Goal: Task Accomplishment & Management: Use online tool/utility

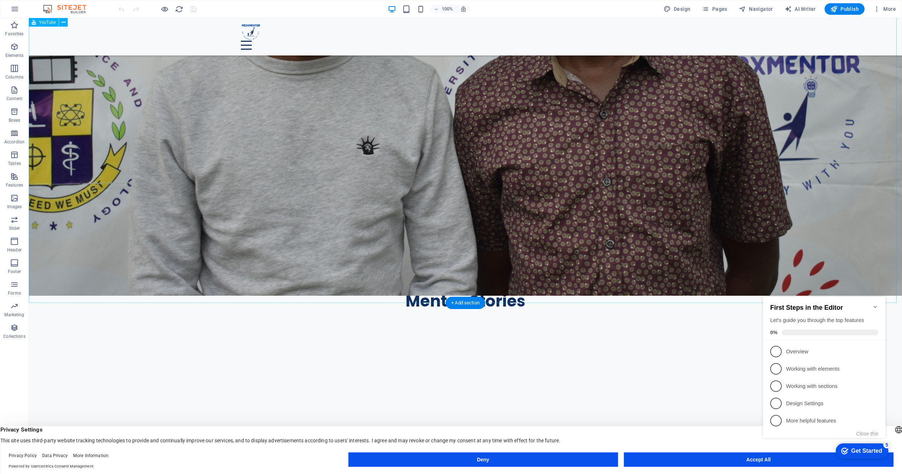
scroll to position [726, 0]
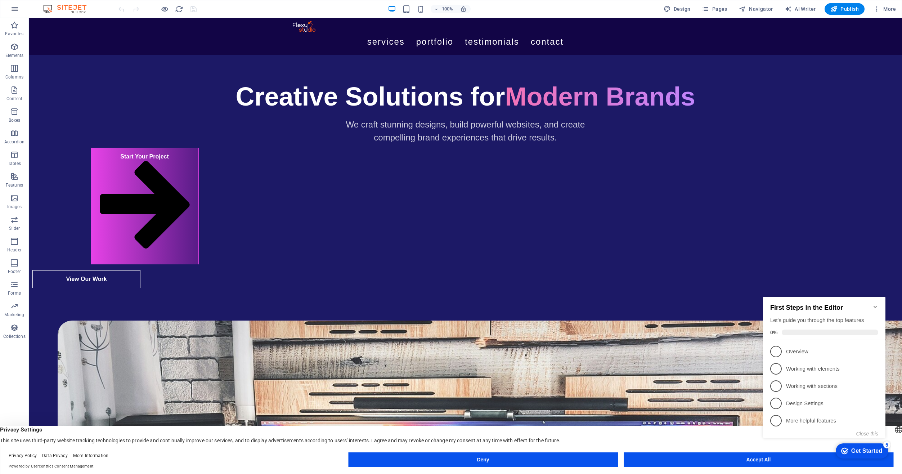
click at [15, 9] on icon "button" at bounding box center [14, 9] width 9 height 9
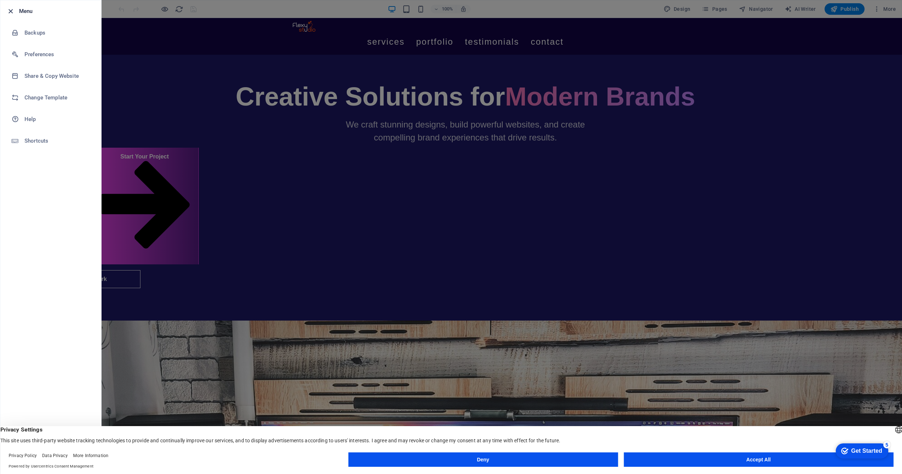
click at [11, 11] on icon "button" at bounding box center [10, 11] width 8 height 8
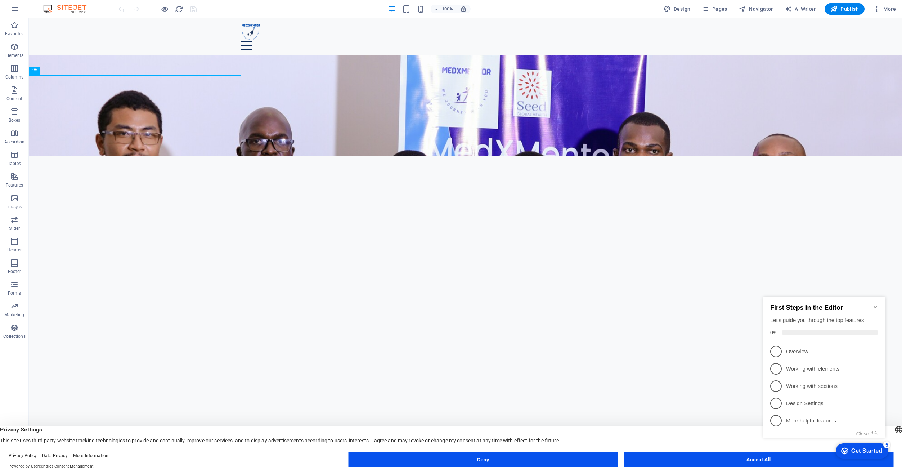
click at [876, 306] on icon "Minimize checklist" at bounding box center [875, 307] width 3 height 2
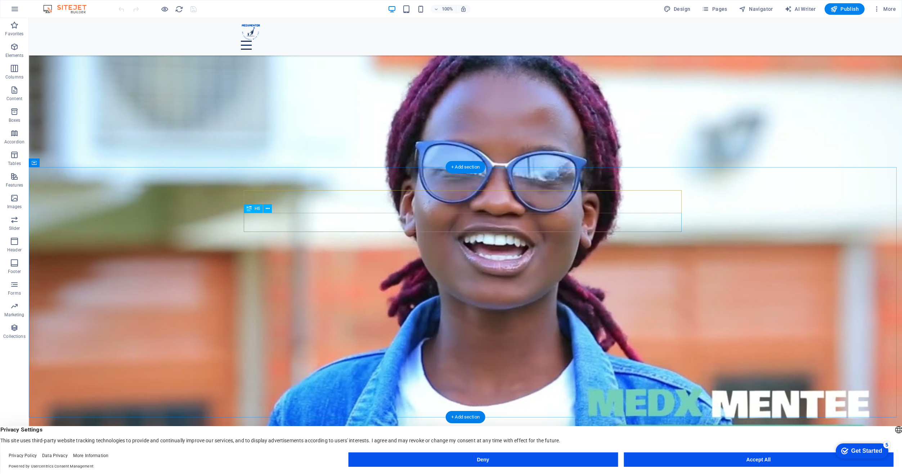
scroll to position [1657, 0]
click at [804, 10] on span "AI Writer" at bounding box center [800, 8] width 31 height 7
select select "English"
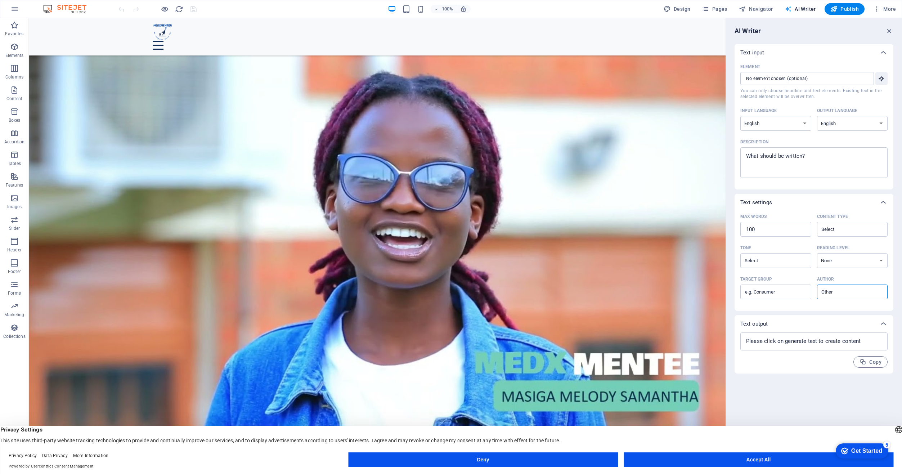
scroll to position [1474, 0]
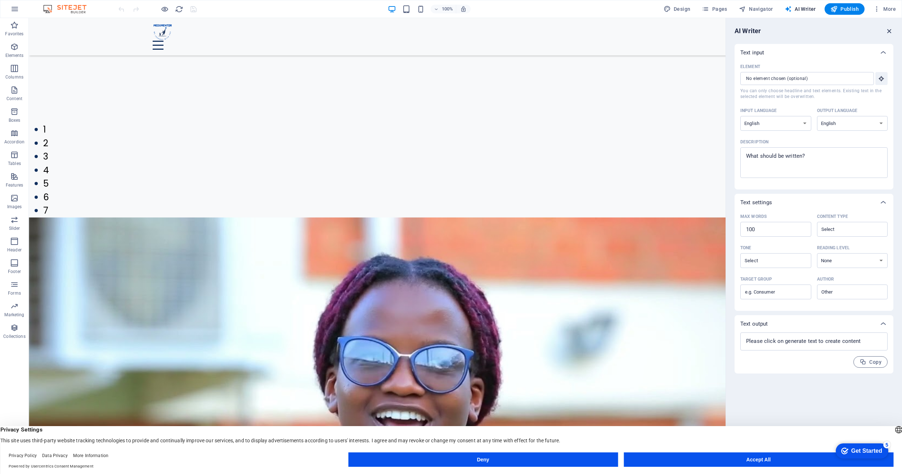
click at [891, 31] on icon "button" at bounding box center [890, 31] width 8 height 8
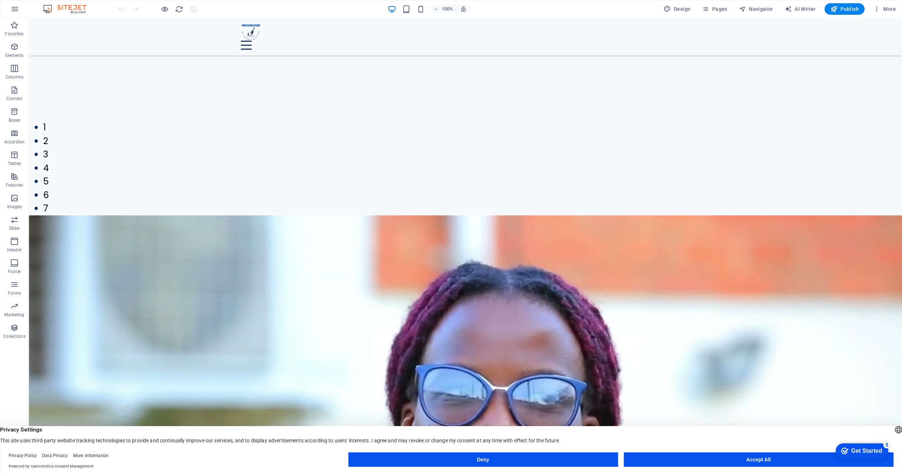
scroll to position [1657, 0]
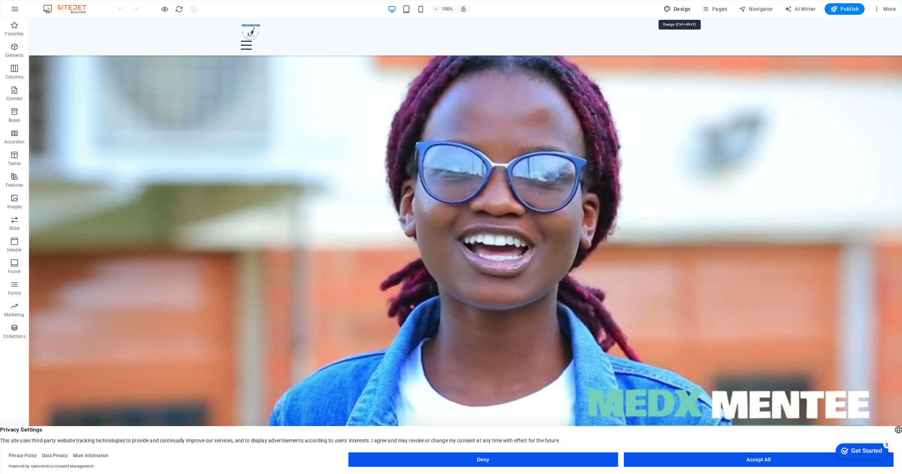
click at [688, 8] on span "Design" at bounding box center [677, 8] width 27 height 7
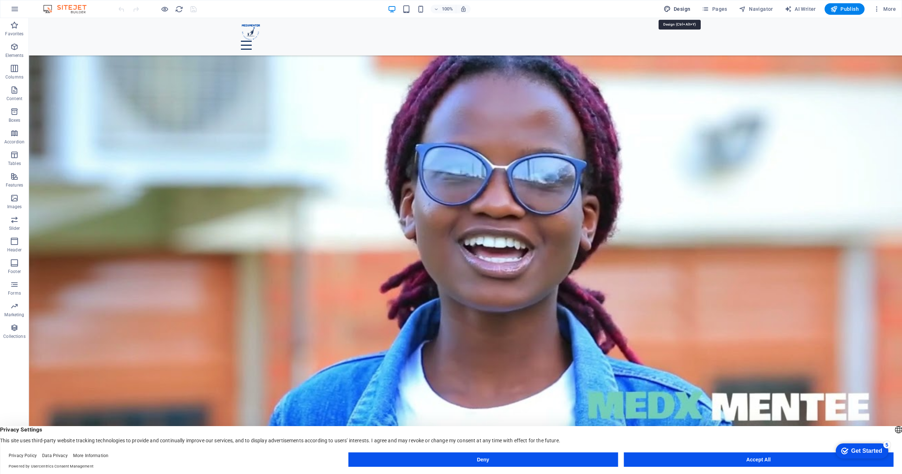
scroll to position [1474, 0]
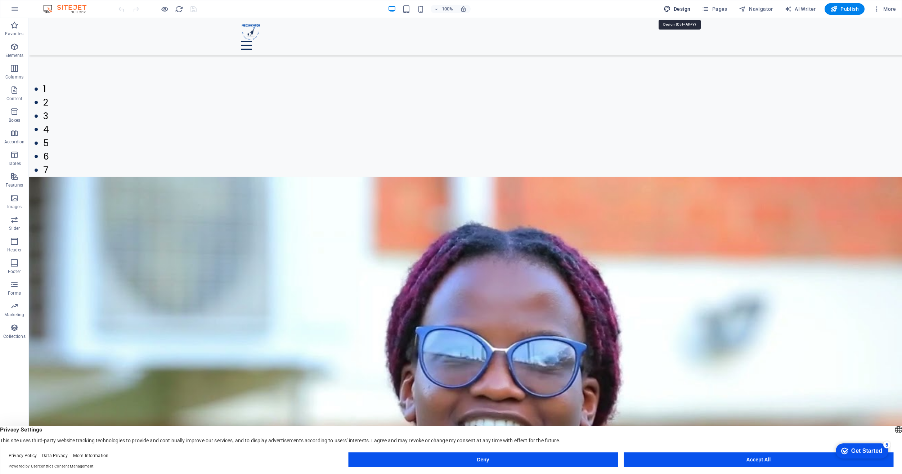
select select "px"
select select "400"
select select "px"
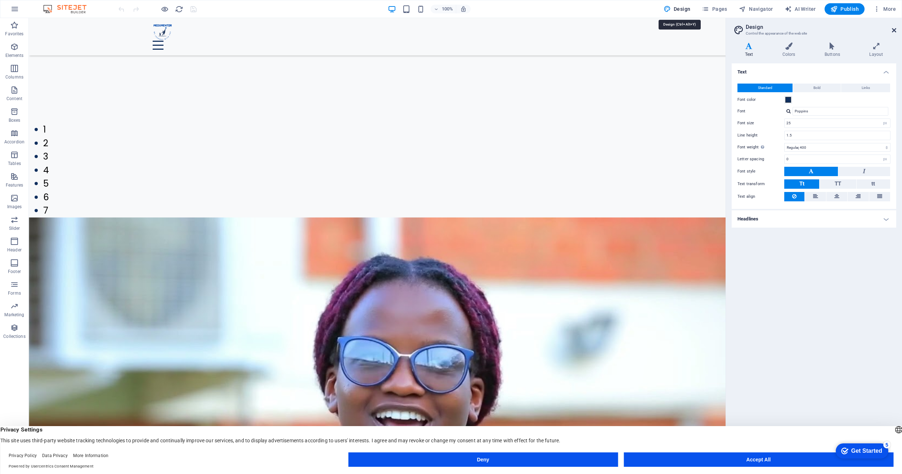
click at [891, 31] on header "Design Control the appearance of the website" at bounding box center [814, 27] width 163 height 19
click at [894, 28] on icon at bounding box center [894, 30] width 4 height 6
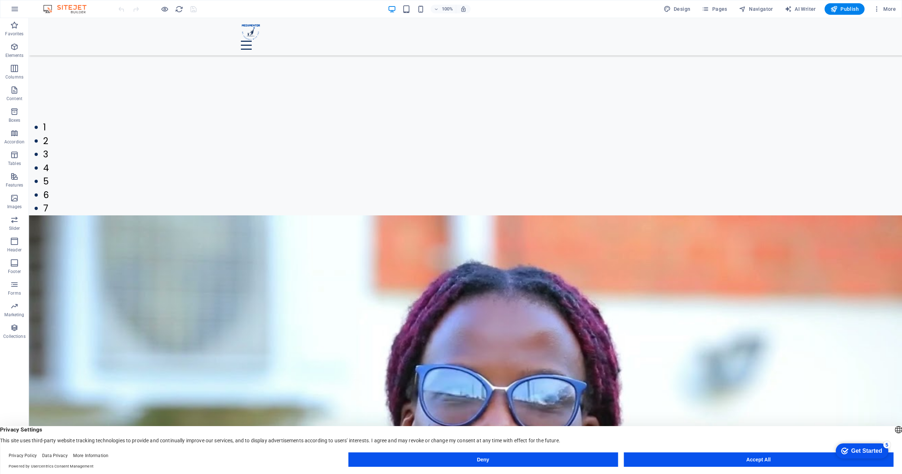
scroll to position [1657, 0]
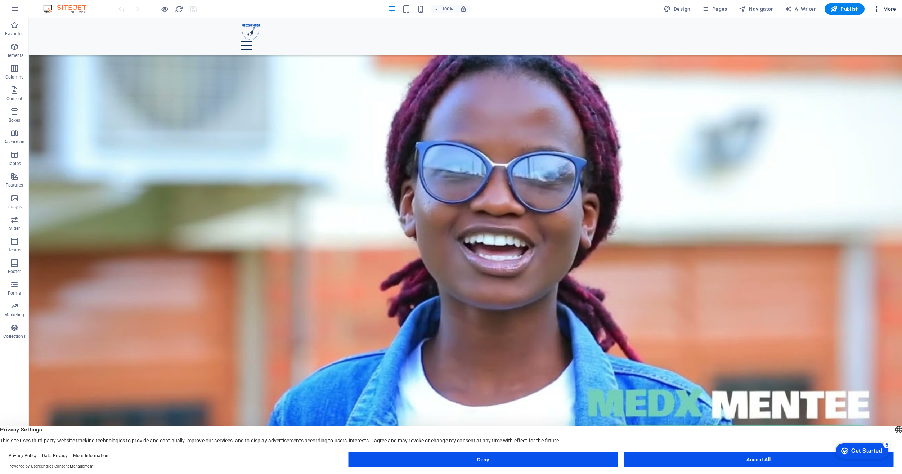
click at [878, 13] on button "More" at bounding box center [884, 9] width 28 height 12
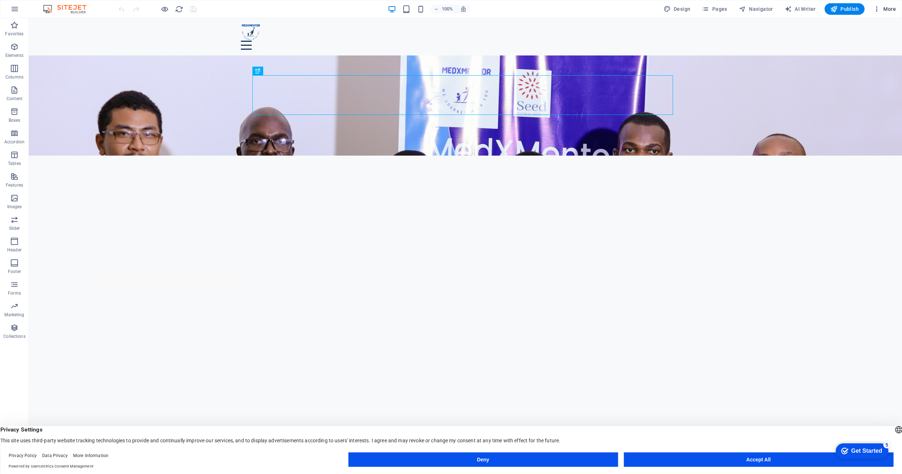
click at [884, 12] on span "More" at bounding box center [884, 8] width 23 height 7
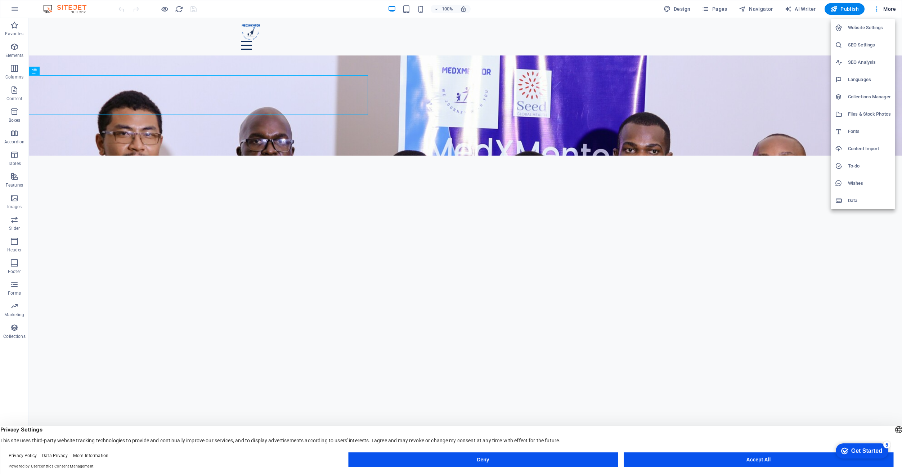
click at [163, 10] on div at bounding box center [451, 237] width 902 height 474
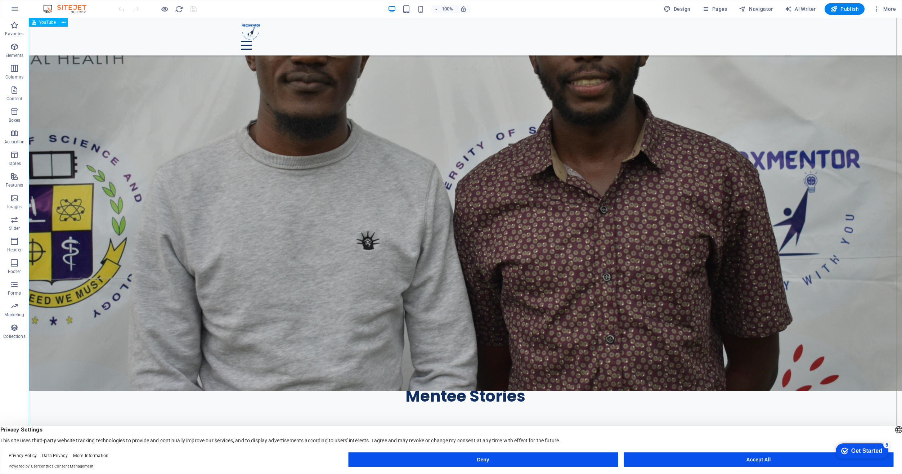
scroll to position [648, 0]
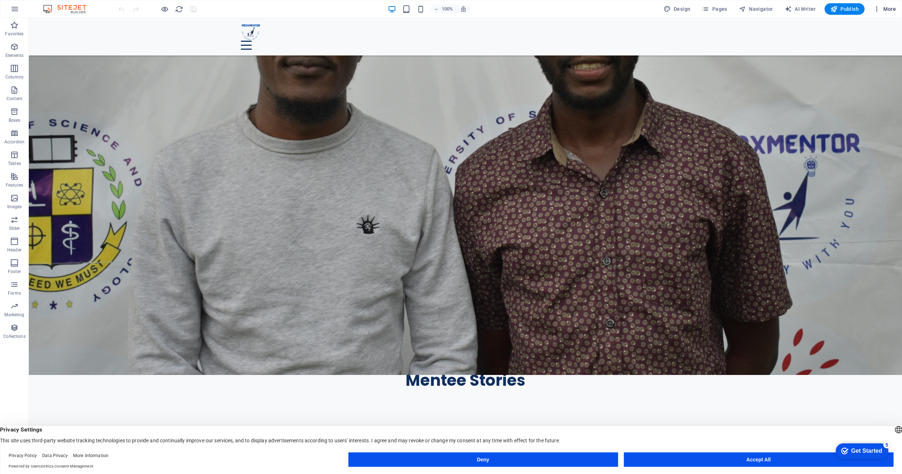
click at [881, 8] on icon "button" at bounding box center [876, 8] width 7 height 7
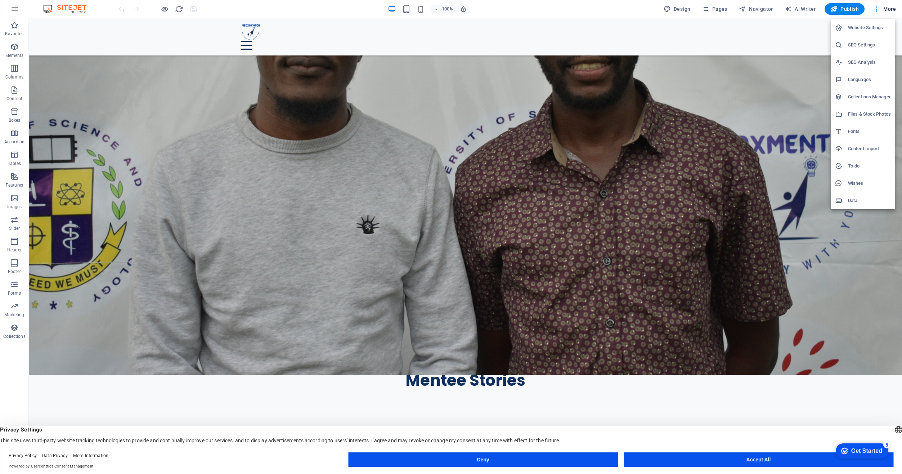
click at [328, 173] on div at bounding box center [451, 237] width 902 height 474
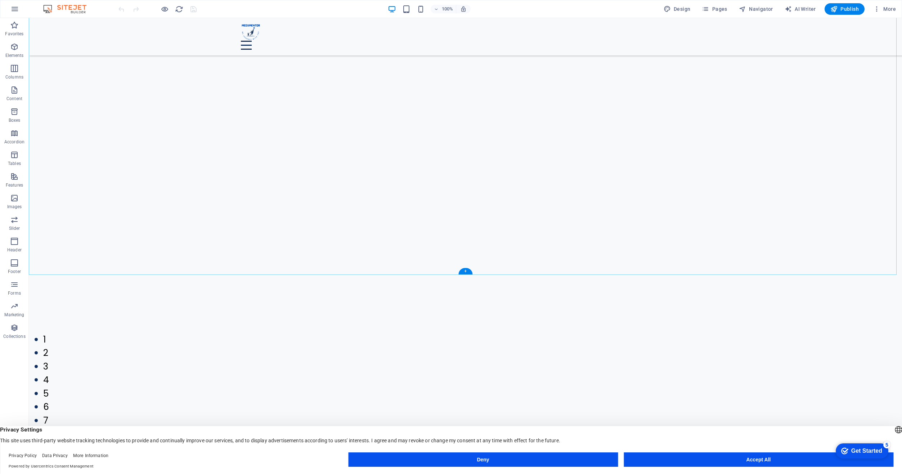
scroll to position [1225, 0]
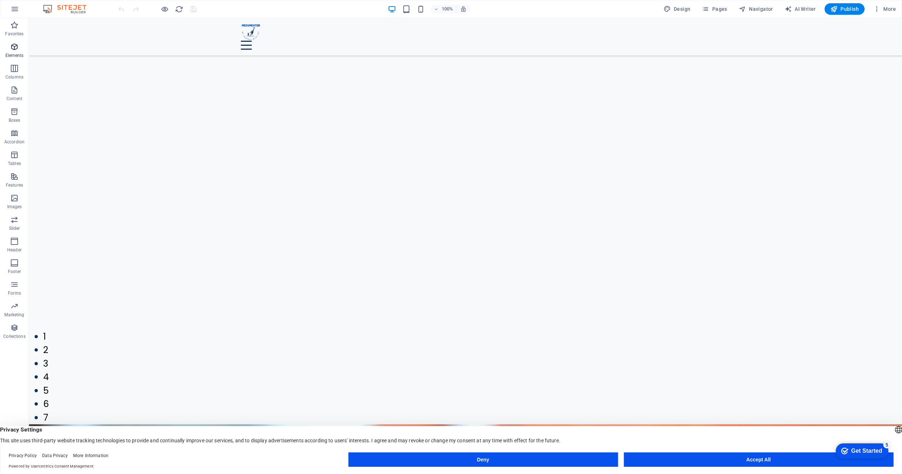
click at [11, 52] on span "Elements" at bounding box center [14, 50] width 29 height 17
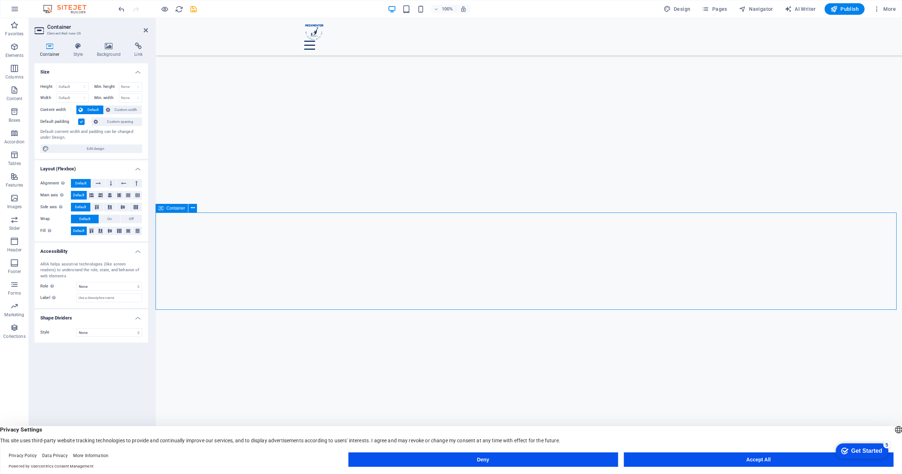
scroll to position [1155, 0]
click at [102, 285] on select "None Alert Article Banner Comment Complementary Dialog Footer Header Marquee Pr…" at bounding box center [109, 286] width 66 height 9
click at [105, 285] on select "None Alert Article Banner Comment Complementary Dialog Footer Header Marquee Pr…" at bounding box center [109, 286] width 66 height 9
click at [70, 41] on div "Container Style Background Link Size Height Default px rem % vh vw Min. height …" at bounding box center [91, 250] width 125 height 426
click at [76, 46] on icon at bounding box center [78, 45] width 21 height 7
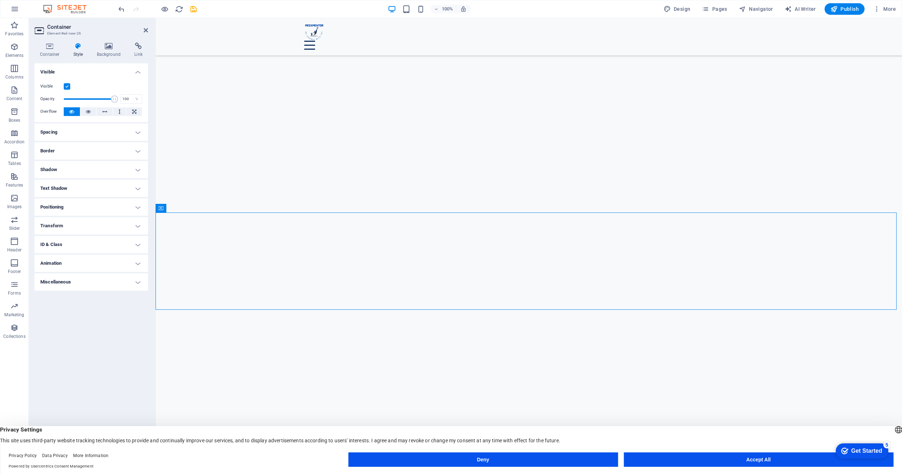
click at [85, 213] on h4 "Positioning" at bounding box center [91, 206] width 113 height 17
click at [103, 222] on span "Absolute" at bounding box center [101, 221] width 14 height 9
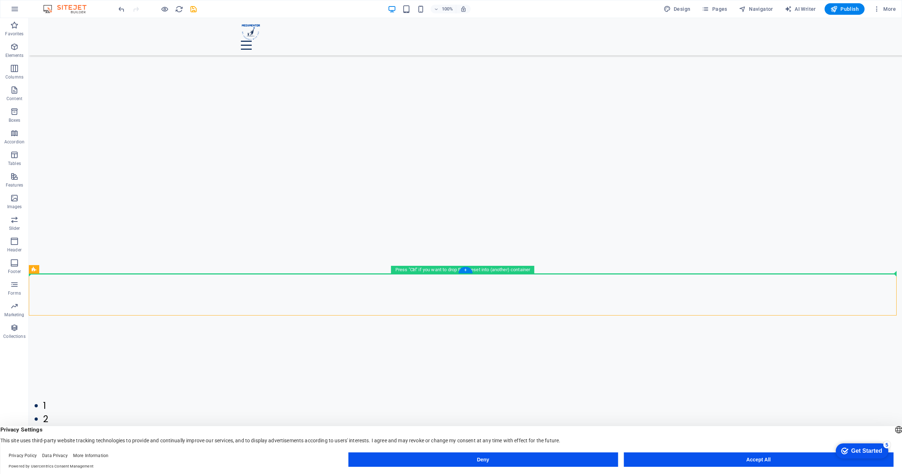
scroll to position [1225, 0]
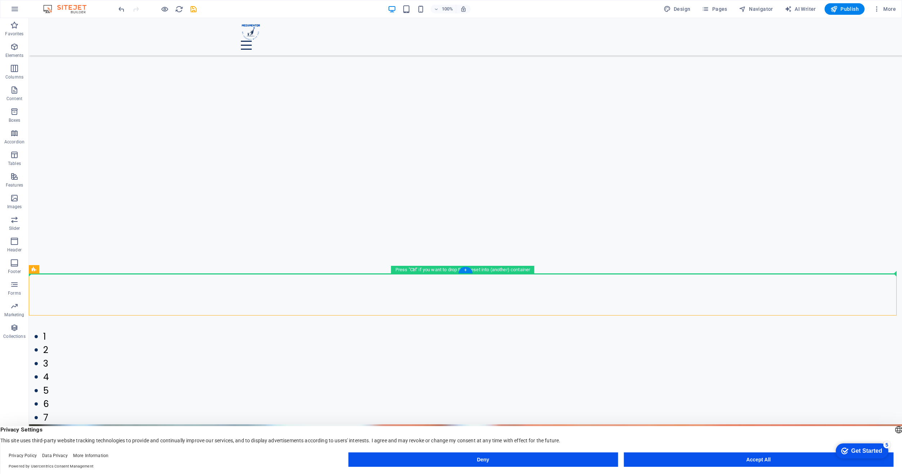
drag, startPoint x: 50, startPoint y: 215, endPoint x: 232, endPoint y: 230, distance: 182.1
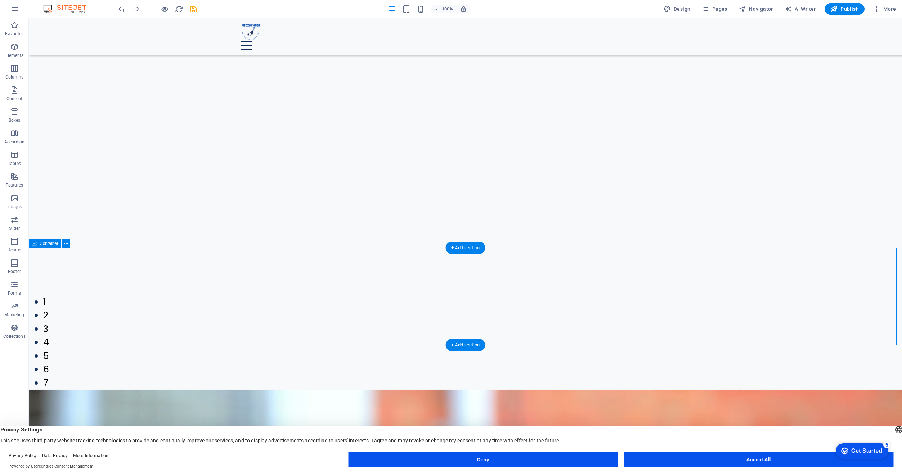
scroll to position [1261, 0]
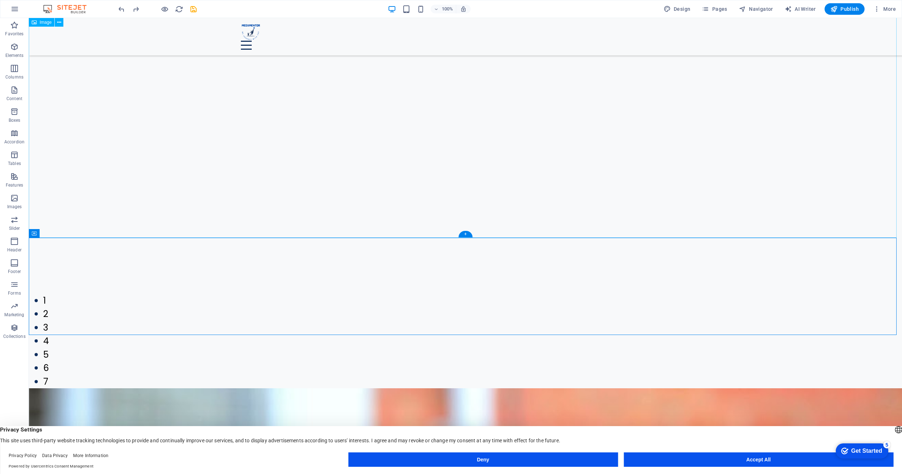
click at [65, 234] on icon at bounding box center [66, 234] width 4 height 8
click at [41, 234] on span "Container" at bounding box center [49, 233] width 19 height 4
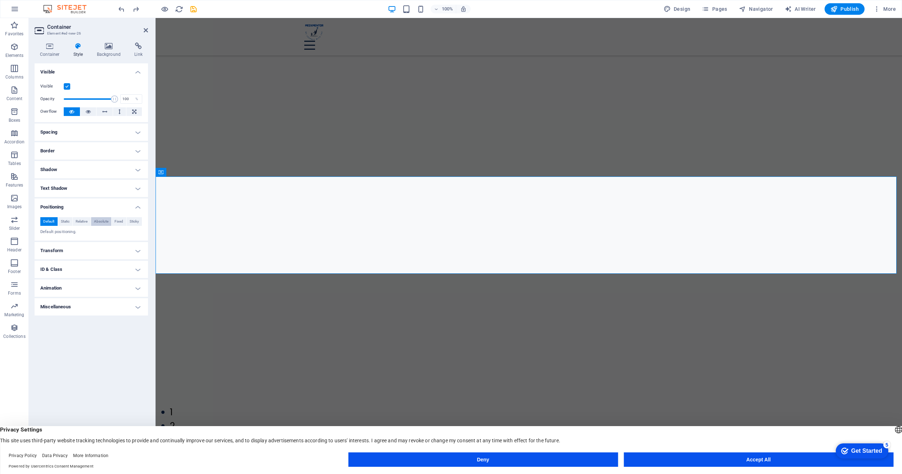
click at [99, 220] on span "Absolute" at bounding box center [101, 221] width 14 height 9
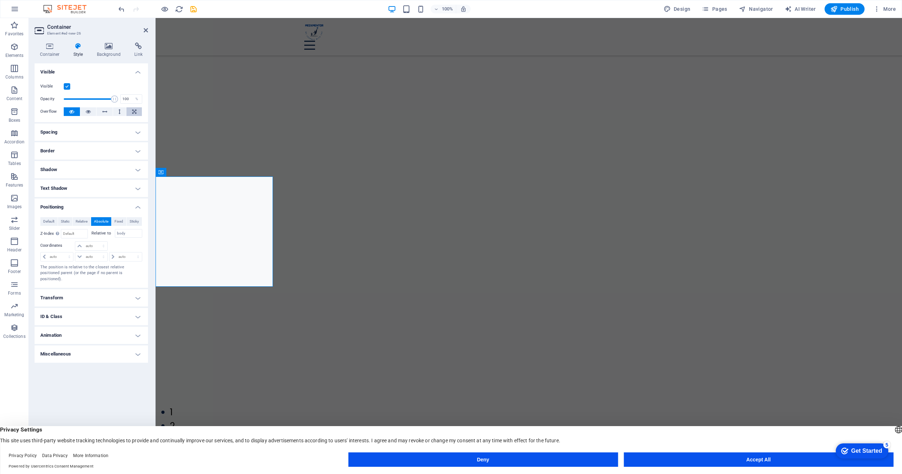
click at [134, 112] on icon at bounding box center [134, 111] width 4 height 9
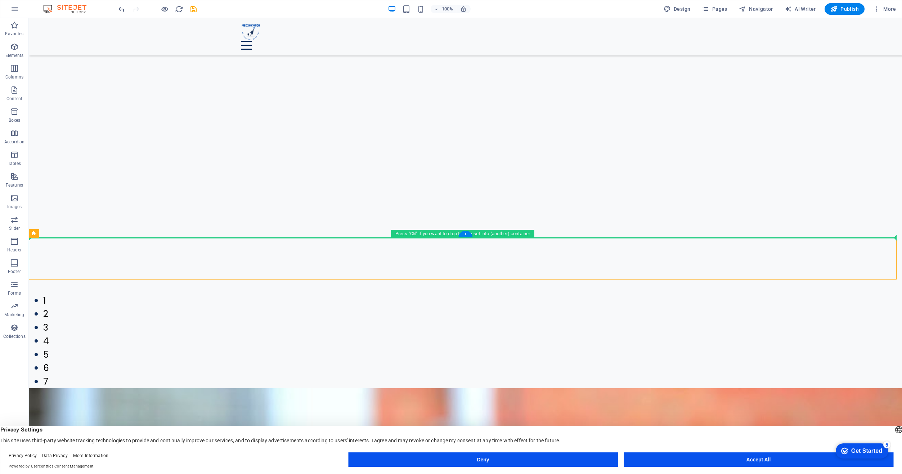
drag, startPoint x: 91, startPoint y: 180, endPoint x: 247, endPoint y: 187, distance: 156.1
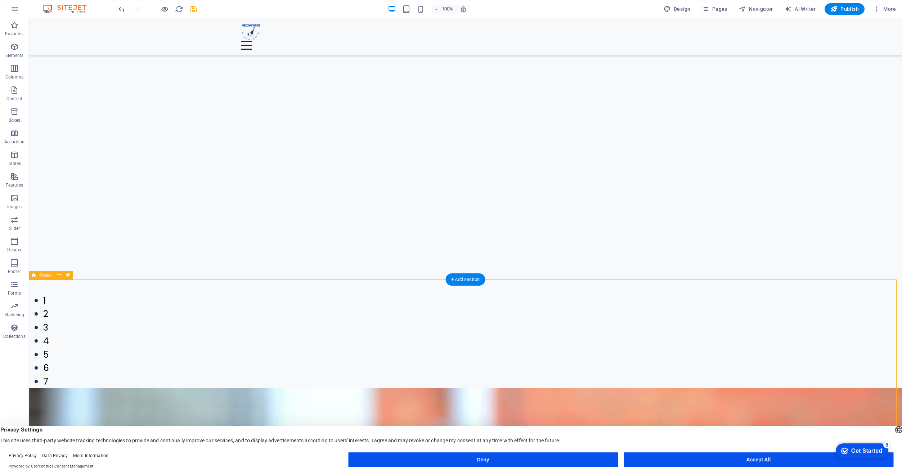
drag, startPoint x: 110, startPoint y: 311, endPoint x: 176, endPoint y: 321, distance: 67.0
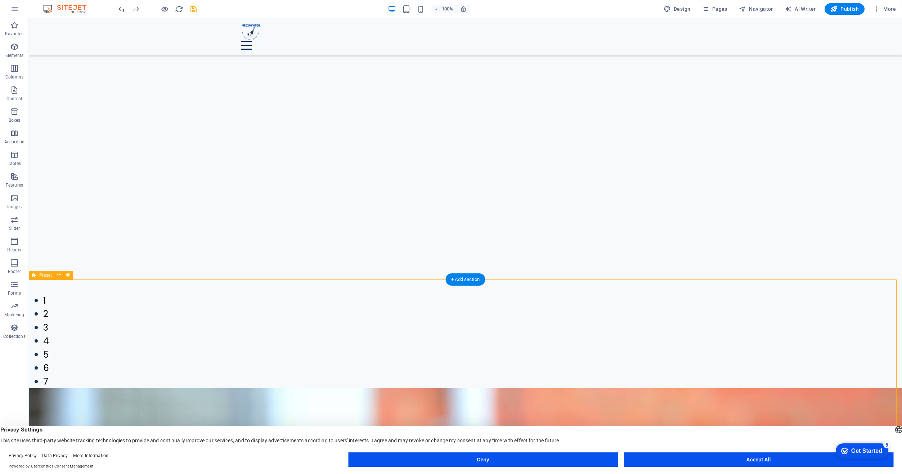
click at [66, 233] on icon at bounding box center [66, 234] width 4 height 8
click at [35, 234] on icon at bounding box center [34, 233] width 5 height 9
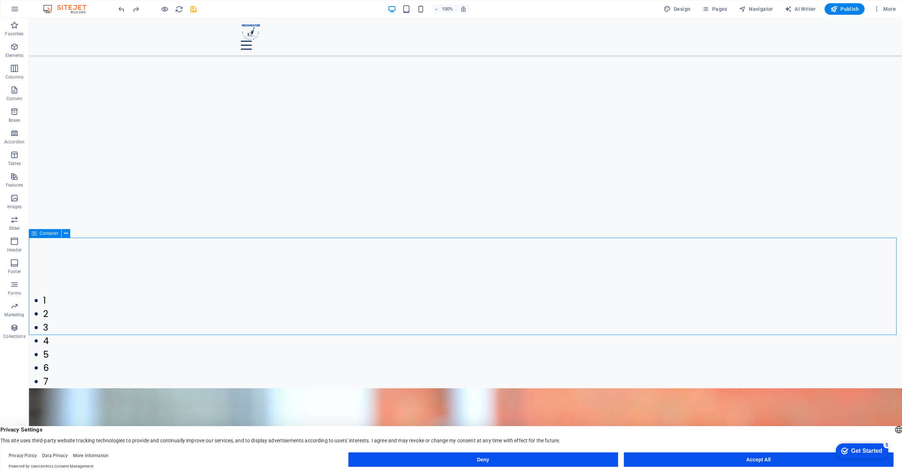
scroll to position [1191, 0]
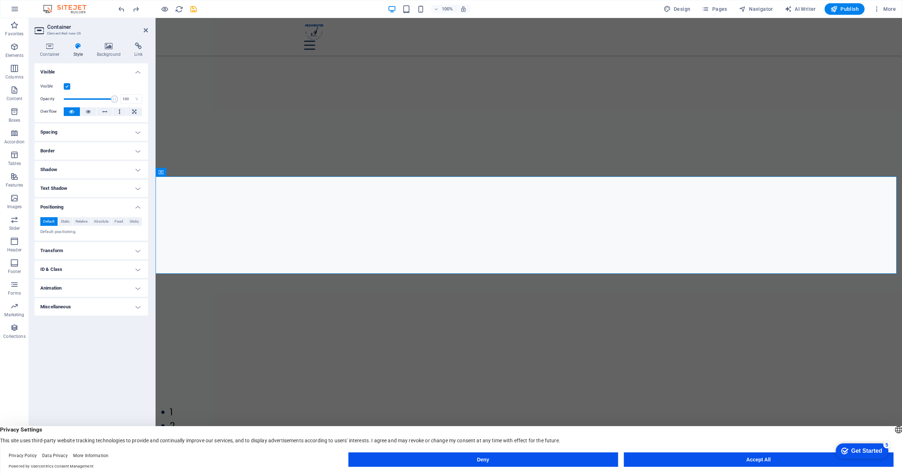
click at [95, 130] on h4 "Spacing" at bounding box center [91, 132] width 113 height 17
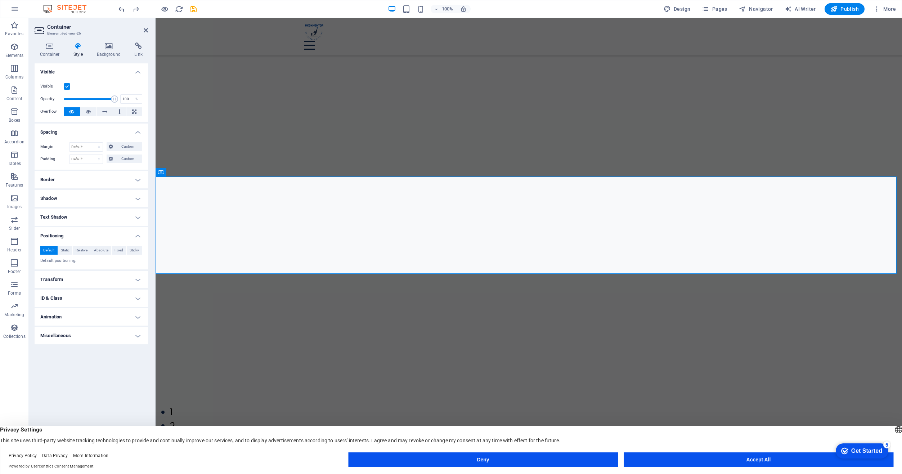
click at [79, 182] on h4 "Border" at bounding box center [91, 179] width 113 height 17
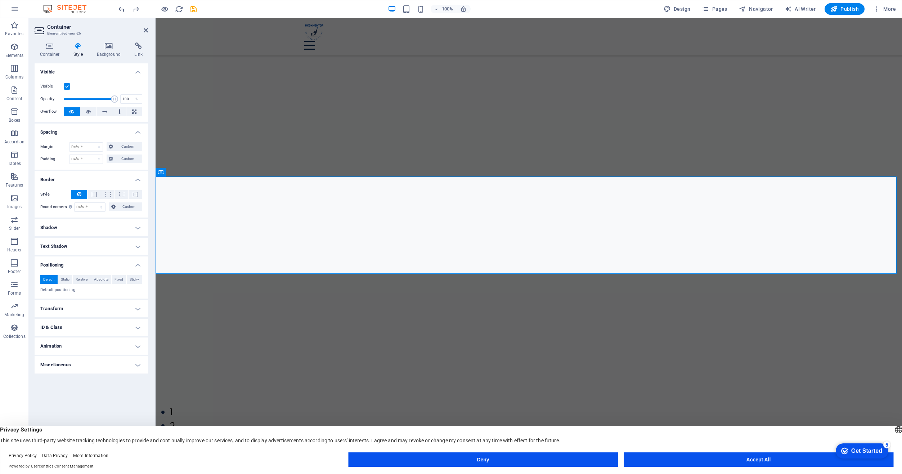
click at [79, 178] on h4 "Border" at bounding box center [91, 177] width 113 height 13
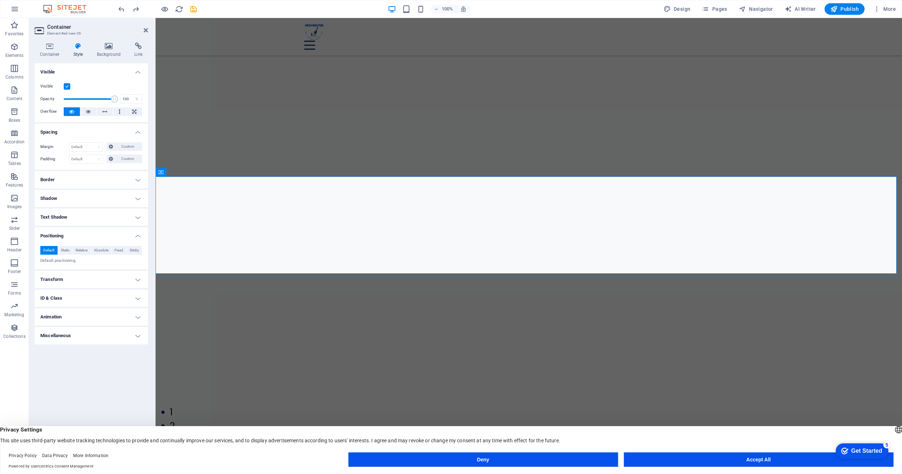
click at [76, 195] on h4 "Shadow" at bounding box center [91, 198] width 113 height 17
click at [76, 194] on h4 "Shadow" at bounding box center [91, 196] width 113 height 13
click at [98, 211] on h4 "Text Shadow" at bounding box center [91, 217] width 113 height 17
click at [99, 212] on h4 "Text Shadow" at bounding box center [91, 215] width 113 height 13
click at [102, 318] on h4 "Animation" at bounding box center [91, 316] width 113 height 17
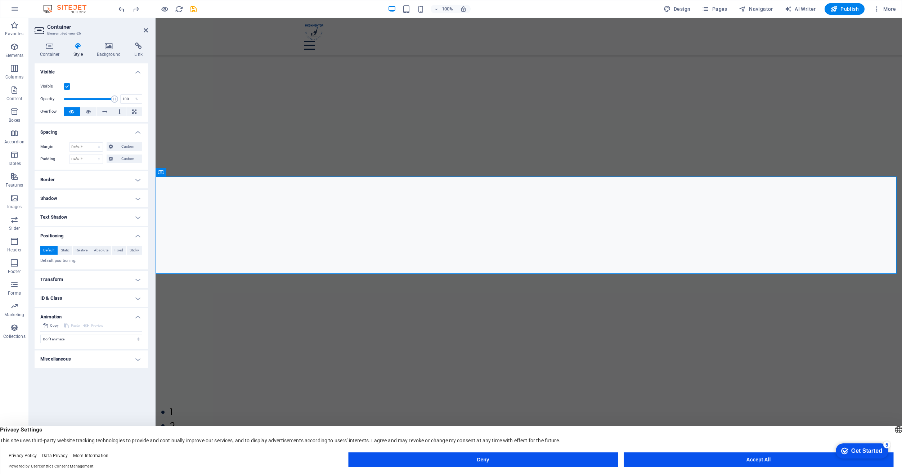
click at [102, 318] on h4 "Animation" at bounding box center [91, 314] width 113 height 13
click at [86, 298] on h4 "ID & Class" at bounding box center [91, 298] width 113 height 17
click at [86, 298] on h4 "ID & Class" at bounding box center [91, 296] width 113 height 13
click at [80, 279] on h4 "Transform" at bounding box center [91, 279] width 113 height 17
click at [80, 279] on h4 "Transform" at bounding box center [91, 277] width 113 height 13
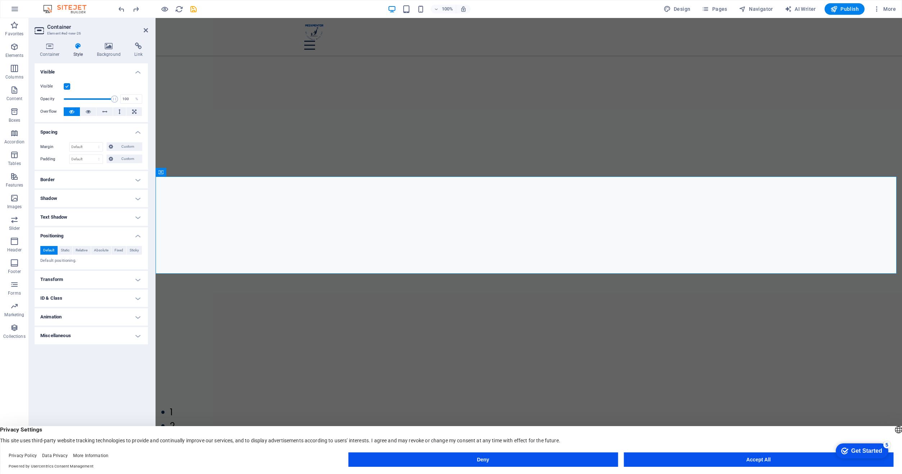
click at [79, 279] on h4 "Transform" at bounding box center [91, 279] width 113 height 17
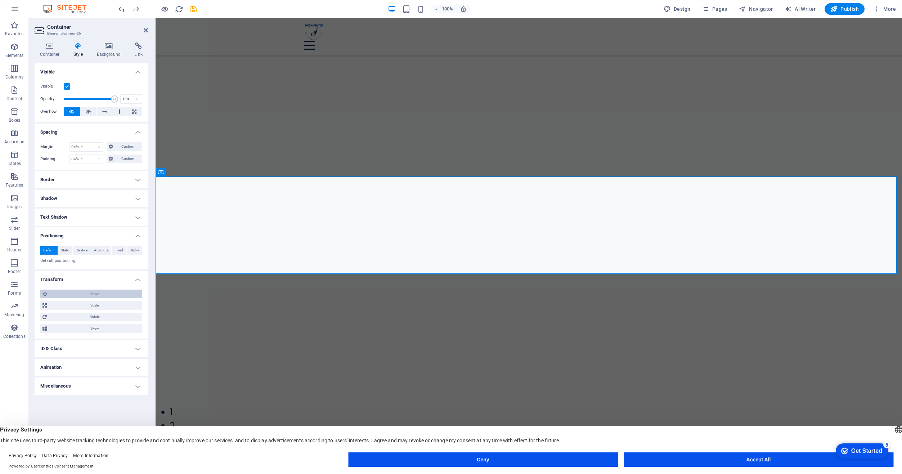
click at [87, 292] on span "Move" at bounding box center [95, 294] width 90 height 9
click at [98, 250] on span "Absolute" at bounding box center [101, 250] width 14 height 9
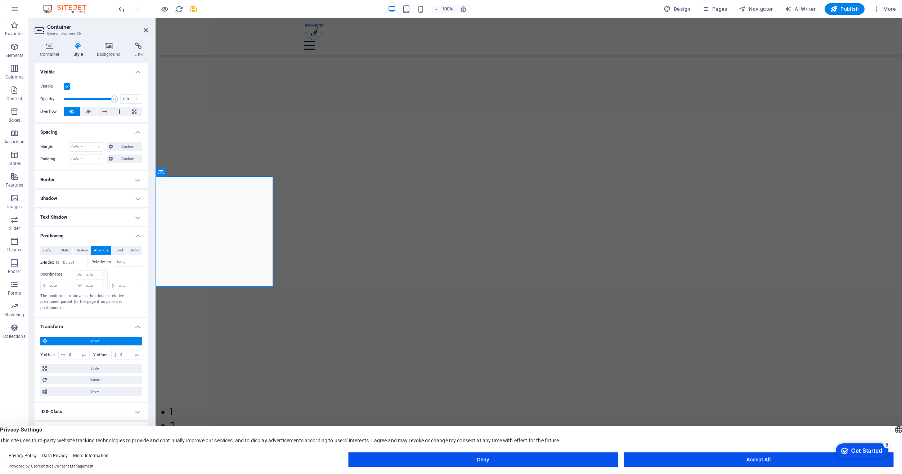
click at [94, 337] on span "Move" at bounding box center [95, 341] width 90 height 9
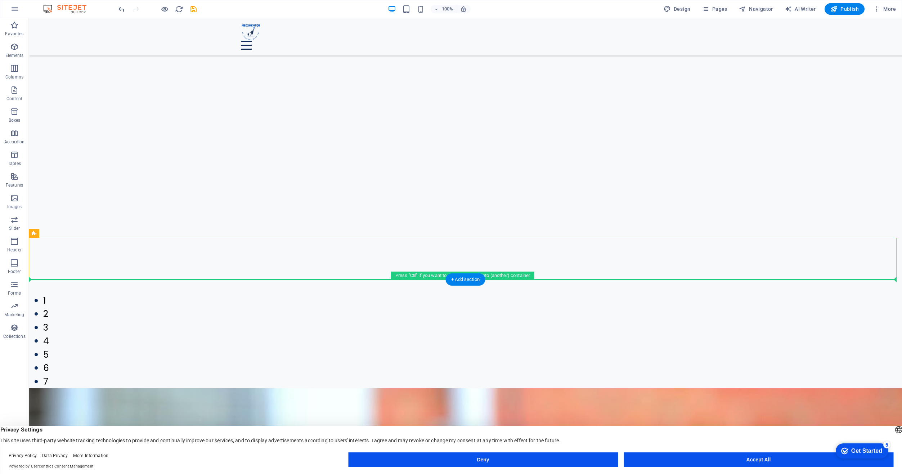
drag, startPoint x: 241, startPoint y: 191, endPoint x: 693, endPoint y: 300, distance: 464.1
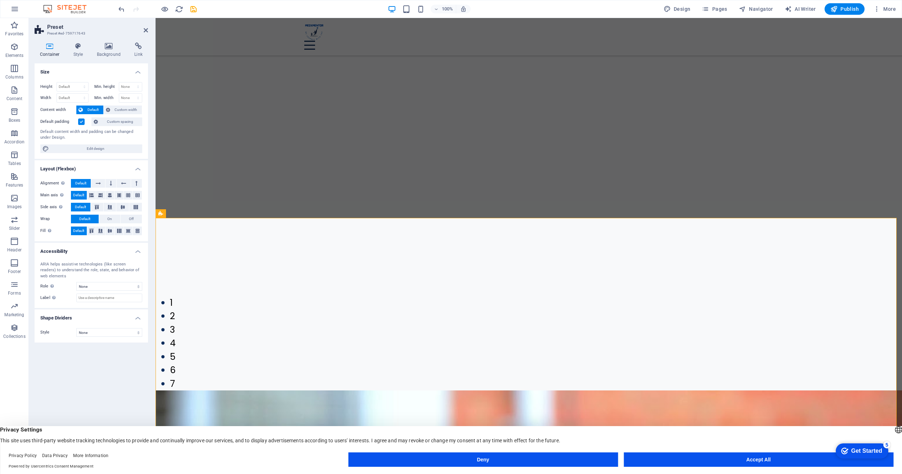
scroll to position [1191, 0]
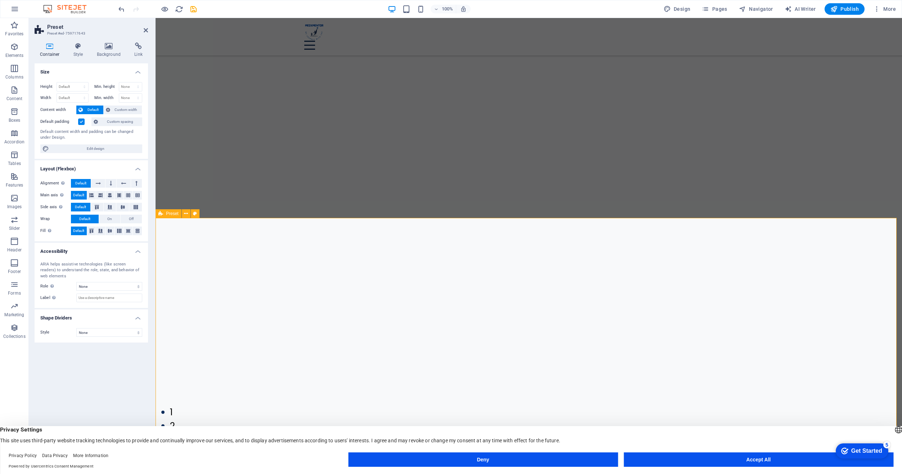
scroll to position [1261, 0]
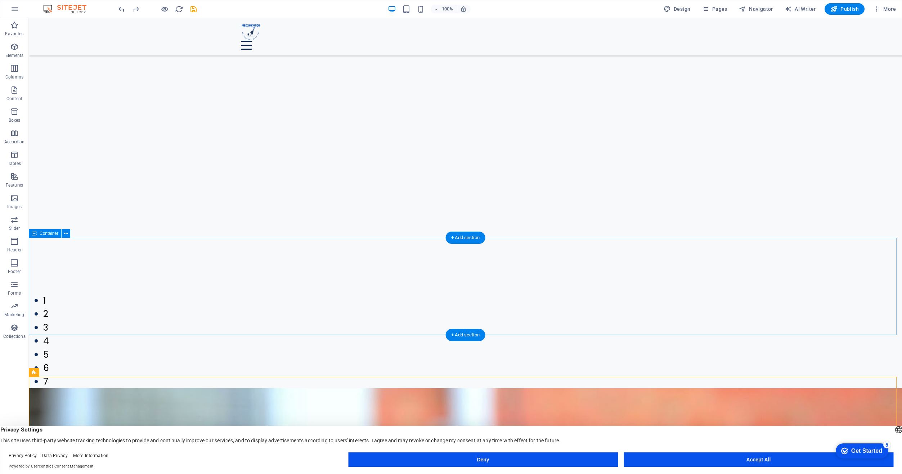
click at [46, 234] on span "Container" at bounding box center [49, 233] width 19 height 4
click at [47, 233] on span "Container" at bounding box center [49, 233] width 19 height 4
select select "px"
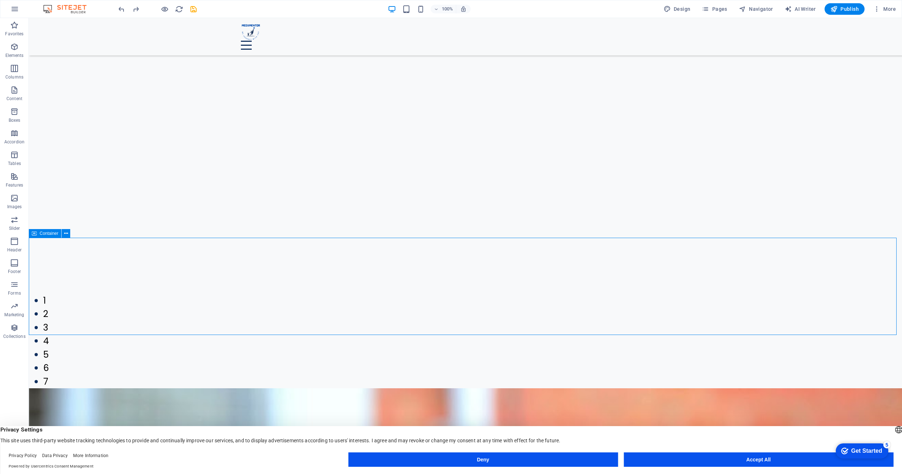
select select "px"
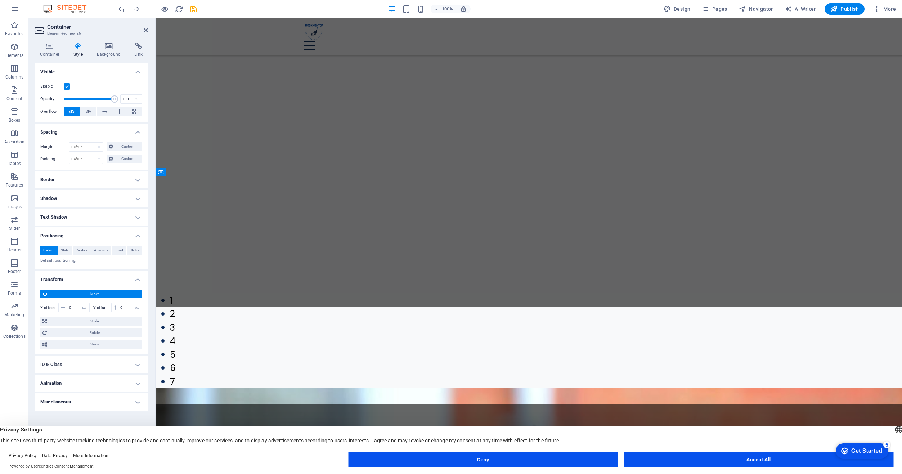
scroll to position [1191, 0]
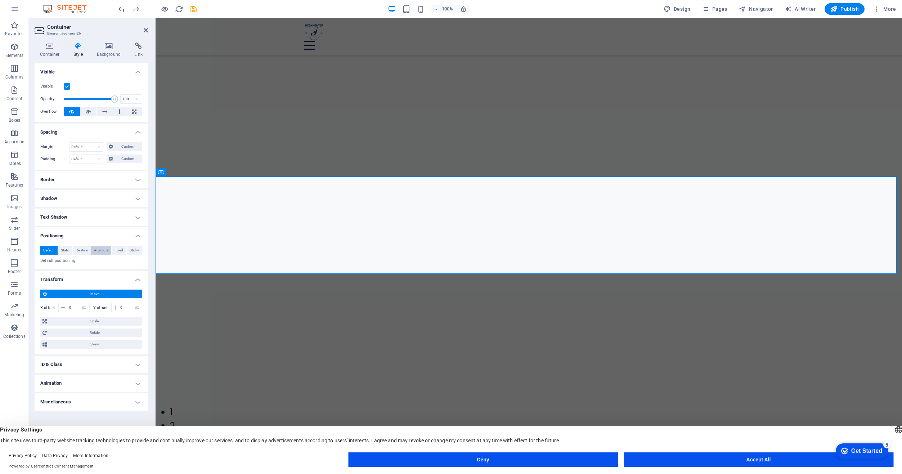
click at [98, 249] on span "Absolute" at bounding box center [101, 250] width 14 height 9
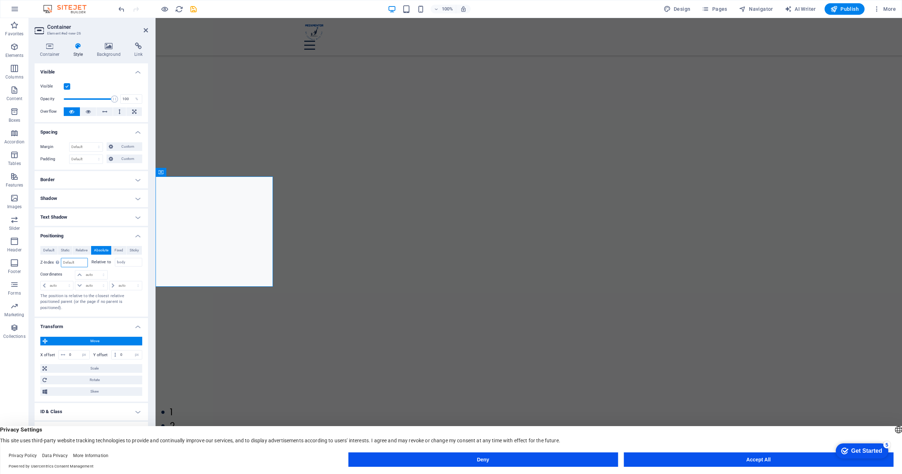
click at [77, 263] on input "number" at bounding box center [74, 262] width 26 height 9
type input "1"
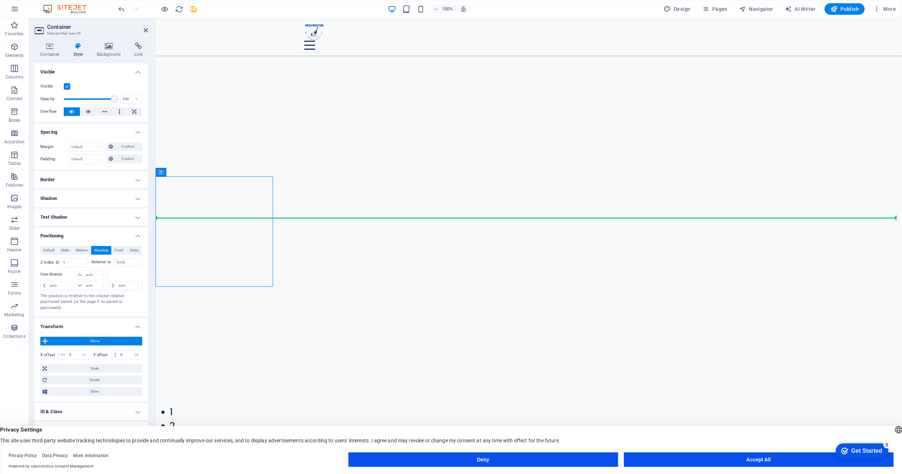
drag, startPoint x: 339, startPoint y: 192, endPoint x: 778, endPoint y: 243, distance: 442.7
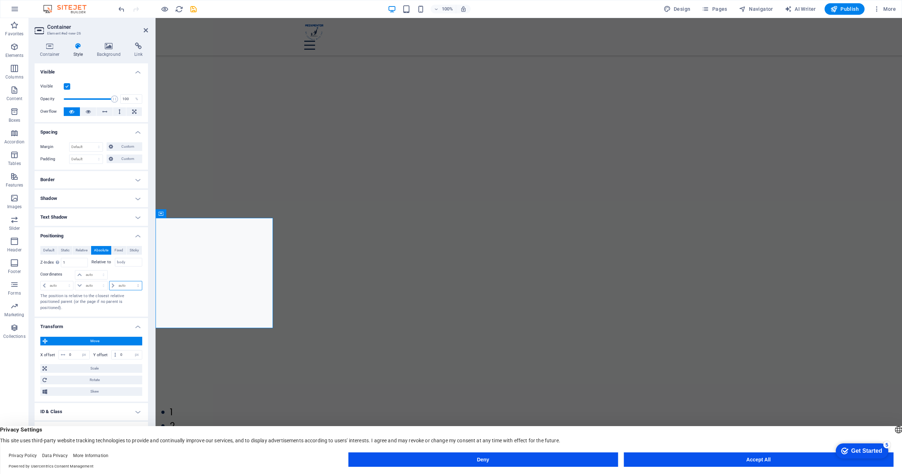
click at [113, 287] on select "auto px rem % em" at bounding box center [125, 285] width 32 height 9
click at [124, 287] on select "auto px rem % em" at bounding box center [125, 285] width 32 height 9
click at [138, 285] on select "auto px rem % em" at bounding box center [125, 285] width 32 height 9
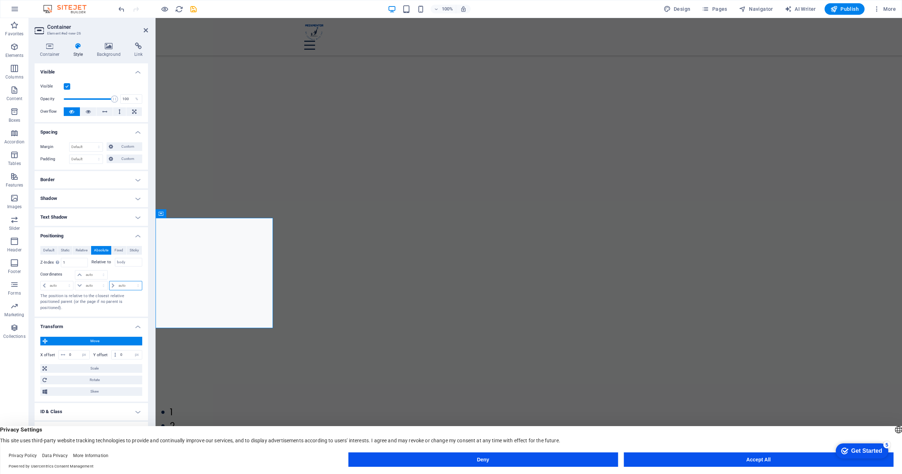
select select "px"
click at [132, 281] on select "auto px rem % em" at bounding box center [125, 285] width 32 height 9
type input "0"
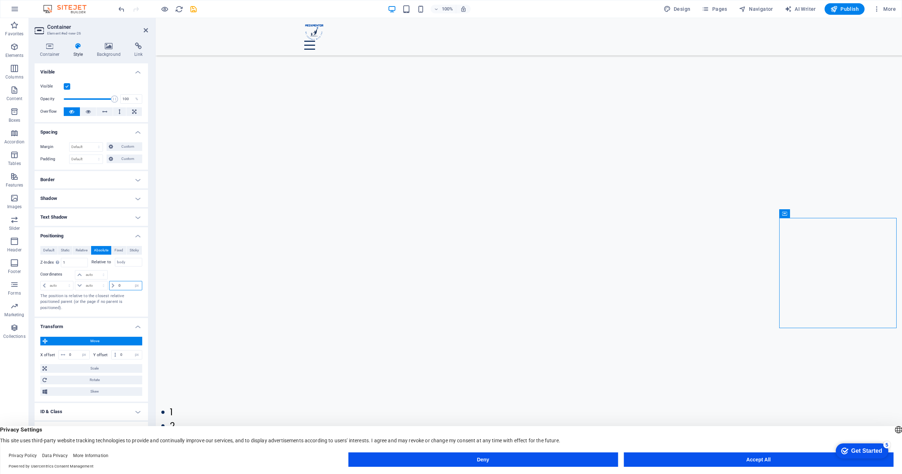
drag, startPoint x: 949, startPoint y: 231, endPoint x: 792, endPoint y: 237, distance: 157.1
click at [799, 177] on span "Container" at bounding box center [799, 177] width 19 height 4
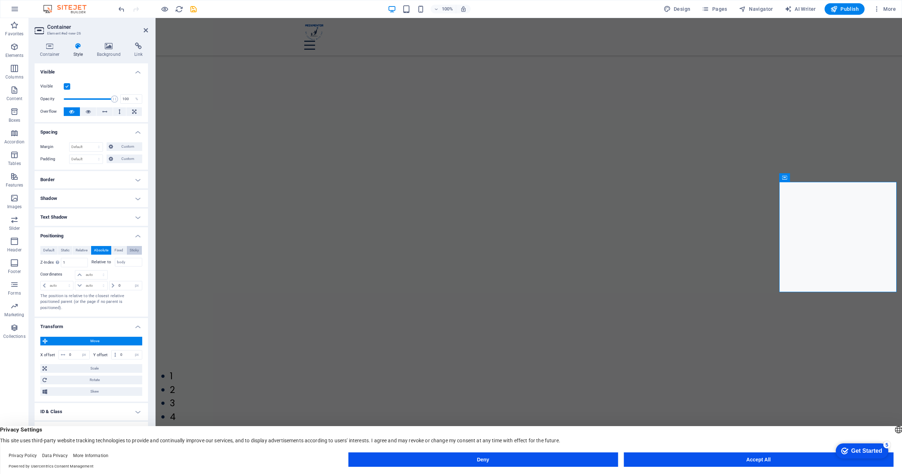
click at [134, 249] on span "Sticky" at bounding box center [134, 250] width 9 height 9
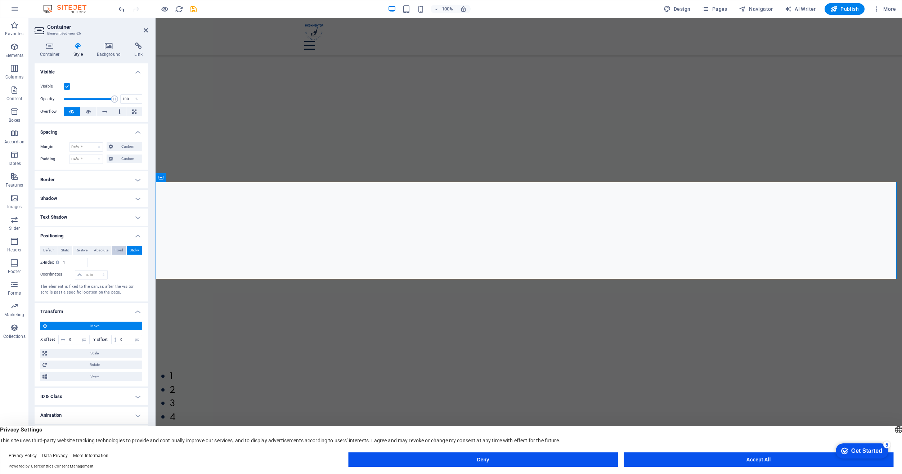
click at [117, 247] on span "Fixed" at bounding box center [119, 250] width 9 height 9
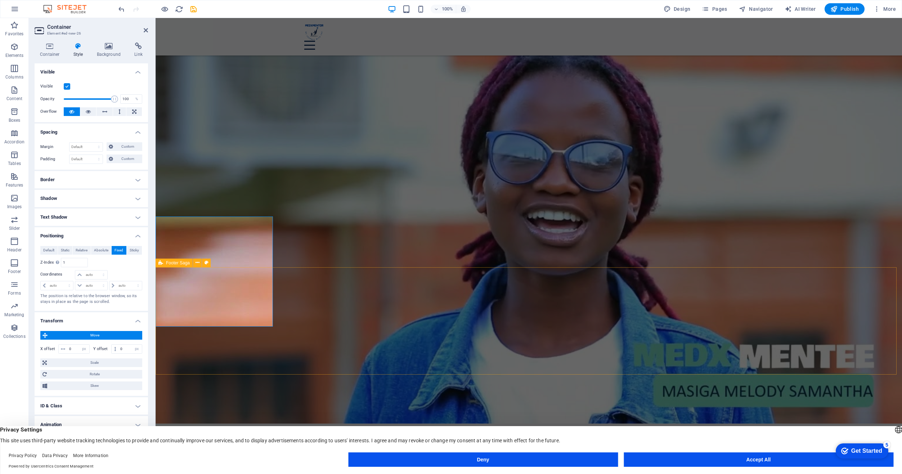
scroll to position [1676, 0]
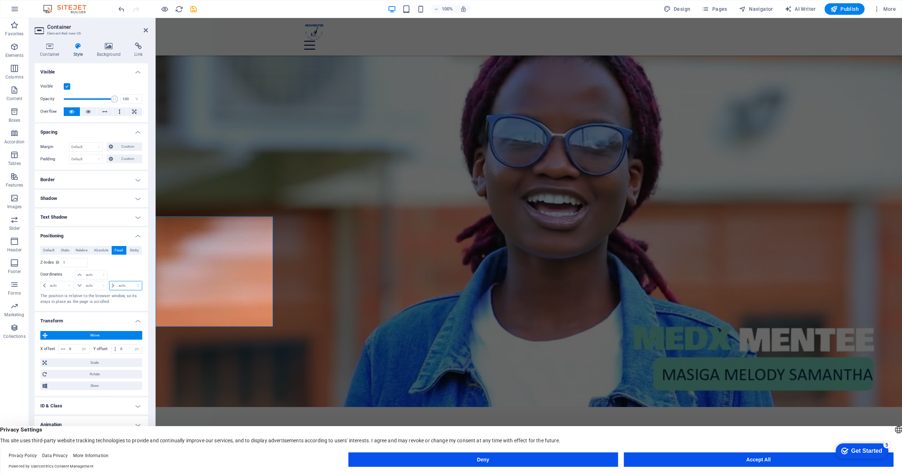
click at [123, 285] on select "auto px rem % em" at bounding box center [125, 285] width 32 height 9
select select "px"
click at [132, 281] on select "auto px rem % em" at bounding box center [125, 285] width 32 height 9
type input "0"
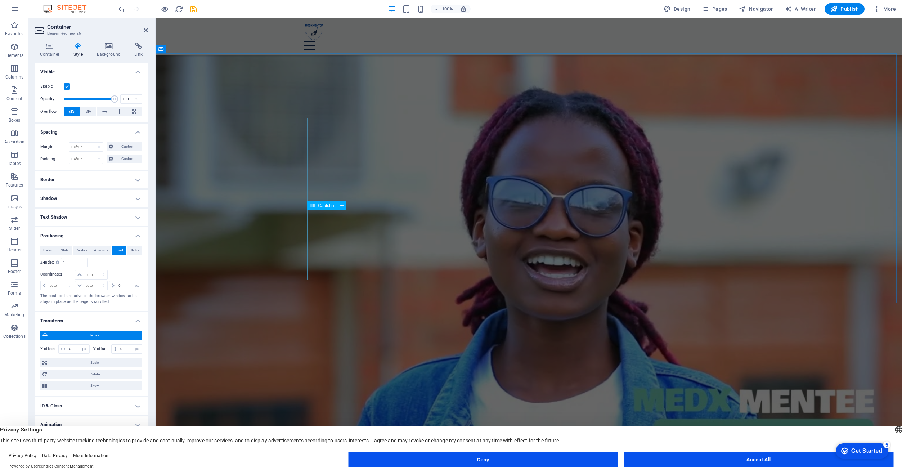
scroll to position [1640, 0]
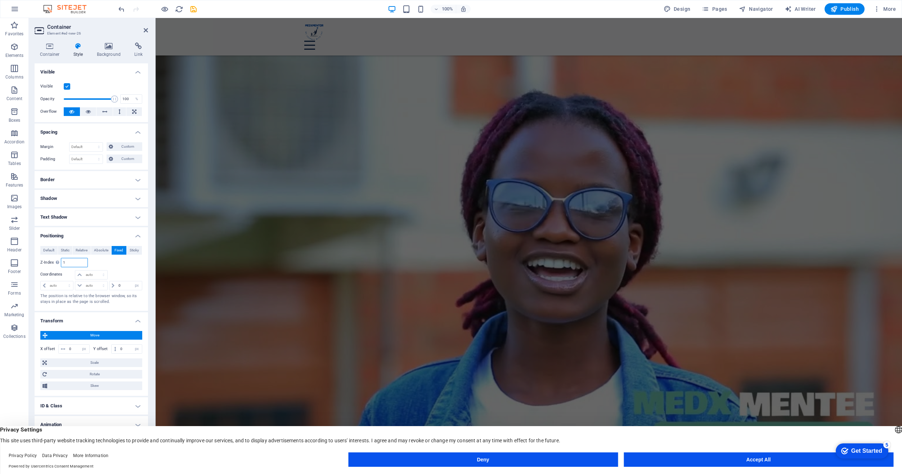
click at [71, 260] on input "1" at bounding box center [74, 262] width 26 height 9
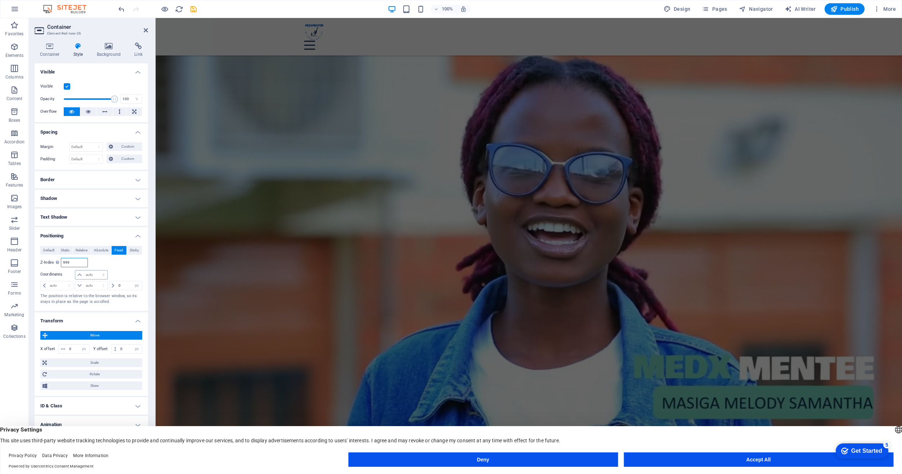
type input "999"
click at [90, 274] on select "auto px rem % em" at bounding box center [91, 274] width 32 height 9
click at [113, 272] on div at bounding box center [125, 275] width 34 height 10
click at [118, 286] on input "0" at bounding box center [129, 285] width 25 height 9
type input "100"
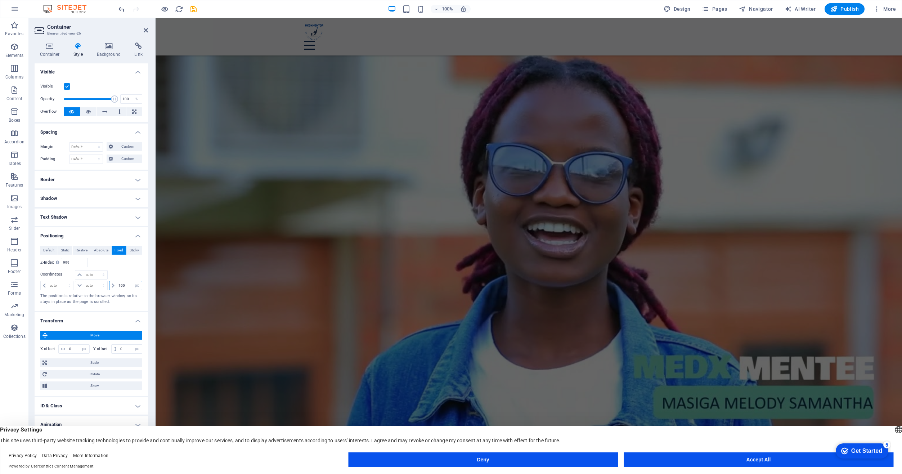
click at [129, 285] on input "100" at bounding box center [129, 285] width 25 height 9
click at [137, 288] on select "auto px rem % em" at bounding box center [137, 285] width 10 height 9
select select "auto"
click at [132, 281] on select "auto px rem % em" at bounding box center [137, 285] width 10 height 9
select select "DISABLED_OPTION_VALUE"
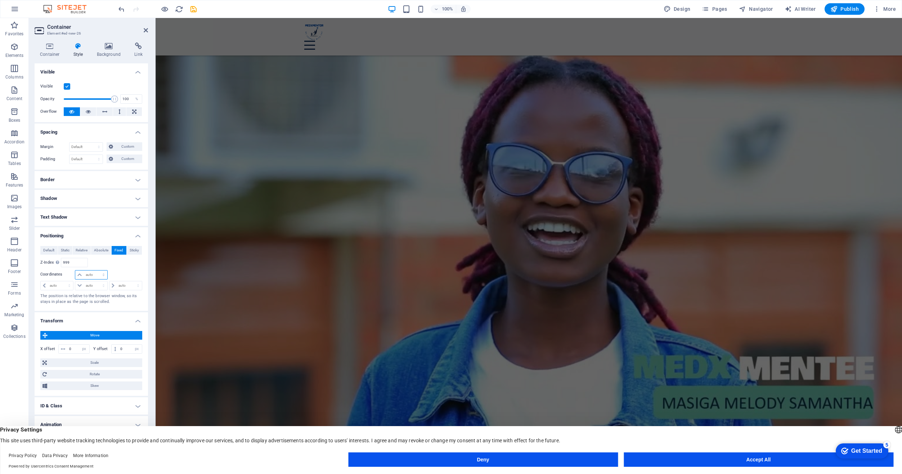
click at [81, 274] on select "auto px rem % em" at bounding box center [91, 274] width 32 height 9
select select "%"
click at [97, 270] on select "auto px rem % em" at bounding box center [91, 274] width 32 height 9
type input "90"
click at [120, 287] on select "auto px rem % em" at bounding box center [125, 285] width 32 height 9
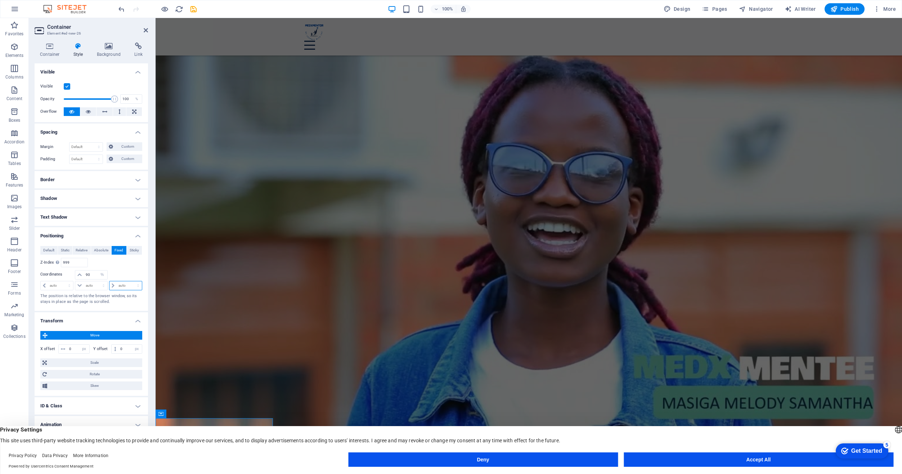
select select "%"
click at [132, 281] on select "auto px rem % em" at bounding box center [125, 285] width 32 height 9
type input "90"
click at [519, 461] on button "Deny" at bounding box center [483, 459] width 270 height 14
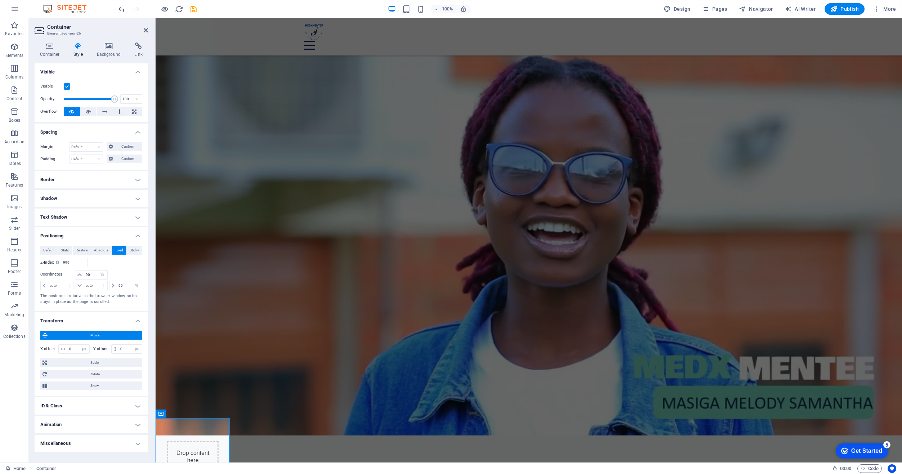
click at [88, 335] on span "Move" at bounding box center [95, 335] width 90 height 9
click at [61, 284] on select "auto px rem % em" at bounding box center [57, 285] width 32 height 9
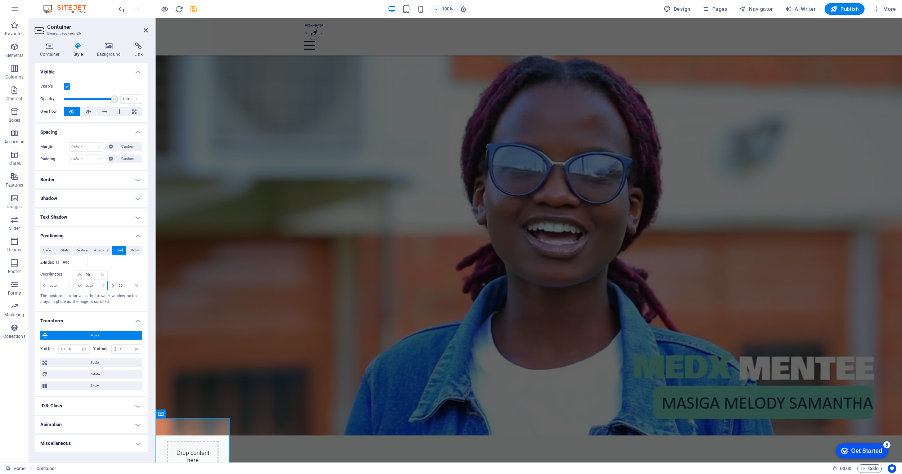
click at [100, 283] on select "auto px rem % em" at bounding box center [91, 285] width 32 height 9
click at [126, 305] on p "The position is relative to the browser window, so its stays in place as the pa…" at bounding box center [91, 299] width 102 height 12
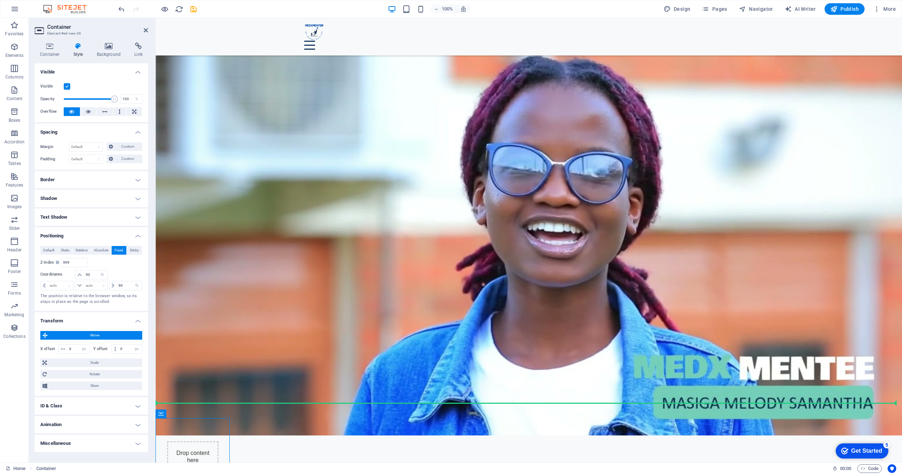
drag, startPoint x: 225, startPoint y: 412, endPoint x: 697, endPoint y: 399, distance: 472.0
click at [188, 428] on div "Drop content here or Add elements Paste clipboard" at bounding box center [193, 480] width 75 height 125
click at [178, 415] on span "Container" at bounding box center [175, 414] width 19 height 4
click at [67, 347] on span at bounding box center [63, 349] width 9 height 9
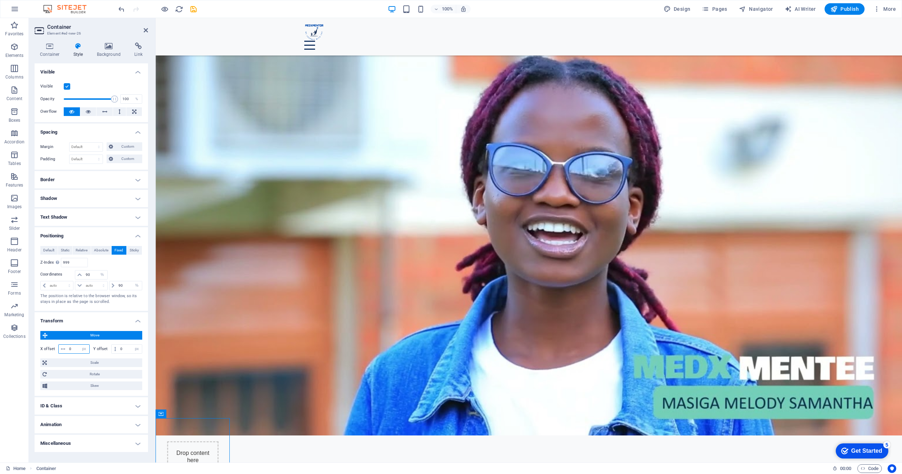
click at [72, 350] on input "0" at bounding box center [78, 349] width 22 height 9
type input "100"
click at [75, 350] on input "100" at bounding box center [78, 349] width 22 height 9
click at [84, 350] on select "px rem % em vh vw" at bounding box center [84, 349] width 10 height 9
select select "%"
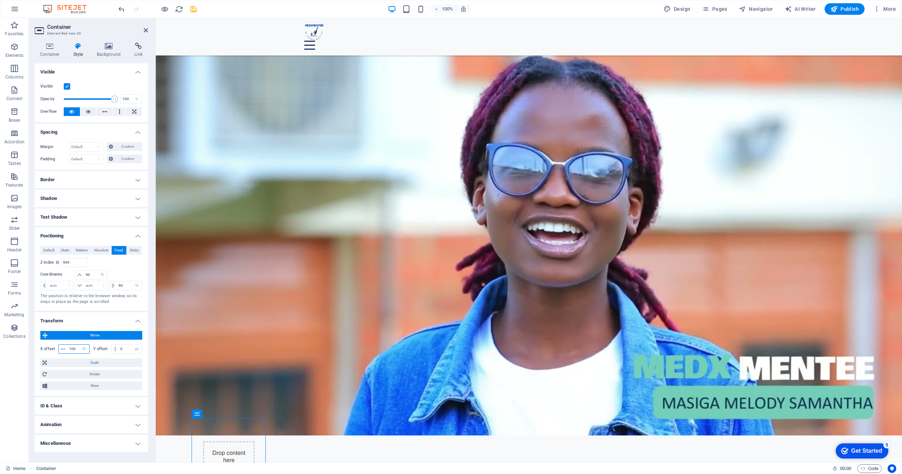
click at [79, 345] on select "px rem % em vh vw" at bounding box center [84, 349] width 10 height 9
type input "90"
click at [77, 350] on input "90" at bounding box center [78, 349] width 22 height 9
click at [124, 347] on input "0" at bounding box center [129, 349] width 23 height 9
type input "90"
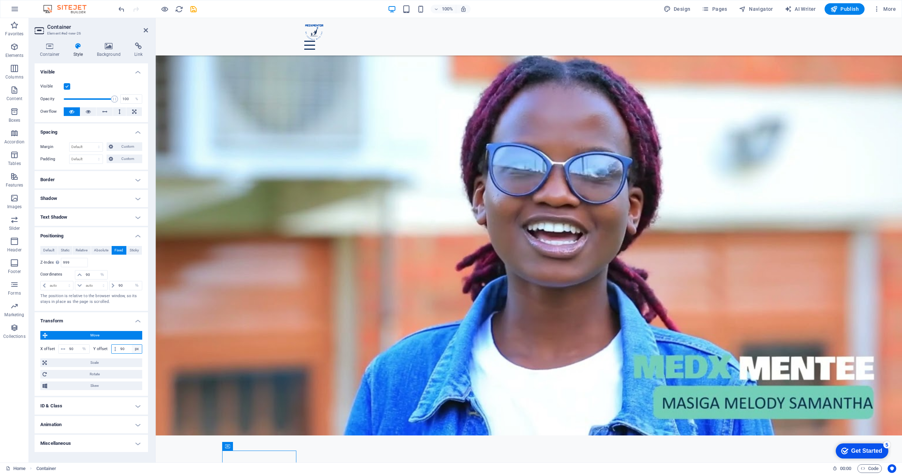
click at [139, 349] on select "px rem % em vh vw" at bounding box center [137, 349] width 10 height 9
click at [132, 345] on select "px rem % em vh vw" at bounding box center [137, 349] width 10 height 9
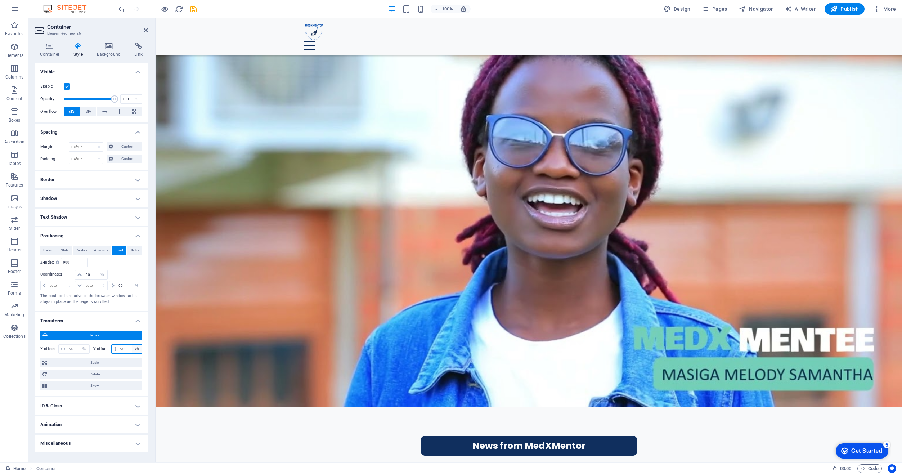
click at [139, 350] on select "px rem % em vh vw" at bounding box center [137, 349] width 10 height 9
click at [140, 350] on select "px rem % em vh vw" at bounding box center [137, 349] width 10 height 9
select select "vw"
click at [132, 345] on select "px rem % em vh vw" at bounding box center [137, 349] width 10 height 9
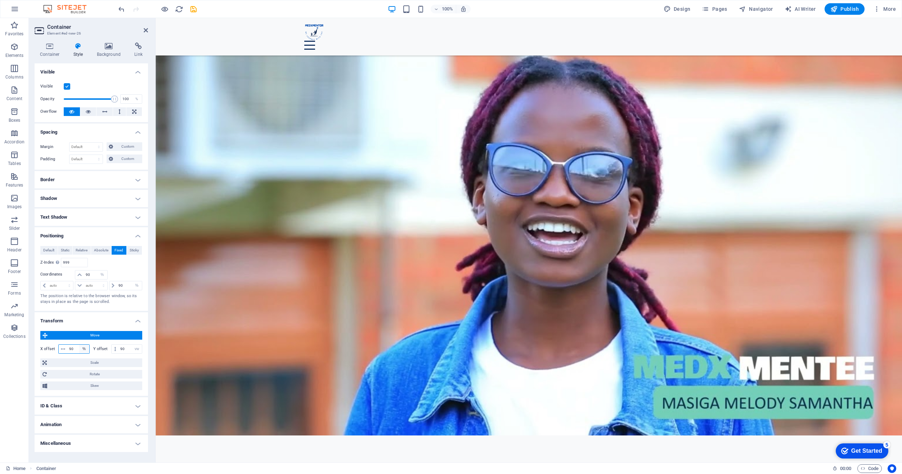
click at [84, 349] on select "px rem % em vh vw" at bounding box center [84, 349] width 10 height 9
select select "vh"
click at [79, 345] on select "px rem % em vh vw" at bounding box center [84, 349] width 10 height 9
type input "100"
click at [121, 346] on input "90" at bounding box center [129, 349] width 23 height 9
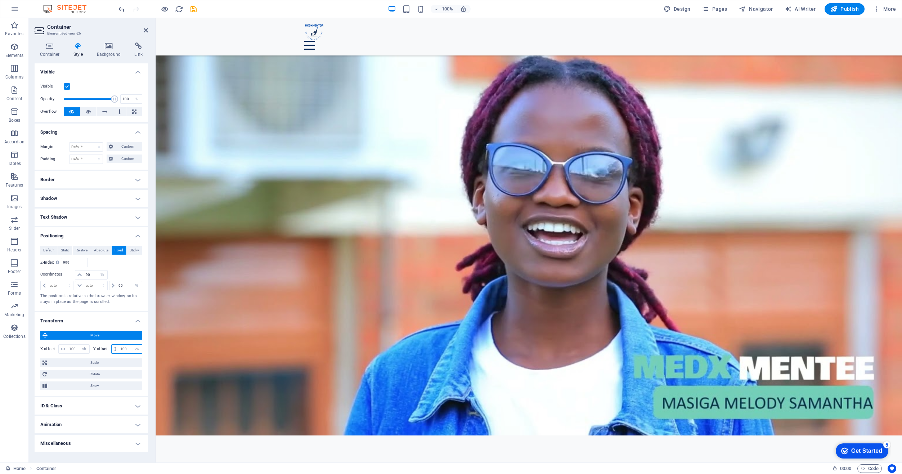
type input "100"
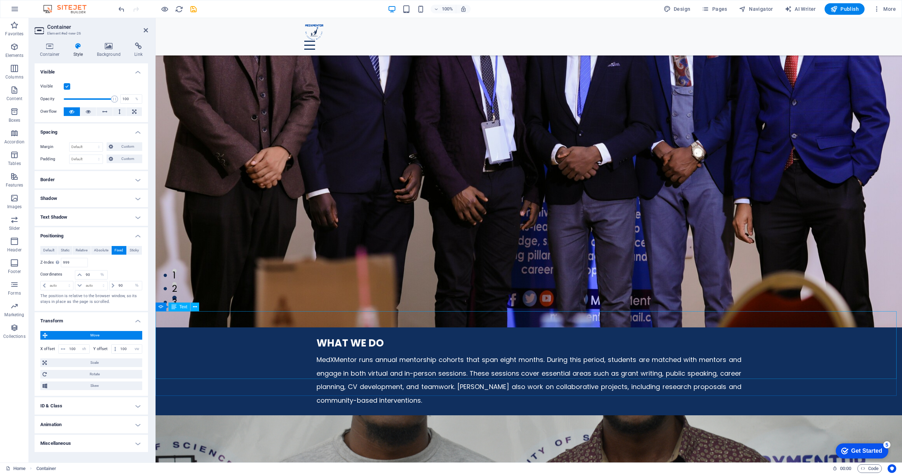
scroll to position [0, 0]
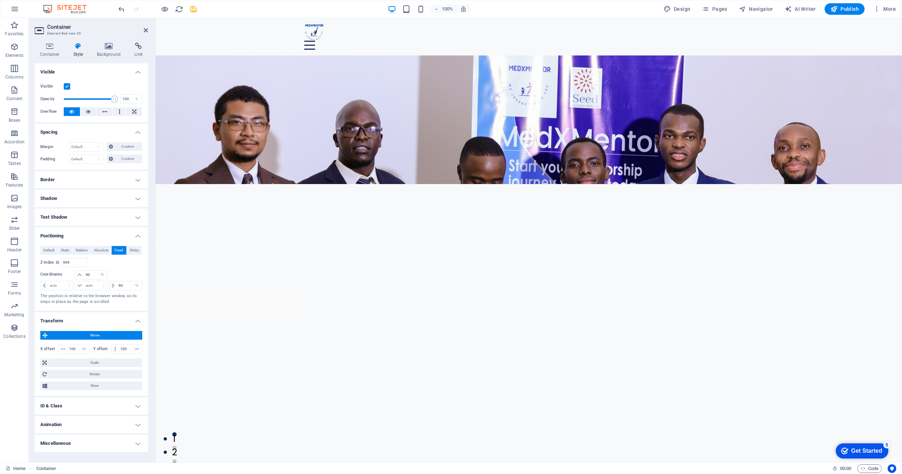
click at [100, 178] on h4 "Border" at bounding box center [91, 179] width 113 height 17
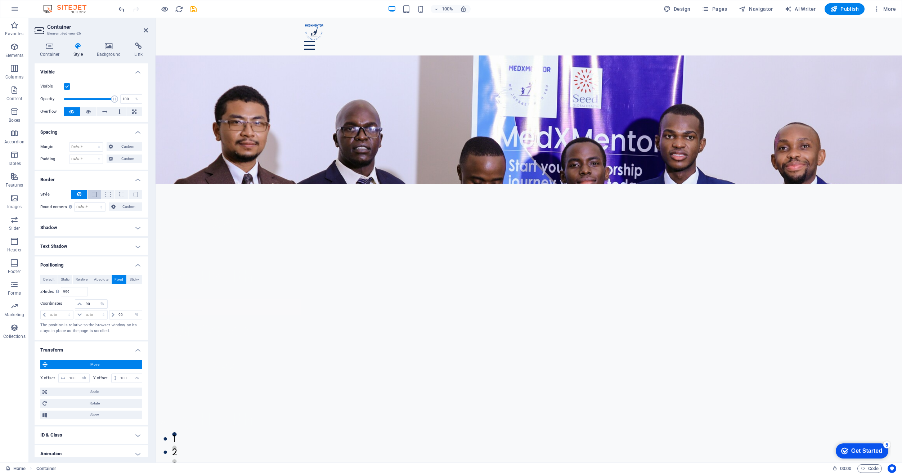
click at [95, 194] on span at bounding box center [94, 194] width 5 height 5
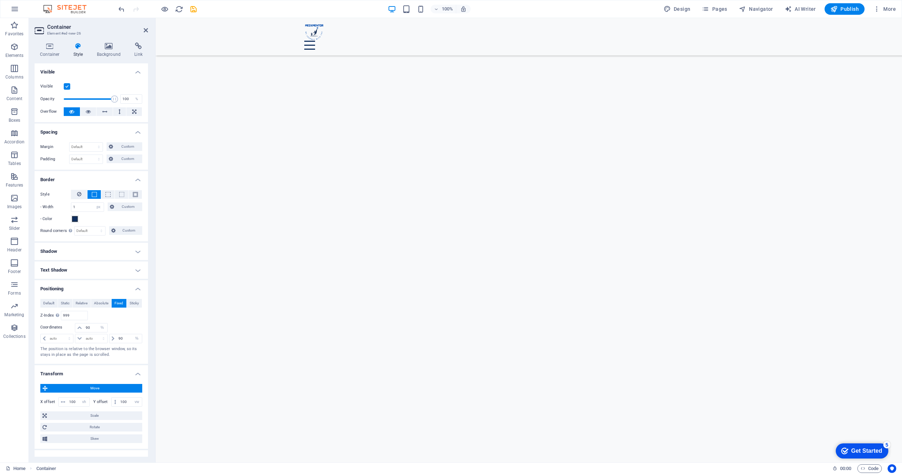
scroll to position [1676, 0]
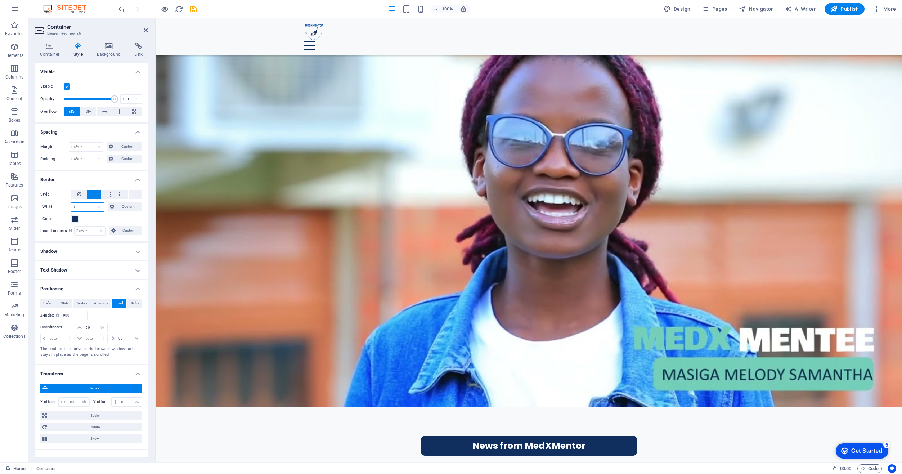
click at [92, 207] on input "1" at bounding box center [87, 207] width 32 height 9
type input "5"
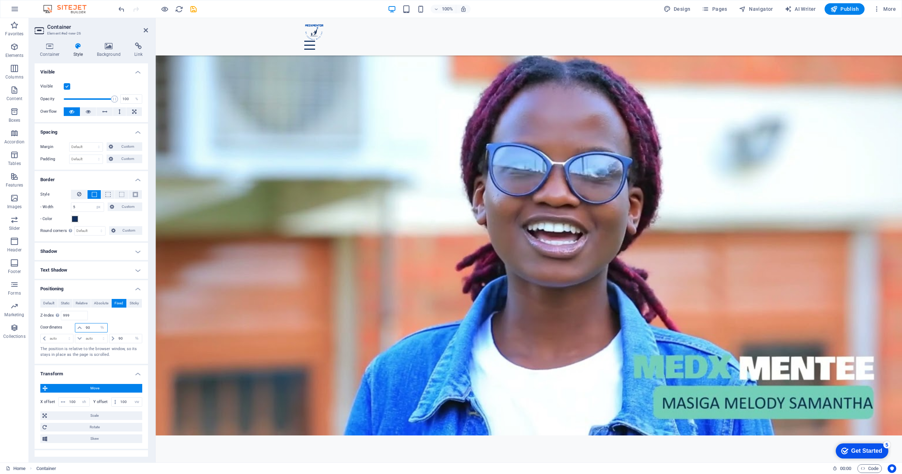
click at [89, 327] on input "90" at bounding box center [95, 327] width 23 height 9
type input "9"
type input "80"
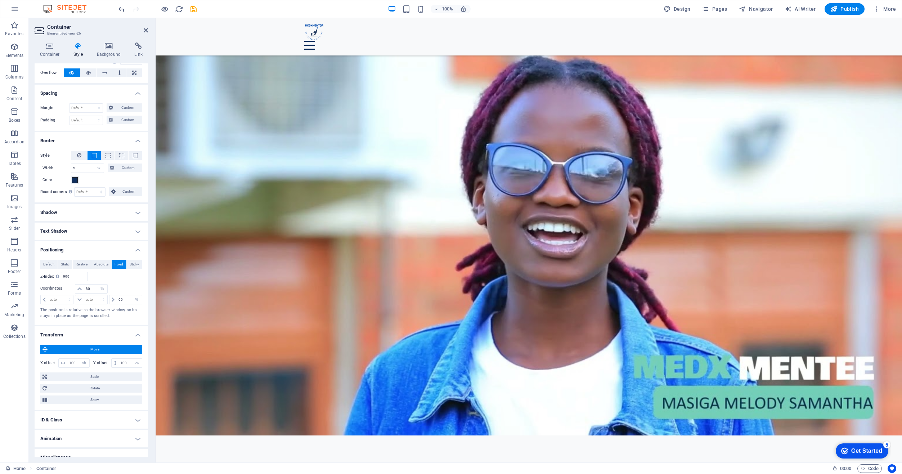
scroll to position [48, 0]
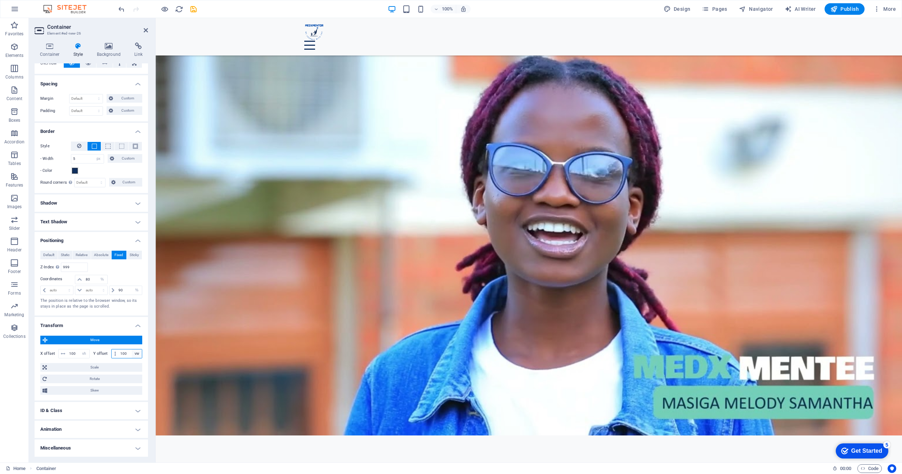
click at [133, 354] on select "px rem % em vh vw" at bounding box center [137, 353] width 10 height 9
select select "px"
click at [132, 349] on select "px rem % em vh vw" at bounding box center [137, 353] width 10 height 9
type input "1440"
click at [86, 354] on select "px rem % em vh vw" at bounding box center [84, 353] width 10 height 9
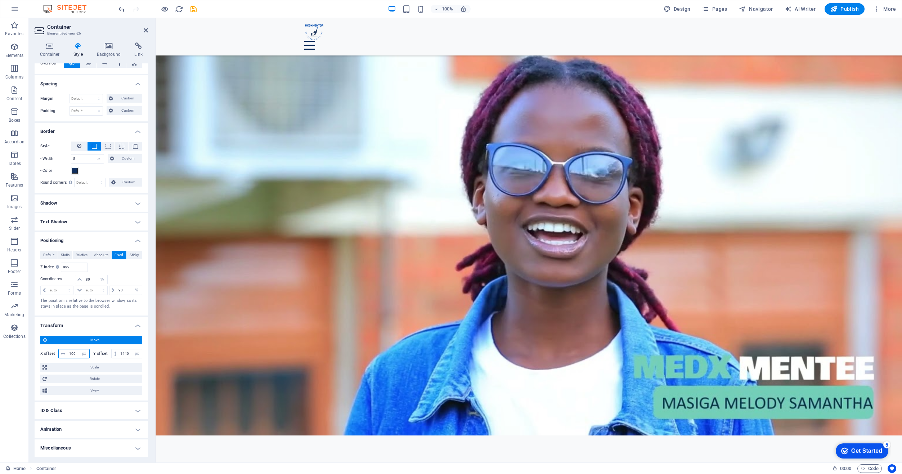
click at [79, 349] on select "px rem % em vh vw" at bounding box center [84, 353] width 10 height 9
click at [84, 354] on select "px rem % em vh vw" at bounding box center [84, 353] width 10 height 9
select select "%"
click at [79, 349] on select "px rem % em vh vw" at bounding box center [84, 353] width 10 height 9
type input "90"
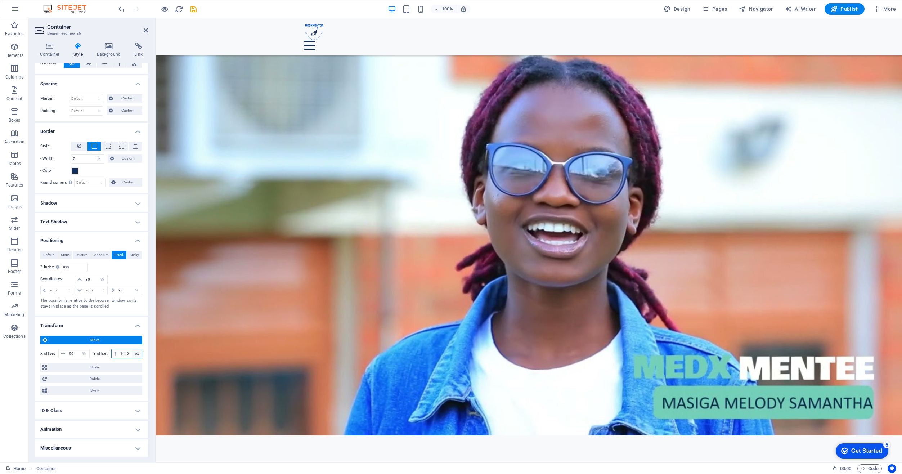
click at [133, 355] on select "px rem % em vh vw" at bounding box center [137, 353] width 10 height 9
select select "%"
click at [132, 349] on select "px rem % em vh vw" at bounding box center [137, 353] width 10 height 9
type input "90"
click at [105, 446] on h4 "Miscellaneous" at bounding box center [91, 447] width 113 height 17
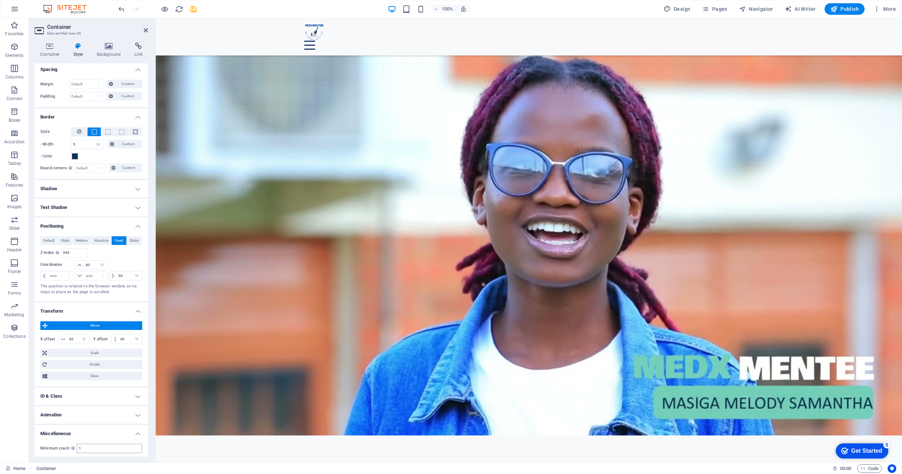
scroll to position [93, 0]
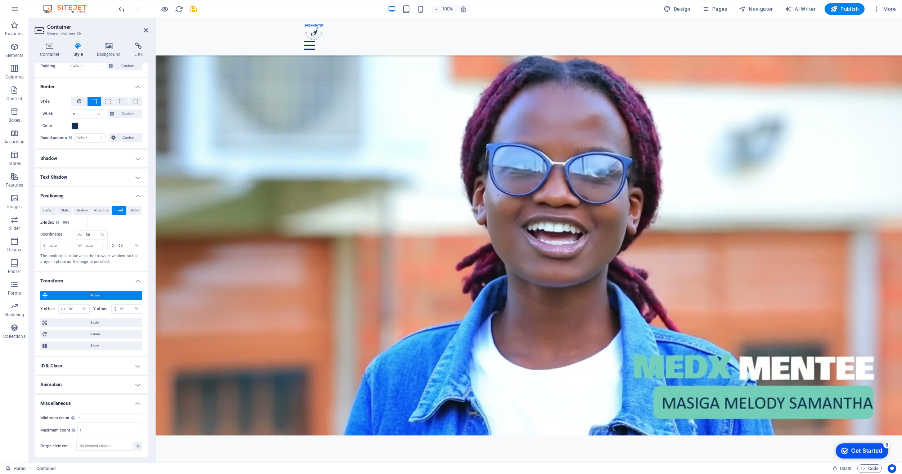
click at [95, 382] on h4 "Animation" at bounding box center [91, 384] width 113 height 17
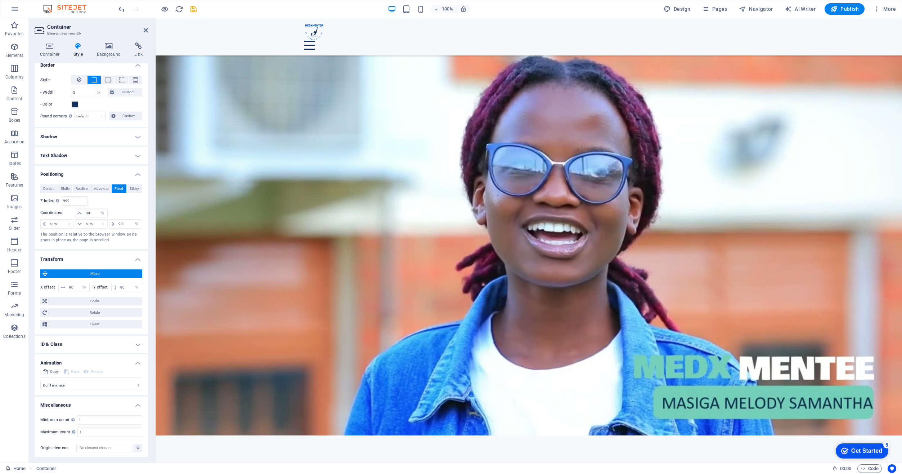
scroll to position [116, 0]
click at [85, 339] on h4 "ID & Class" at bounding box center [91, 342] width 113 height 17
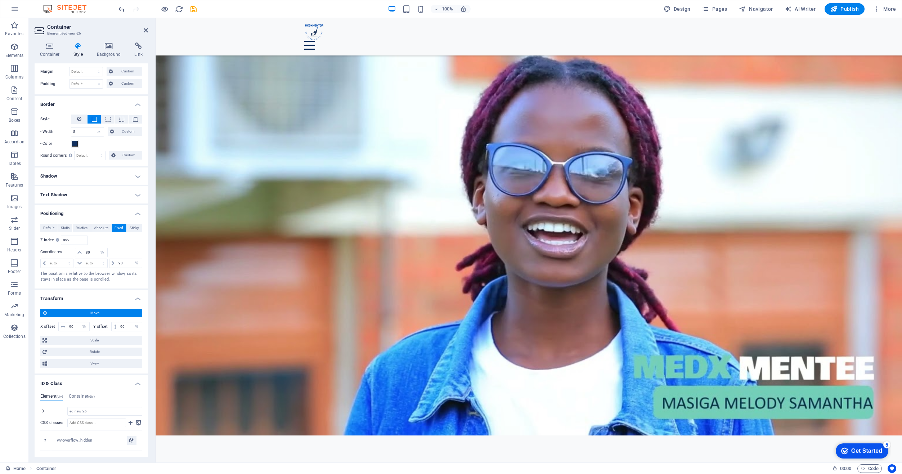
scroll to position [0, 0]
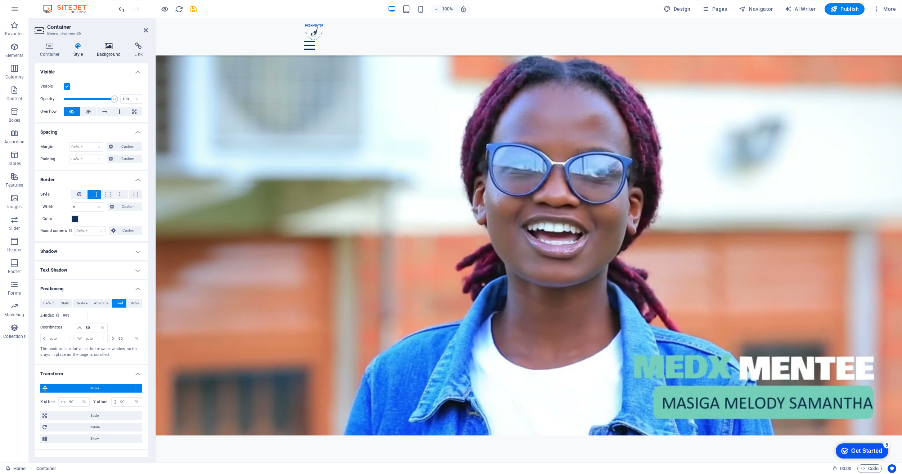
click at [112, 49] on icon at bounding box center [108, 45] width 35 height 7
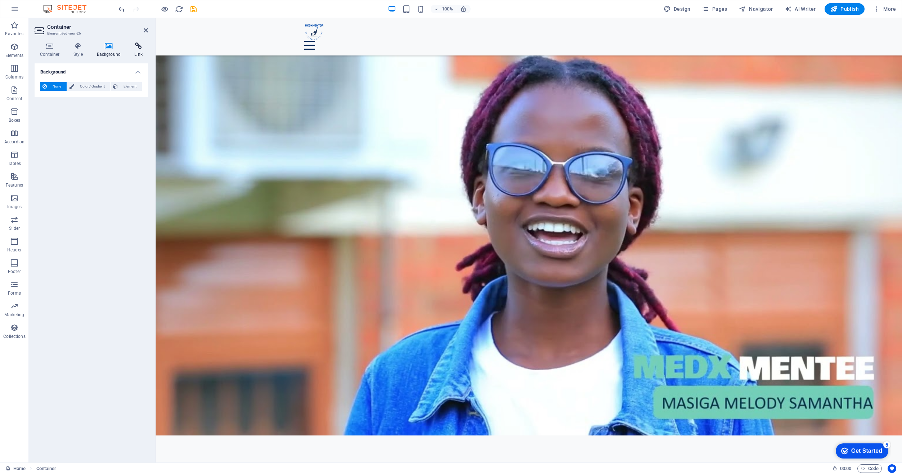
click at [130, 49] on icon at bounding box center [138, 45] width 19 height 7
click at [47, 50] on h4 "Container" at bounding box center [51, 49] width 33 height 15
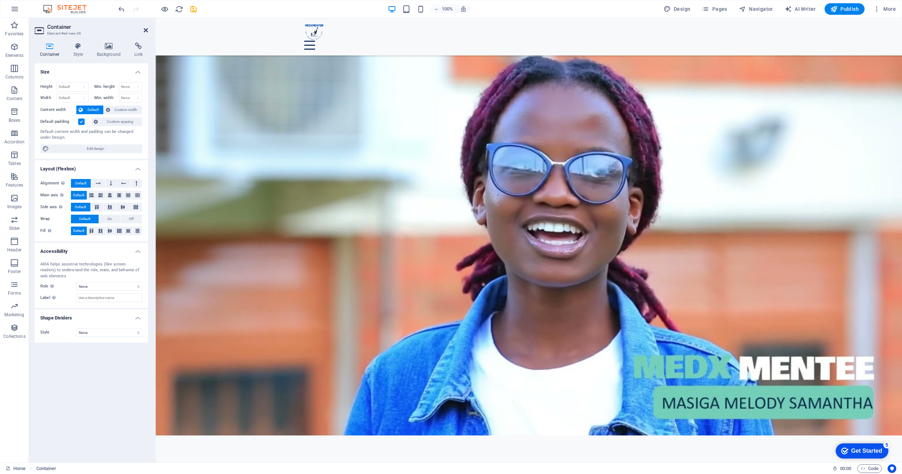
drag, startPoint x: 145, startPoint y: 28, endPoint x: 106, endPoint y: 6, distance: 44.4
click at [145, 28] on icon at bounding box center [146, 30] width 4 height 6
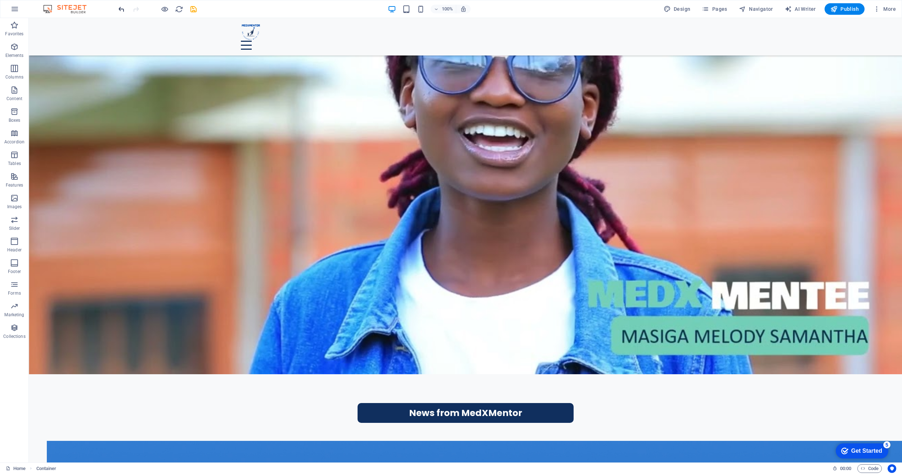
scroll to position [1807, 0]
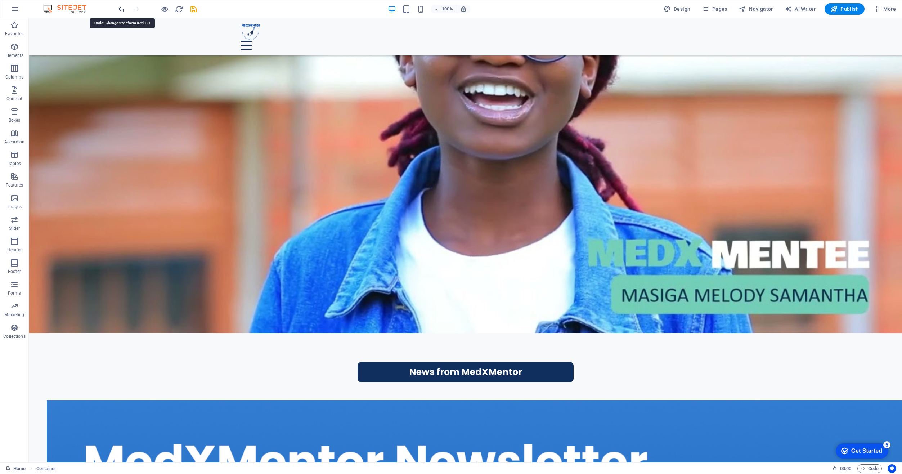
click at [122, 9] on icon "undo" at bounding box center [121, 9] width 8 height 8
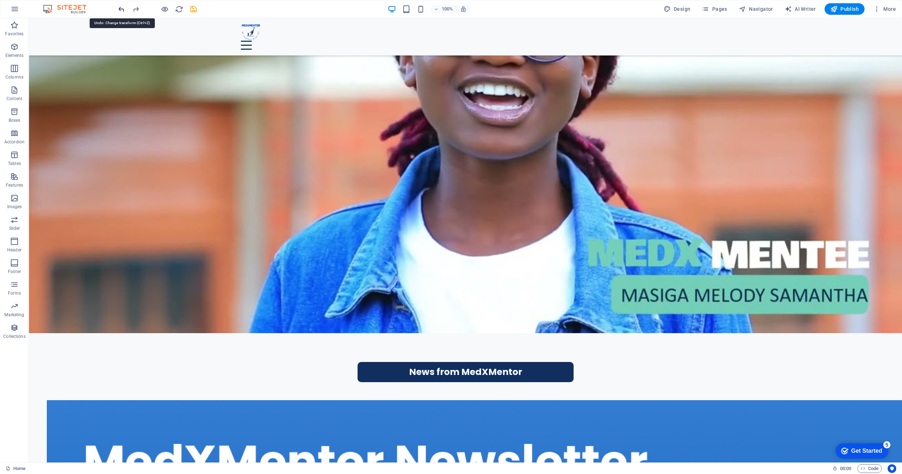
click at [122, 9] on icon "undo" at bounding box center [121, 9] width 8 height 8
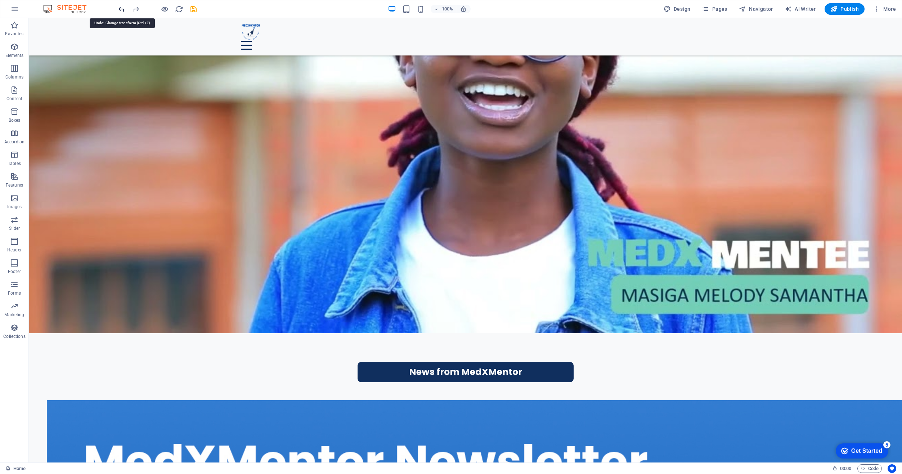
click at [122, 9] on icon "undo" at bounding box center [121, 9] width 8 height 8
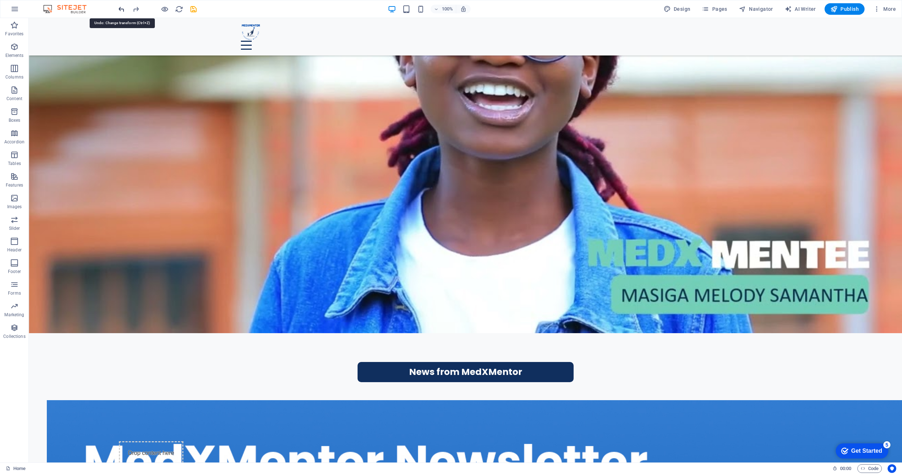
click at [122, 9] on icon "undo" at bounding box center [121, 9] width 8 height 8
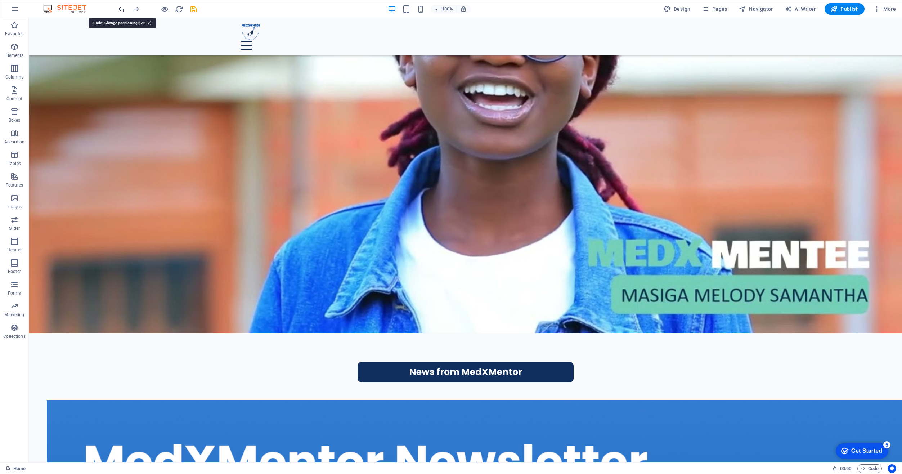
click at [122, 9] on icon "undo" at bounding box center [121, 9] width 8 height 8
click at [121, 9] on icon "undo" at bounding box center [121, 9] width 8 height 8
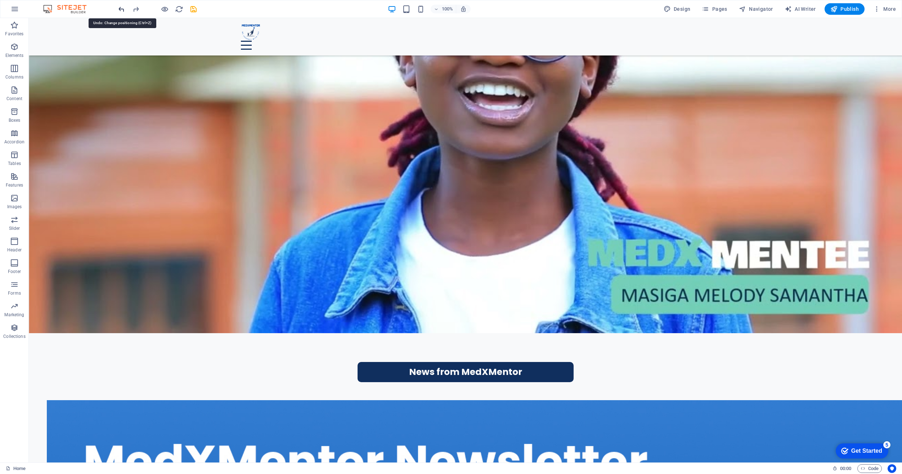
click at [121, 9] on icon "undo" at bounding box center [121, 9] width 8 height 8
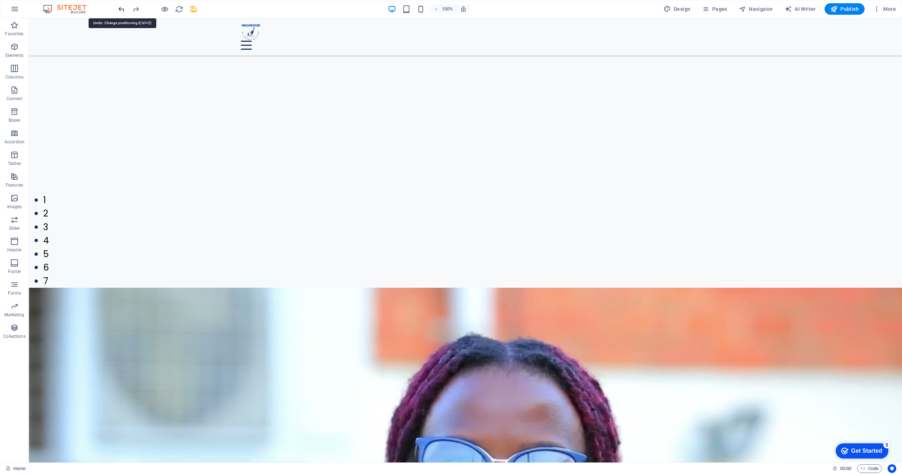
scroll to position [1355, 0]
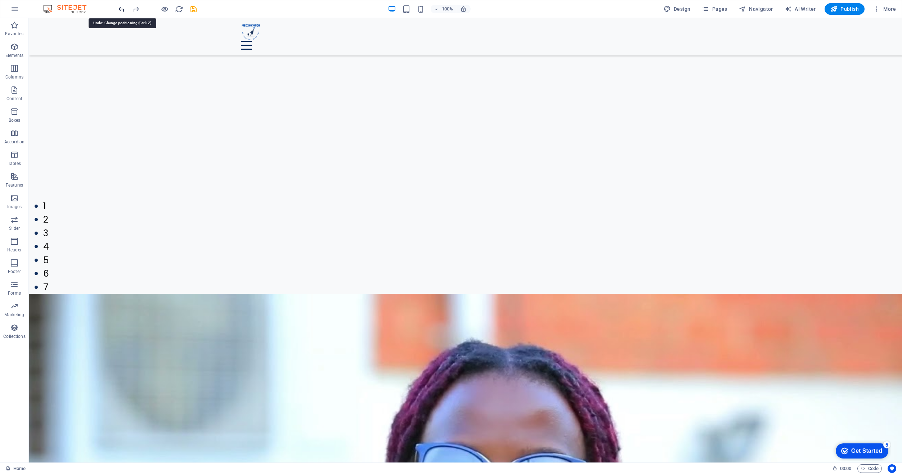
click at [121, 9] on icon "undo" at bounding box center [121, 9] width 8 height 8
click at [121, 6] on icon "undo" at bounding box center [121, 9] width 8 height 8
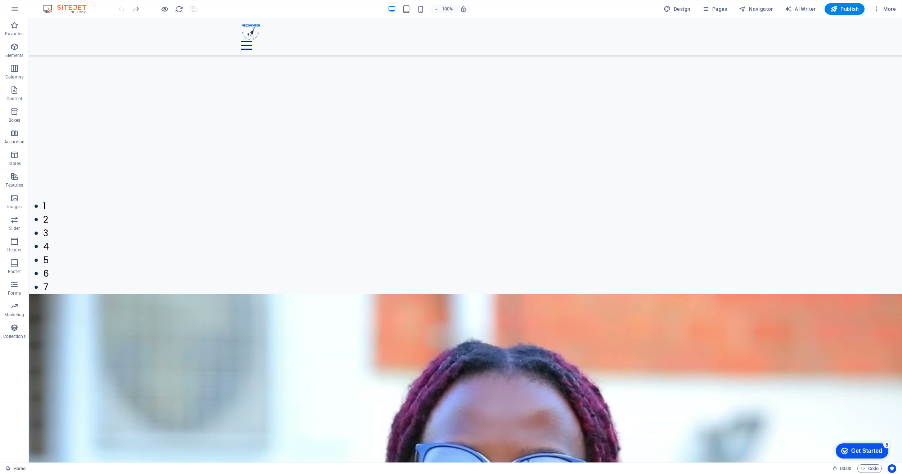
click at [121, 6] on div at bounding box center [157, 9] width 81 height 12
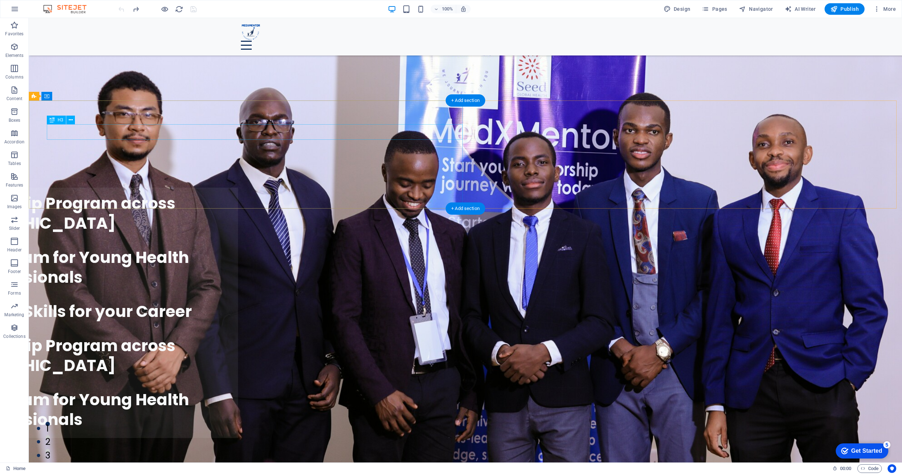
scroll to position [0, 0]
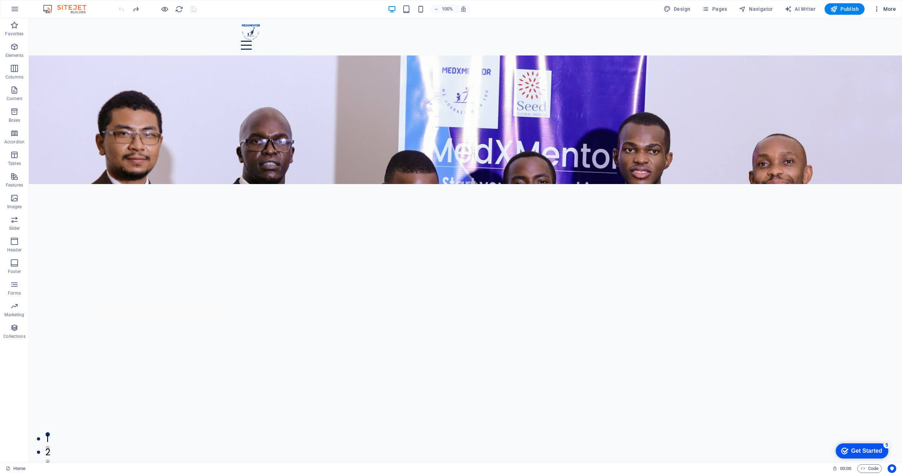
click at [878, 10] on icon "button" at bounding box center [876, 8] width 7 height 7
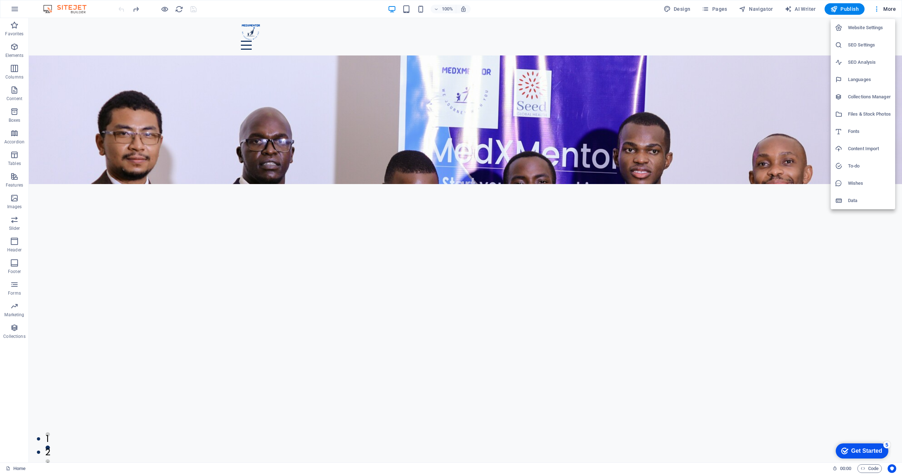
click at [13, 9] on div at bounding box center [451, 237] width 902 height 474
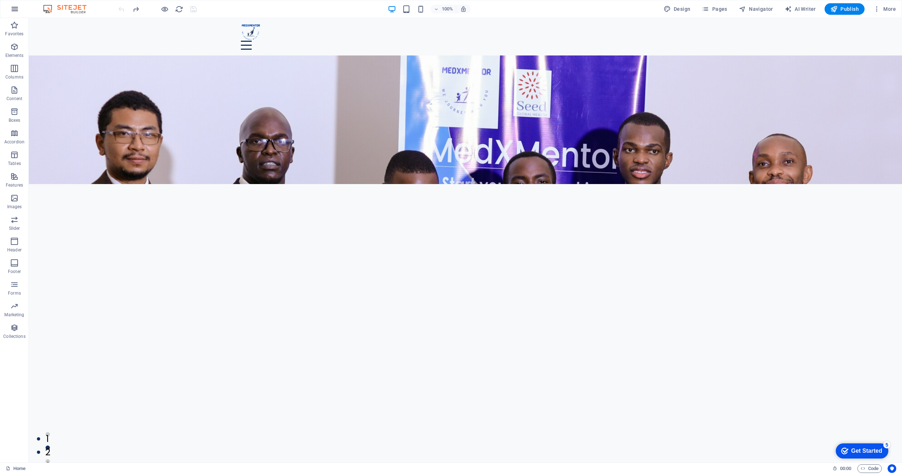
click at [17, 12] on icon "button" at bounding box center [14, 9] width 9 height 9
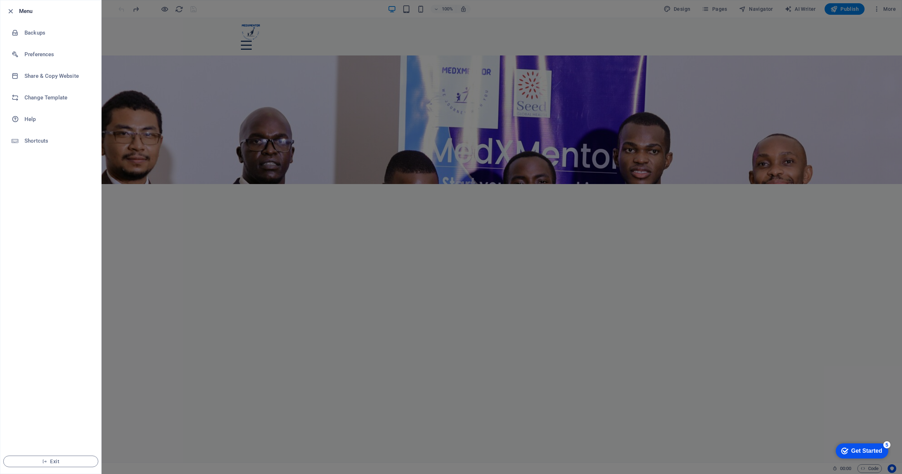
click at [247, 5] on div at bounding box center [451, 237] width 902 height 474
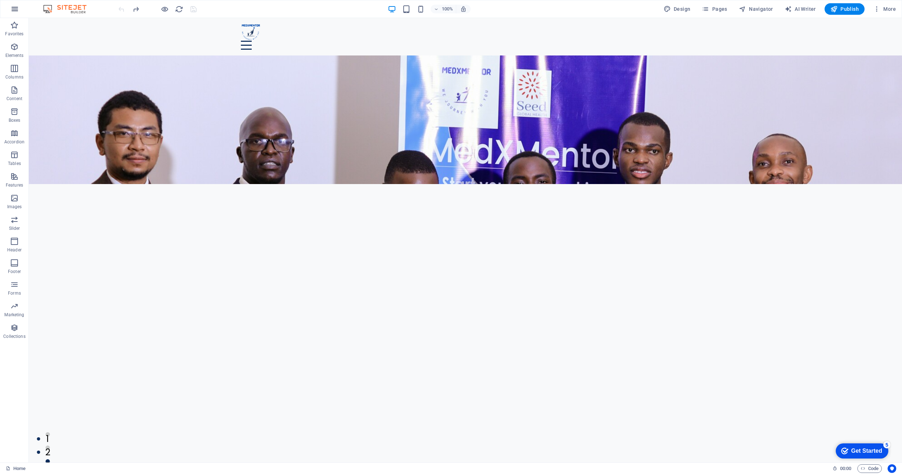
click at [19, 11] on icon "button" at bounding box center [14, 9] width 9 height 9
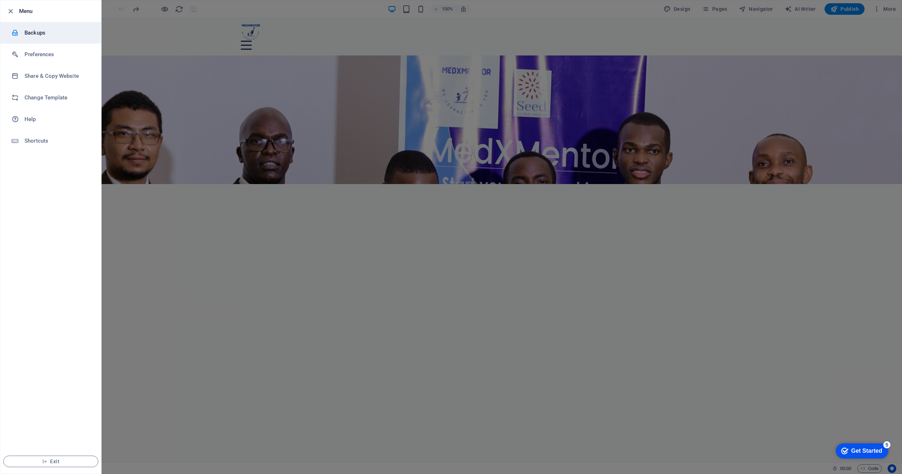
click at [39, 35] on h6 "Backups" at bounding box center [57, 32] width 67 height 9
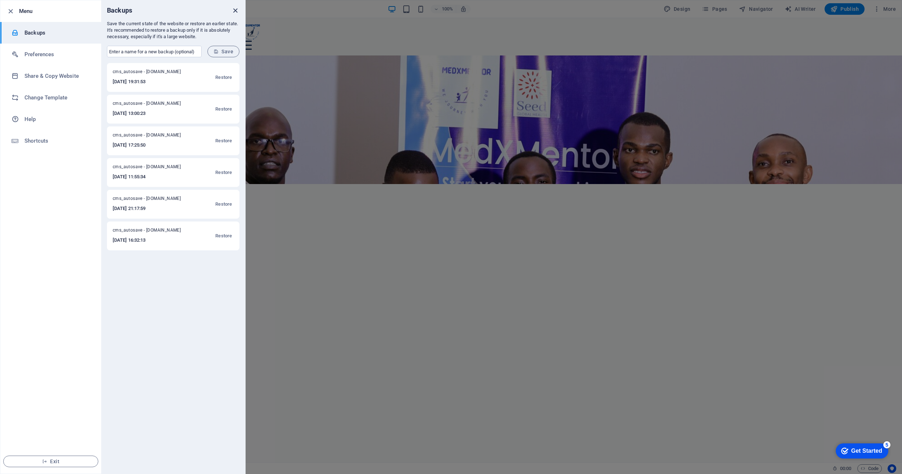
click at [234, 11] on icon "close" at bounding box center [235, 10] width 8 height 8
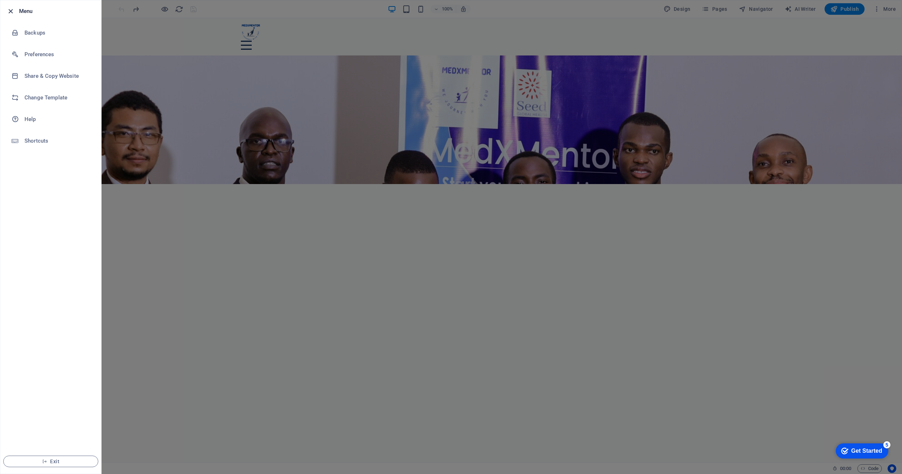
click at [11, 11] on icon "button" at bounding box center [10, 11] width 8 height 8
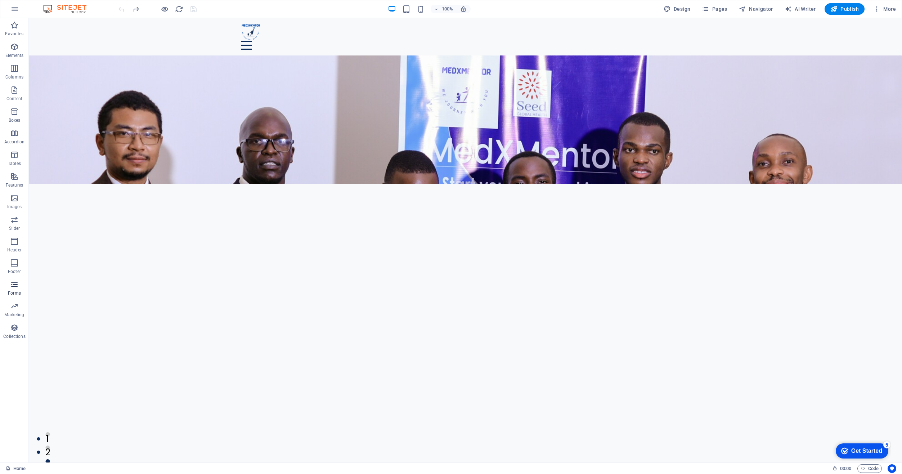
click at [17, 285] on icon "button" at bounding box center [14, 284] width 9 height 9
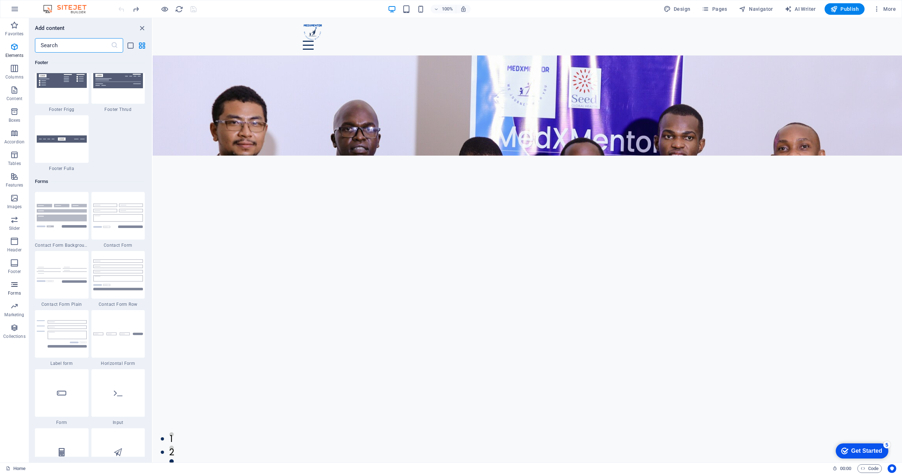
scroll to position [5258, 0]
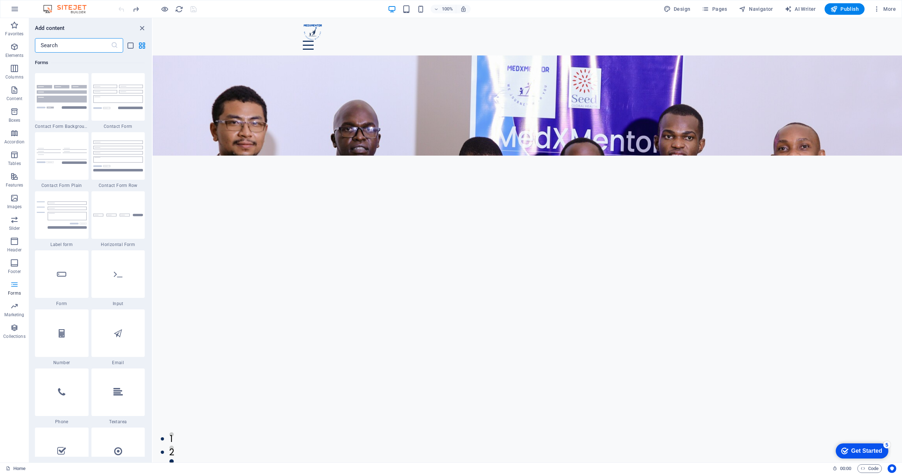
click at [17, 285] on icon "button" at bounding box center [14, 284] width 9 height 9
click at [17, 57] on p "Elements" at bounding box center [14, 56] width 18 height 6
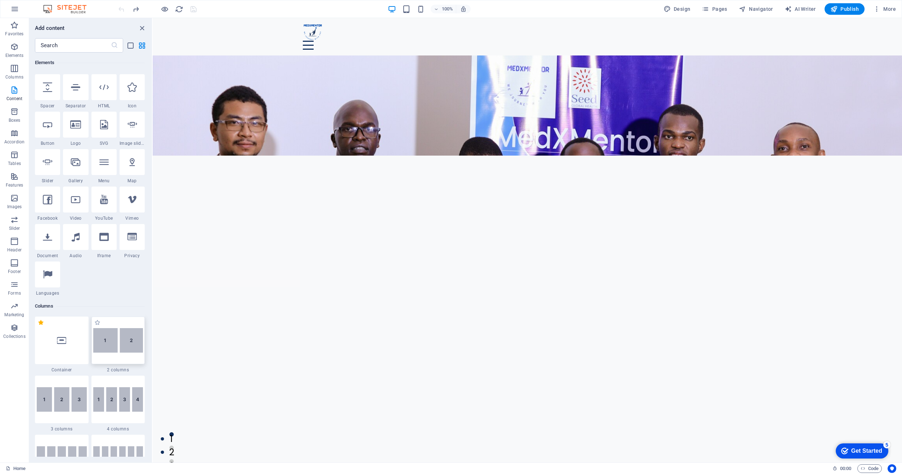
scroll to position [113, 0]
click at [13, 50] on icon "button" at bounding box center [14, 46] width 9 height 9
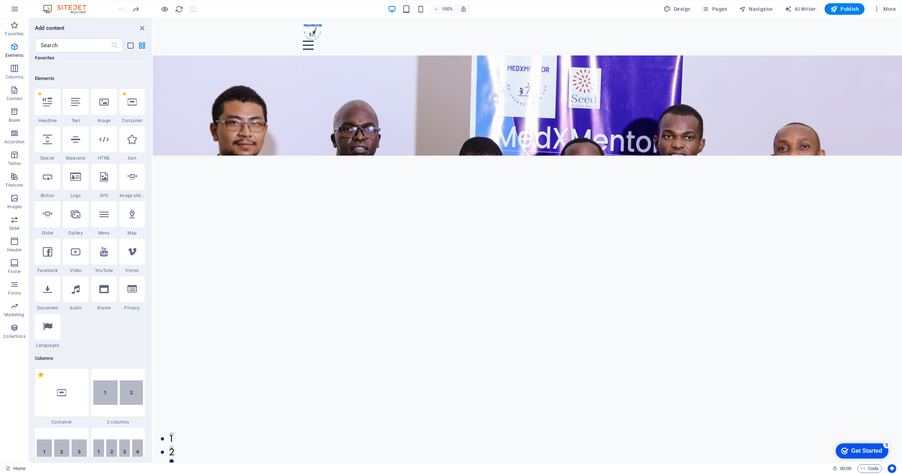
scroll to position [41, 0]
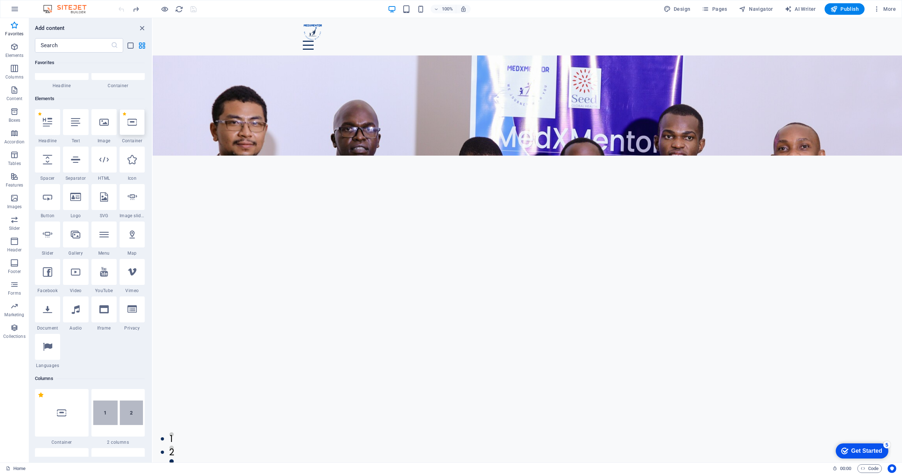
click at [126, 126] on div at bounding box center [132, 122] width 25 height 26
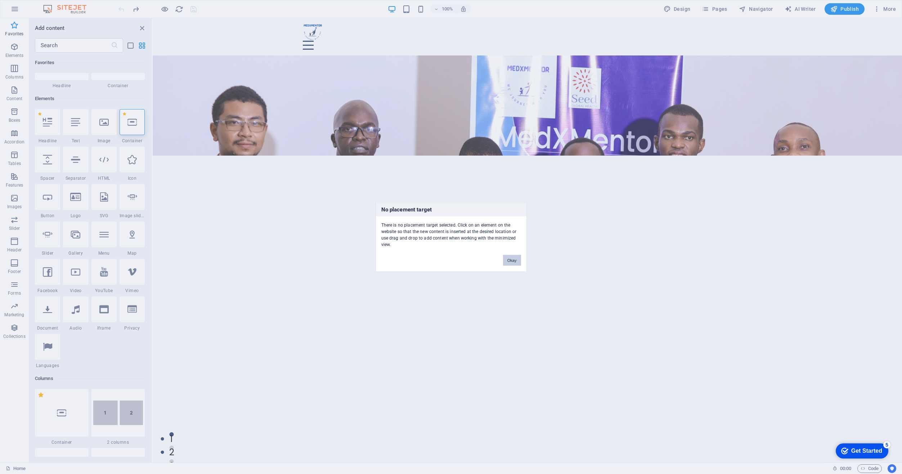
click at [514, 260] on button "Okay" at bounding box center [512, 260] width 18 height 11
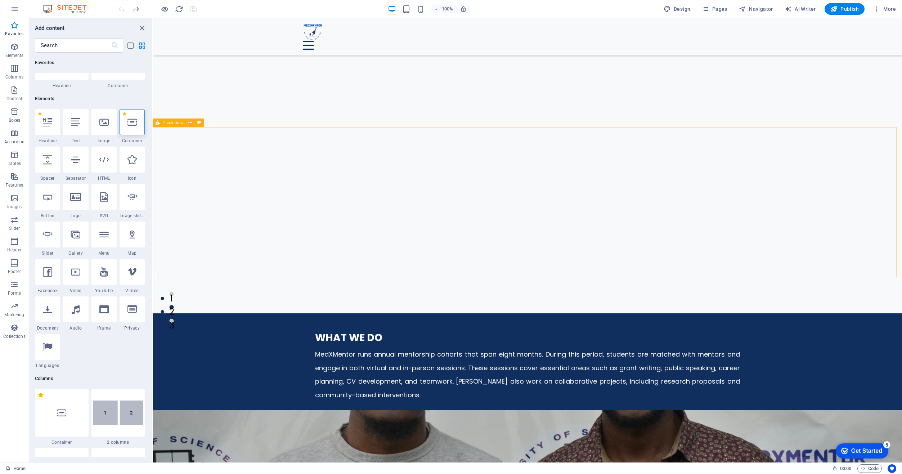
scroll to position [180, 0]
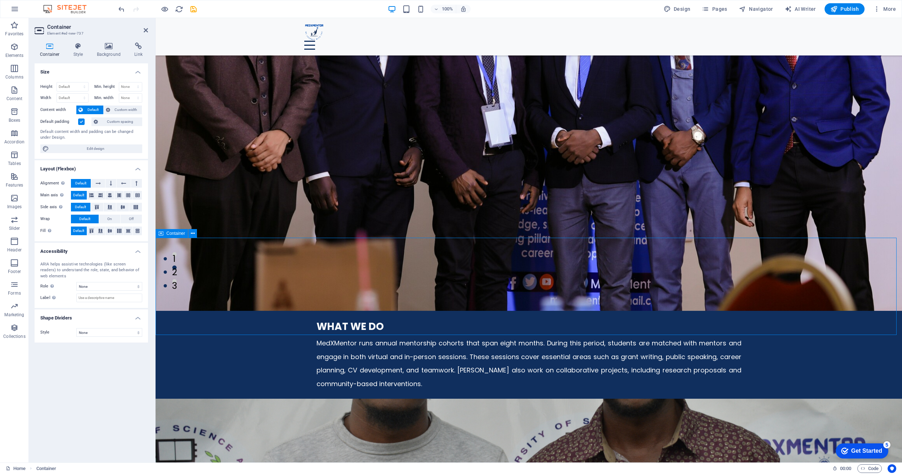
drag, startPoint x: 235, startPoint y: 267, endPoint x: 218, endPoint y: 261, distance: 18.8
click at [77, 83] on select "Default px rem % vh vw" at bounding box center [72, 86] width 31 height 9
click at [67, 85] on select "Default px rem % vh vw" at bounding box center [72, 86] width 31 height 9
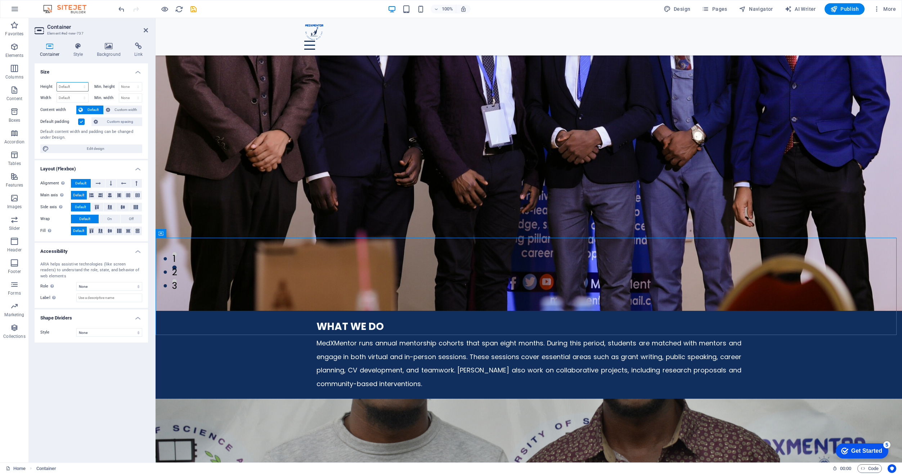
select select "px"
click at [78, 82] on select "Default px rem % vh vw" at bounding box center [72, 86] width 31 height 9
type input "270"
click at [73, 98] on select "Default px rem % em vh vw" at bounding box center [72, 98] width 31 height 9
select select "px"
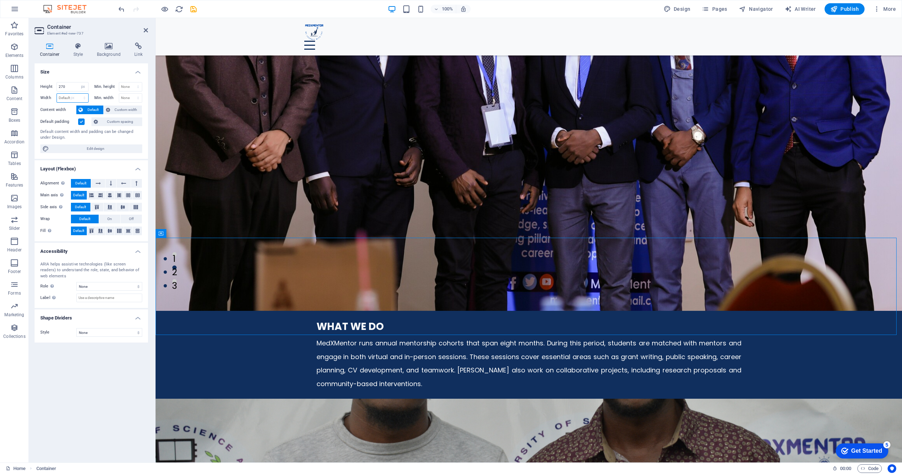
click at [78, 94] on select "Default px rem % em vh vw" at bounding box center [72, 98] width 31 height 9
drag, startPoint x: 73, startPoint y: 100, endPoint x: 37, endPoint y: 101, distance: 36.0
click at [35, 102] on div "Height 270 Default px rem % vh vw Min. height None px rem % vh vw Width 350 Def…" at bounding box center [91, 117] width 113 height 82
drag, startPoint x: 68, startPoint y: 98, endPoint x: 42, endPoint y: 98, distance: 25.9
click at [42, 98] on div "Width 1000 Default px rem % em vh vw" at bounding box center [64, 97] width 48 height 9
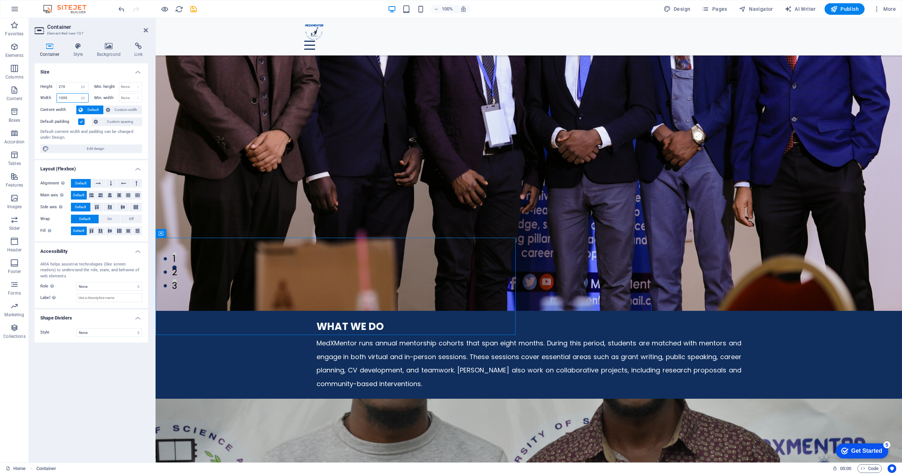
type input "1"
type input "850"
drag, startPoint x: 74, startPoint y: 86, endPoint x: 39, endPoint y: 93, distance: 35.3
click at [39, 93] on div "Height 270 Default px rem % vh vw Min. height None px rem % vh vw Width 850 Def…" at bounding box center [91, 117] width 113 height 82
type input "650"
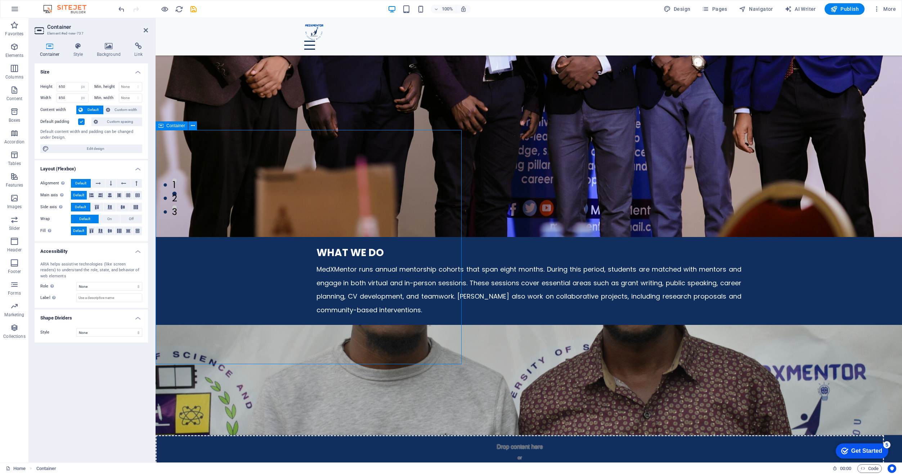
scroll to position [252, 0]
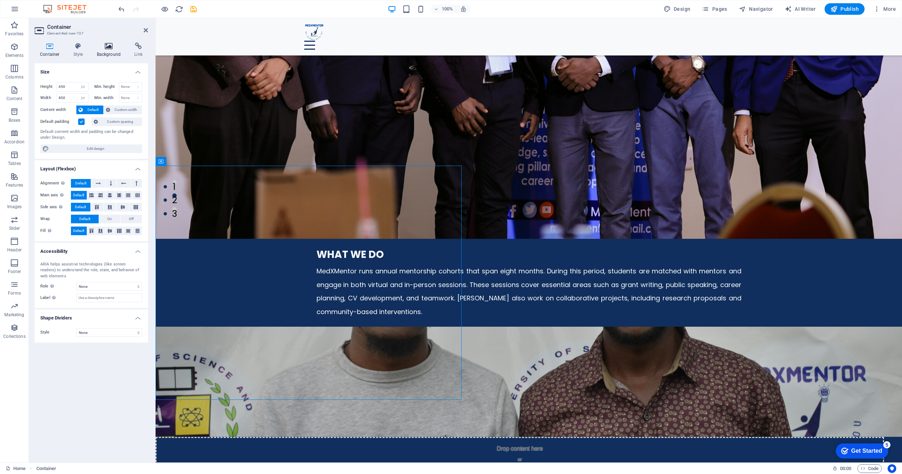
click at [112, 50] on h4 "Background" at bounding box center [110, 49] width 38 height 15
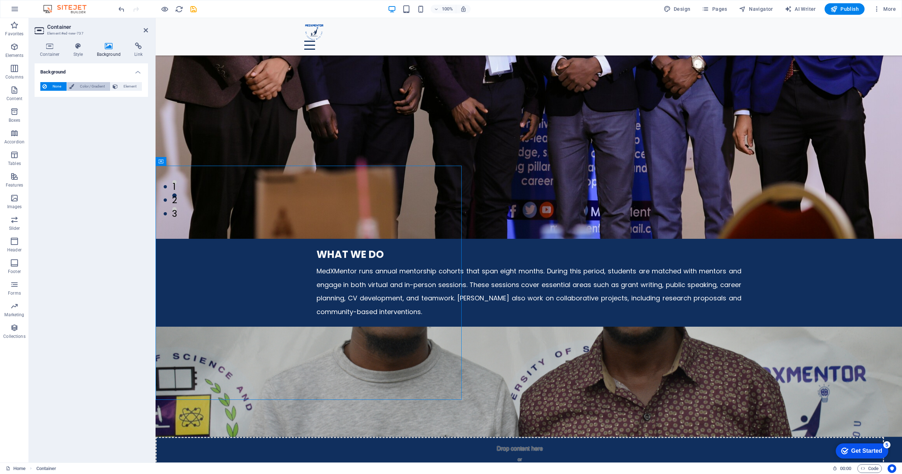
click at [98, 87] on span "Color / Gradient" at bounding box center [92, 86] width 32 height 9
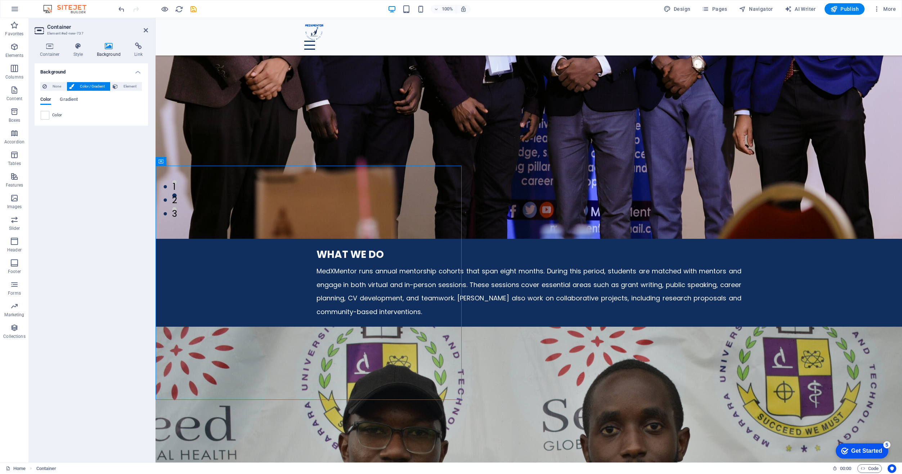
click at [53, 116] on span "Color" at bounding box center [57, 115] width 10 height 6
click at [47, 116] on span at bounding box center [45, 115] width 8 height 8
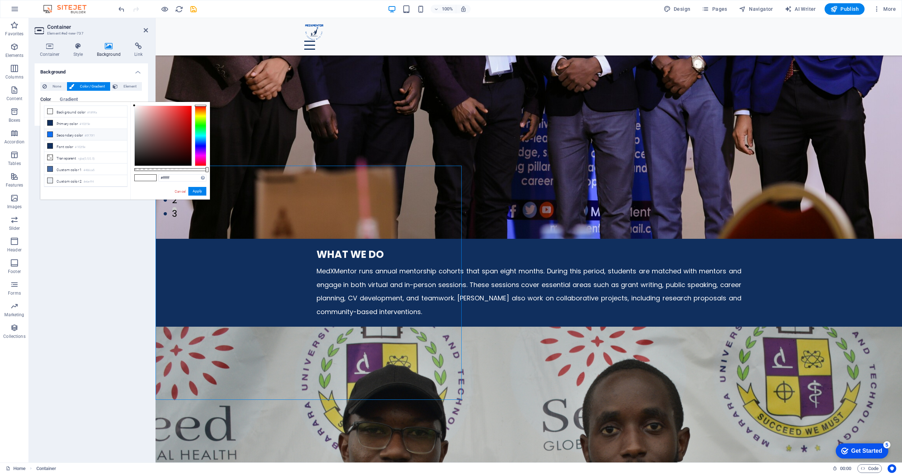
click at [50, 134] on icon at bounding box center [50, 134] width 5 height 5
type input "#0f70f1"
click at [78, 50] on h4 "Style" at bounding box center [79, 49] width 23 height 15
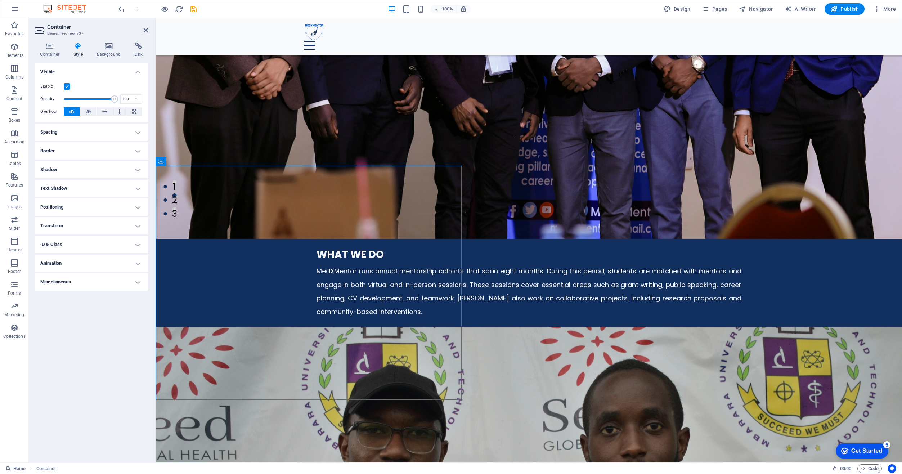
click at [84, 131] on h4 "Spacing" at bounding box center [91, 132] width 113 height 17
click at [93, 182] on h4 "Border" at bounding box center [91, 179] width 113 height 17
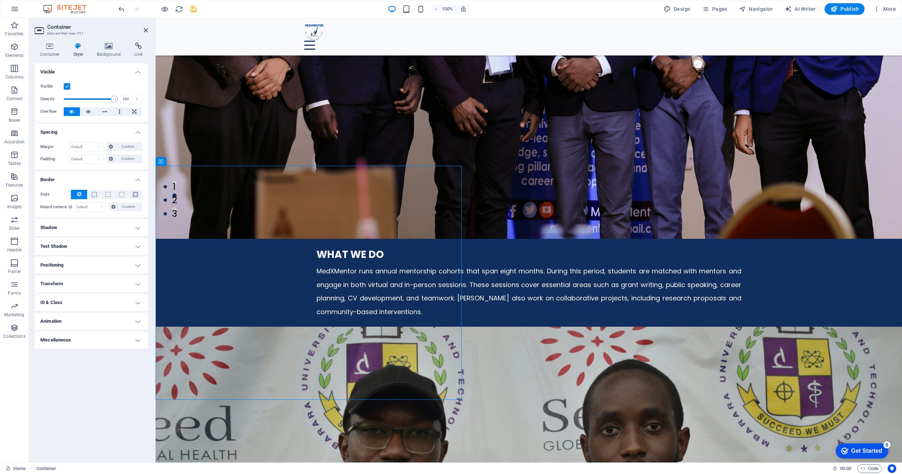
click at [92, 228] on h4 "Shadow" at bounding box center [91, 227] width 113 height 17
click at [92, 282] on h4 "Positioning" at bounding box center [91, 281] width 113 height 17
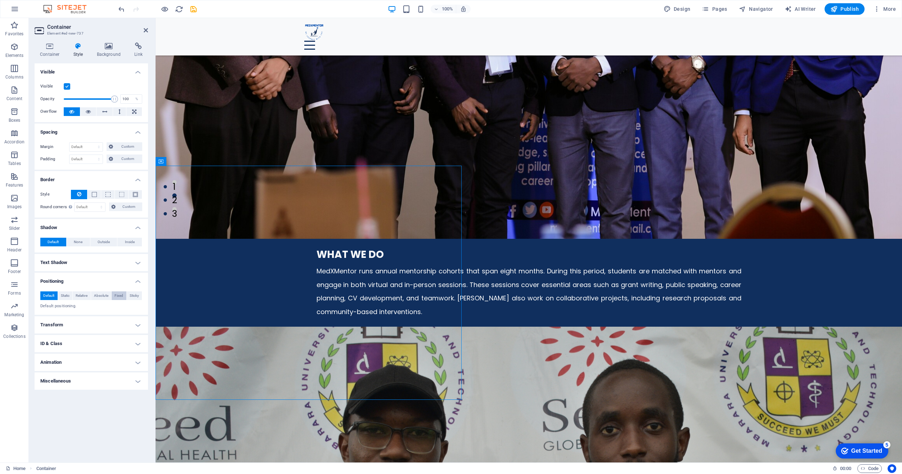
click at [116, 296] on span "Fixed" at bounding box center [119, 295] width 9 height 9
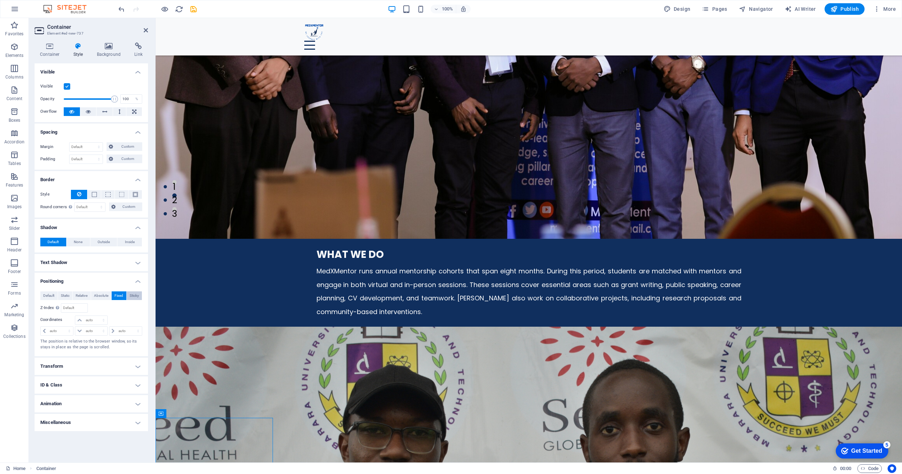
click at [134, 295] on span "Sticky" at bounding box center [134, 295] width 9 height 9
click at [119, 292] on span "Fixed" at bounding box center [119, 295] width 9 height 9
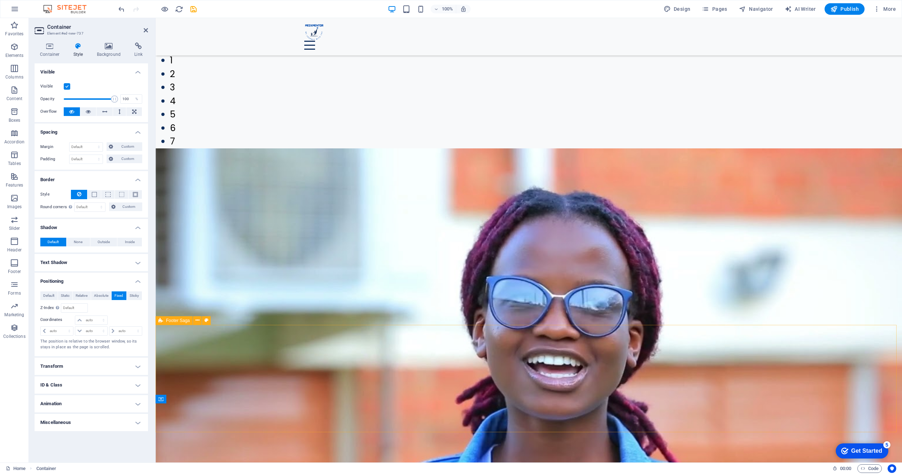
scroll to position [1676, 0]
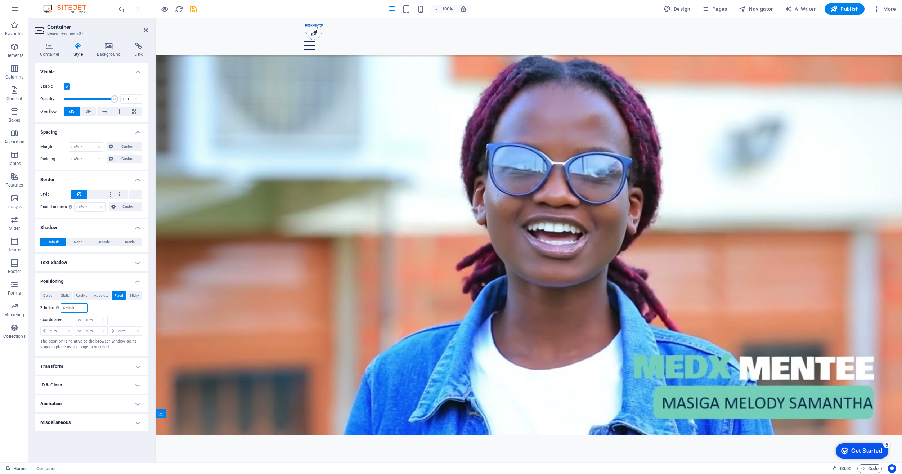
click at [73, 309] on input "number" at bounding box center [74, 308] width 26 height 9
drag, startPoint x: 53, startPoint y: 309, endPoint x: 46, endPoint y: 308, distance: 7.2
click at [46, 309] on div "Z-Index Sets the order of the element from back to front. The higher the value,…" at bounding box center [64, 307] width 48 height 9
type input "9"
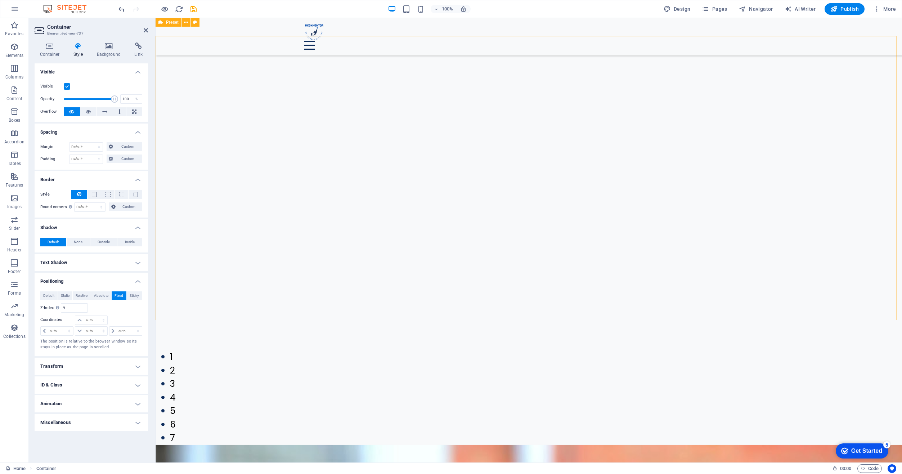
scroll to position [1244, 0]
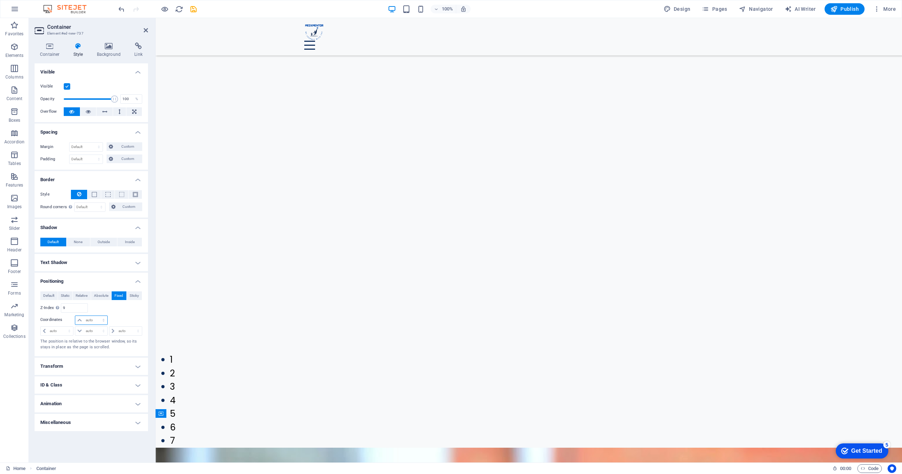
click at [80, 320] on select "auto px rem % em" at bounding box center [91, 320] width 32 height 9
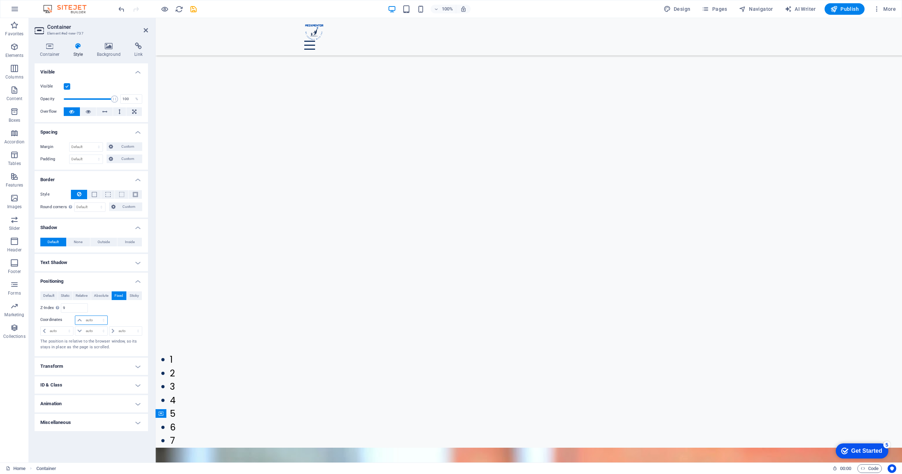
select select "%"
click at [97, 316] on select "auto px rem % em" at bounding box center [91, 320] width 32 height 9
type input "100"
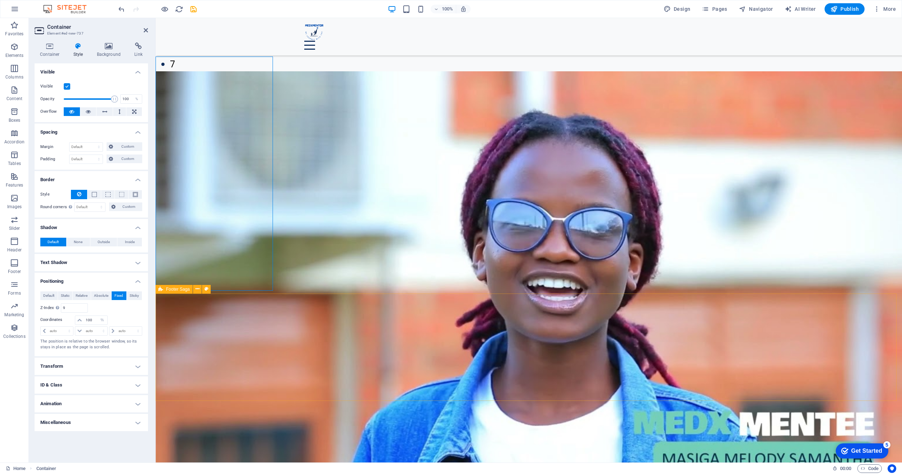
scroll to position [1604, 0]
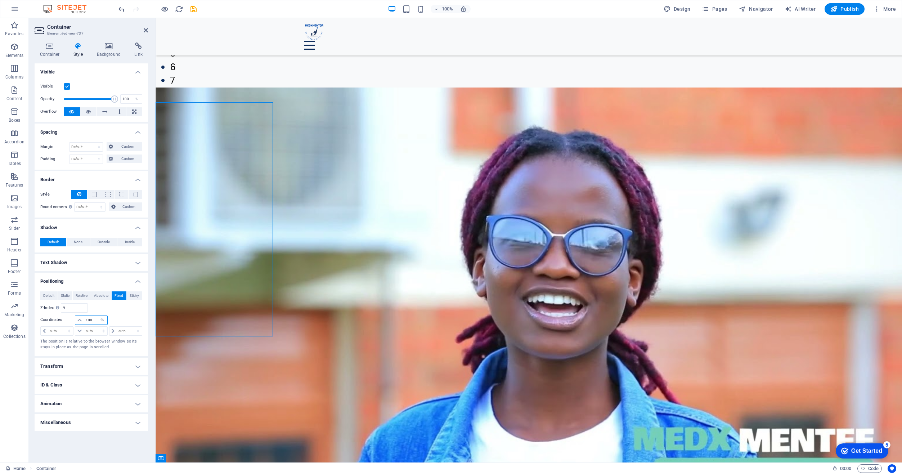
click at [94, 321] on input "100" at bounding box center [95, 320] width 23 height 9
click at [102, 320] on select "auto px rem % em" at bounding box center [102, 320] width 10 height 9
select select "auto"
click at [97, 316] on select "auto px rem % em" at bounding box center [102, 320] width 10 height 9
select select "DISABLED_OPTION_VALUE"
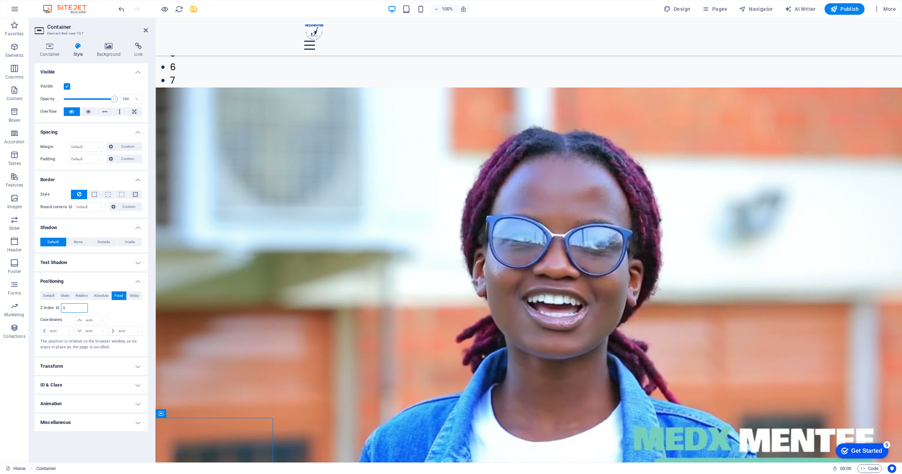
click at [73, 311] on input "9" at bounding box center [74, 308] width 26 height 9
type input "999"
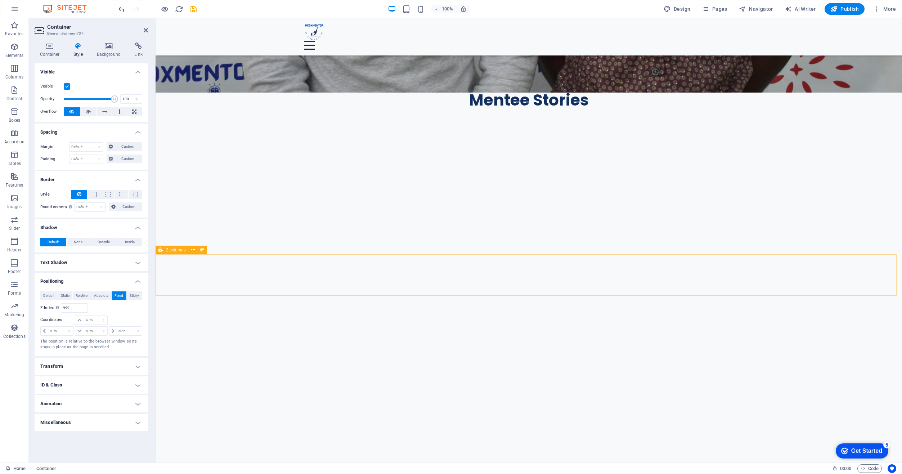
scroll to position [920, 0]
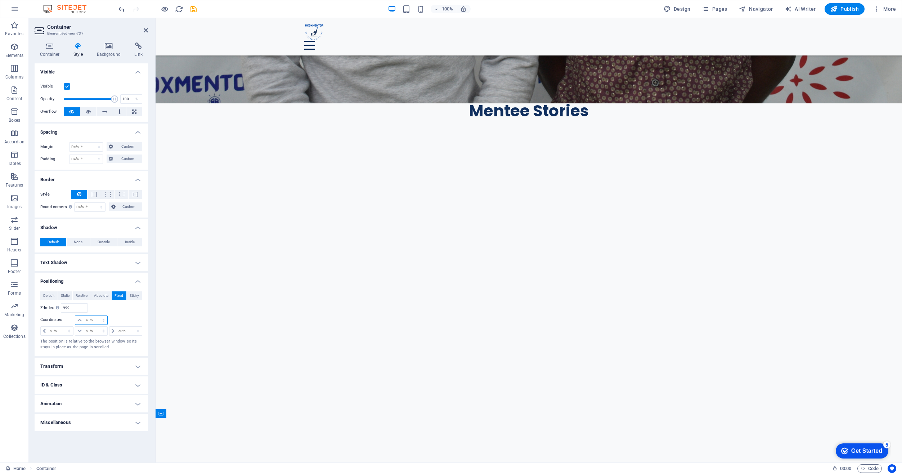
click at [94, 321] on select "auto px rem % em" at bounding box center [91, 320] width 32 height 9
select select "px"
click at [97, 316] on select "auto px rem % em" at bounding box center [91, 320] width 32 height 9
type input "0"
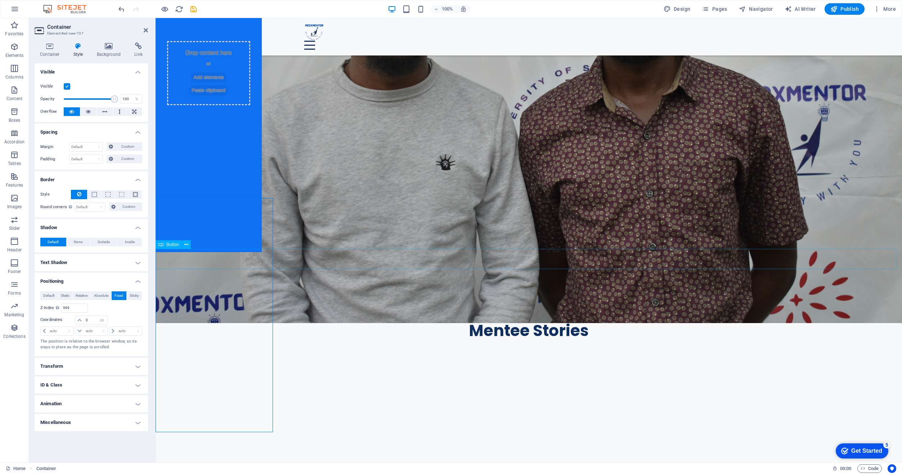
scroll to position [524, 0]
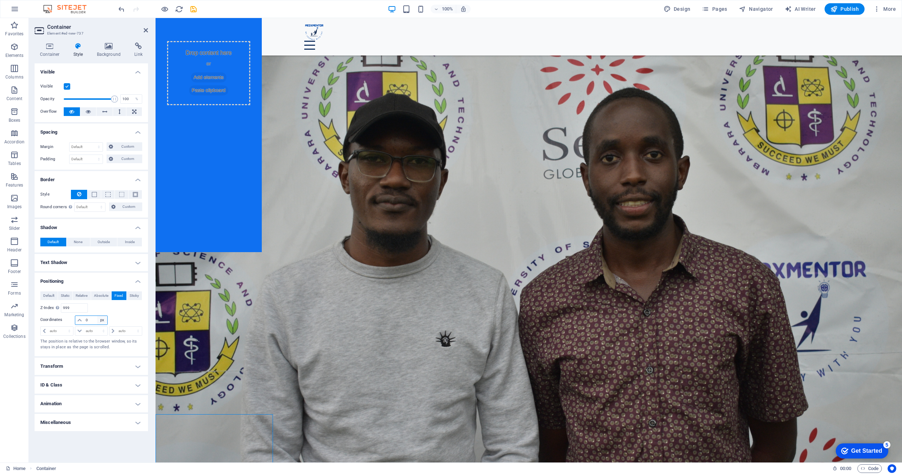
click at [101, 319] on select "auto px rem % em" at bounding box center [102, 320] width 10 height 9
select select "%"
click at [97, 316] on select "auto px rem % em" at bounding box center [102, 320] width 10 height 9
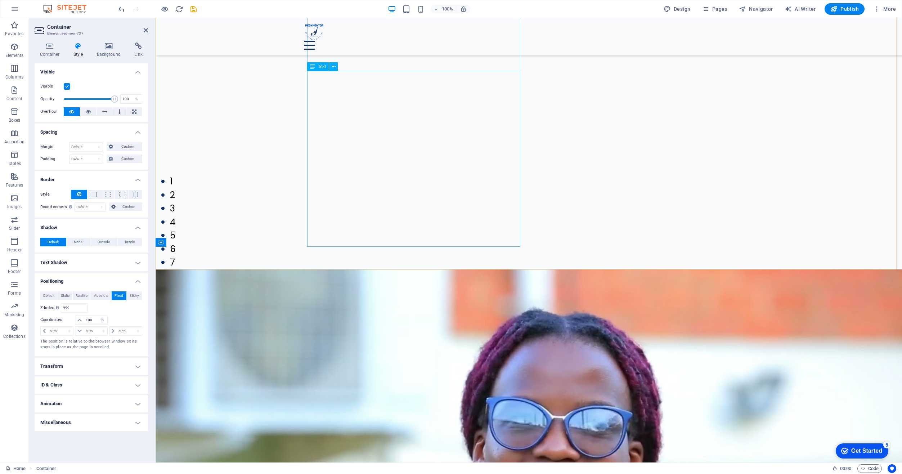
scroll to position [1424, 0]
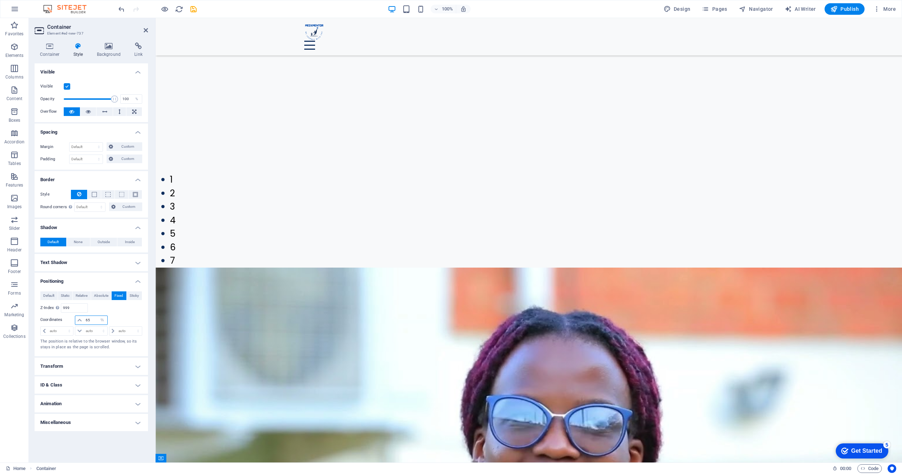
type input "65"
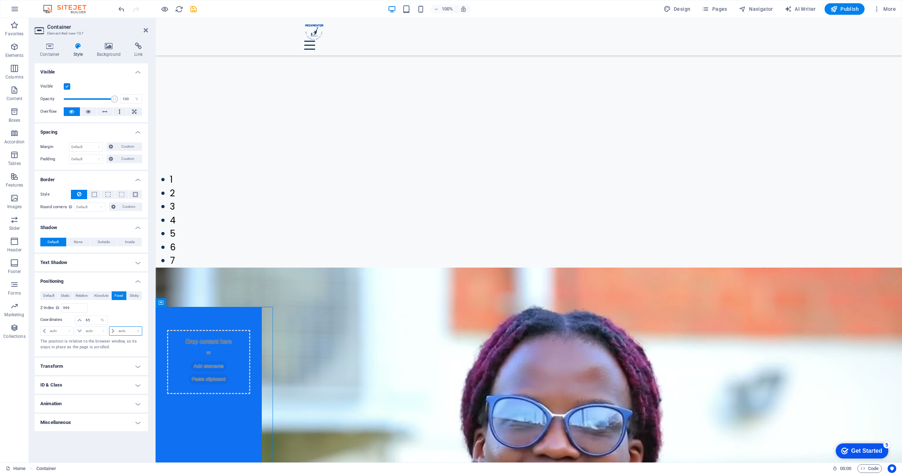
click at [118, 332] on select "auto px rem % em" at bounding box center [125, 331] width 32 height 9
select select "%"
click at [132, 327] on select "auto px rem % em" at bounding box center [125, 331] width 32 height 9
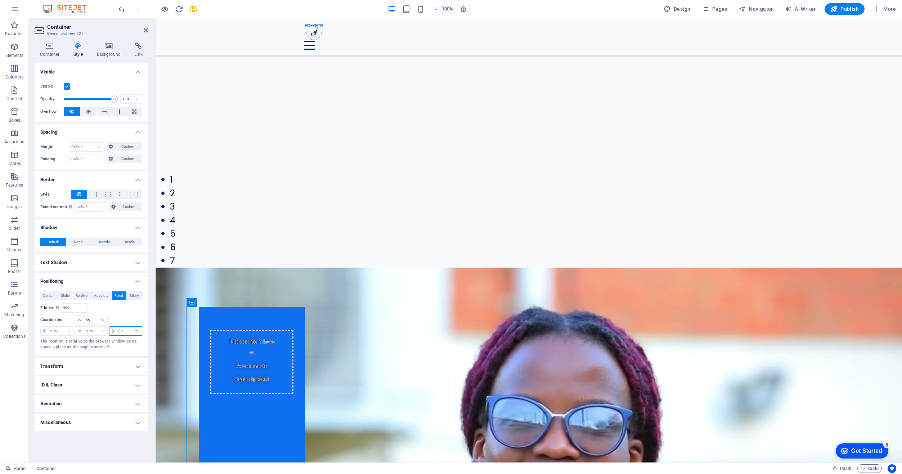
drag, startPoint x: 124, startPoint y: 332, endPoint x: 114, endPoint y: 332, distance: 10.5
click at [114, 332] on div "80 auto px rem % em" at bounding box center [125, 330] width 33 height 9
type input "0"
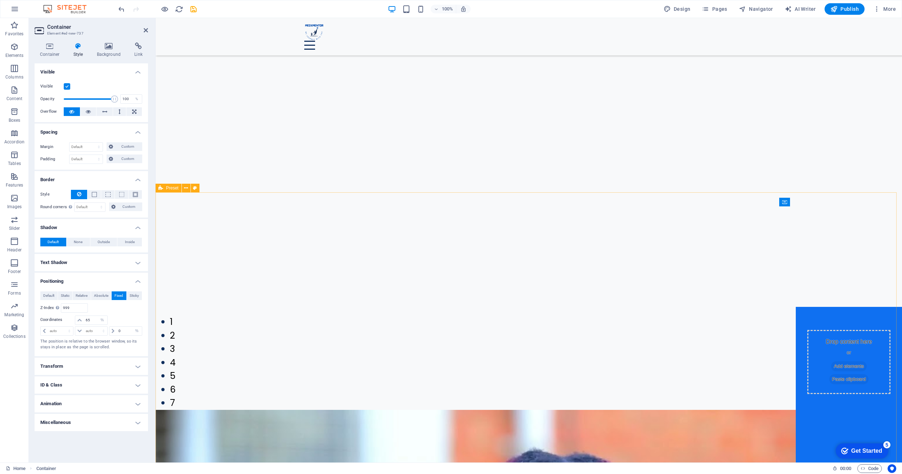
scroll to position [1297, 0]
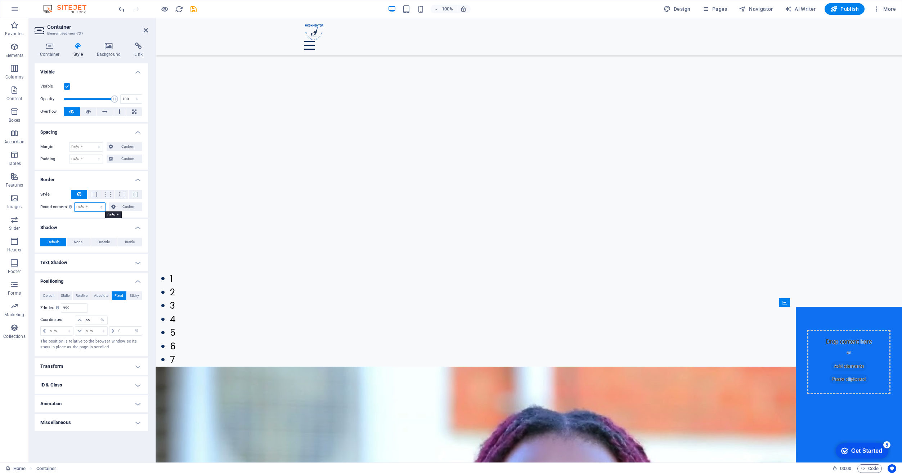
click at [94, 206] on select "Default px rem % vh vw Custom" at bounding box center [90, 207] width 31 height 9
select select "px"
click at [95, 203] on select "Default px rem % vh vw Custom" at bounding box center [90, 207] width 31 height 9
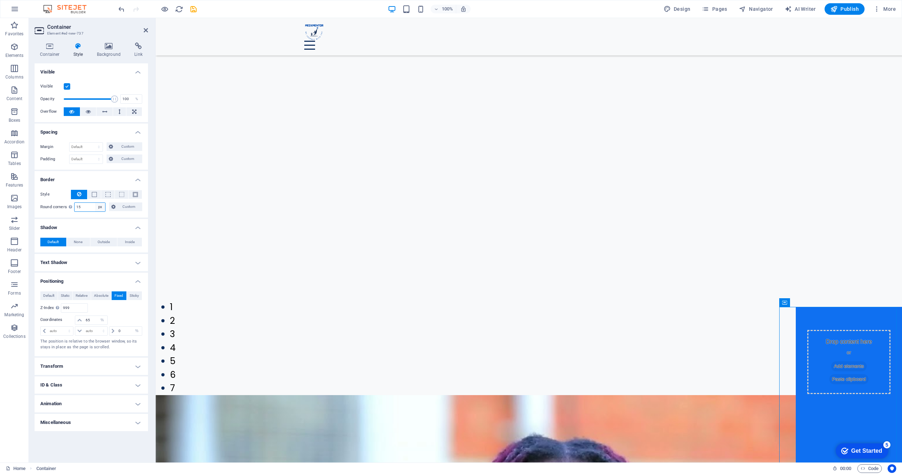
type input "15"
drag, startPoint x: 944, startPoint y: 322, endPoint x: 791, endPoint y: 312, distance: 153.4
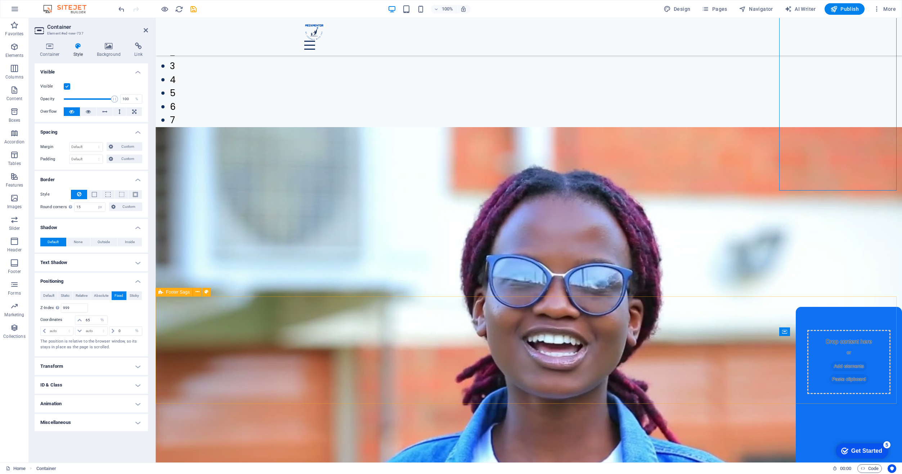
scroll to position [1532, 0]
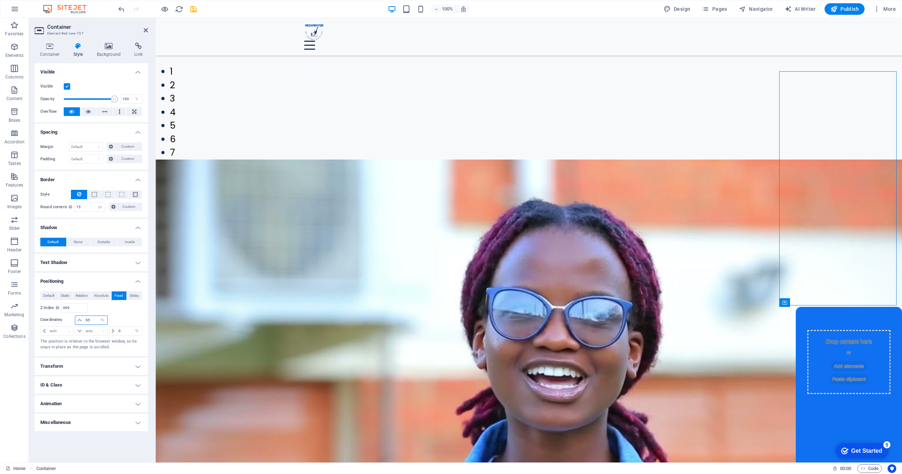
drag, startPoint x: 91, startPoint y: 319, endPoint x: 78, endPoint y: 322, distance: 13.1
click at [78, 322] on div "65 auto px rem % em" at bounding box center [91, 319] width 32 height 9
type input "50"
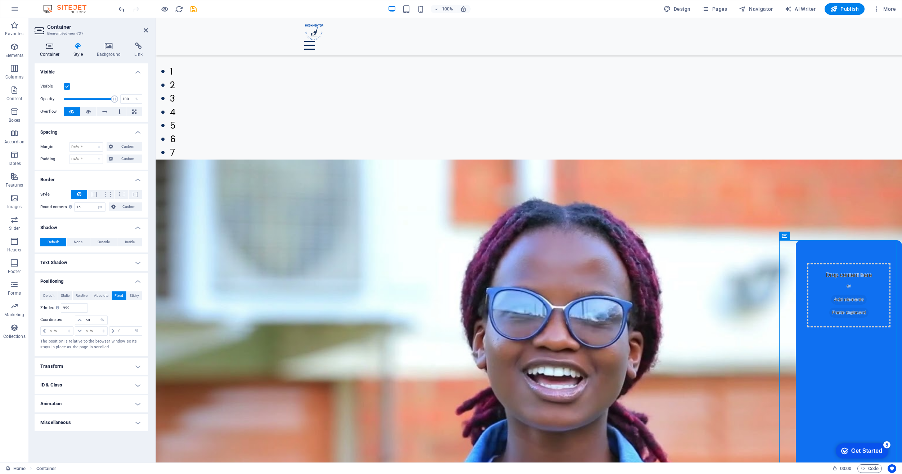
click at [50, 57] on div "Container Style Background Link Size Height 650 Default px rem % vh vw Min. hei…" at bounding box center [91, 249] width 113 height 414
click at [50, 54] on h4 "Container" at bounding box center [51, 49] width 33 height 15
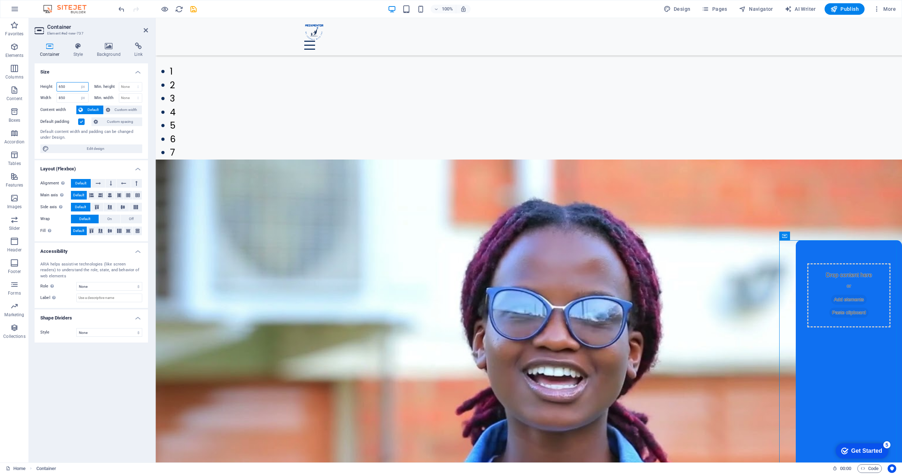
click at [72, 86] on input "650" at bounding box center [72, 86] width 31 height 9
click at [85, 87] on select "Default px rem % vh vw" at bounding box center [83, 86] width 10 height 9
select select "%"
click at [78, 82] on select "Default px rem % vh vw" at bounding box center [83, 86] width 10 height 9
type input "30"
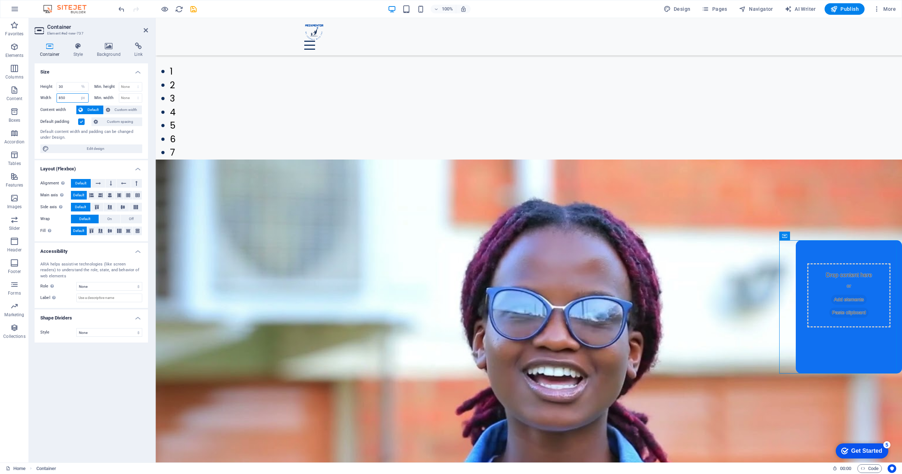
drag, startPoint x: 69, startPoint y: 99, endPoint x: 51, endPoint y: 100, distance: 18.0
click at [51, 100] on div "Width 850 Default px rem % em vh vw" at bounding box center [64, 97] width 48 height 9
type input "35"
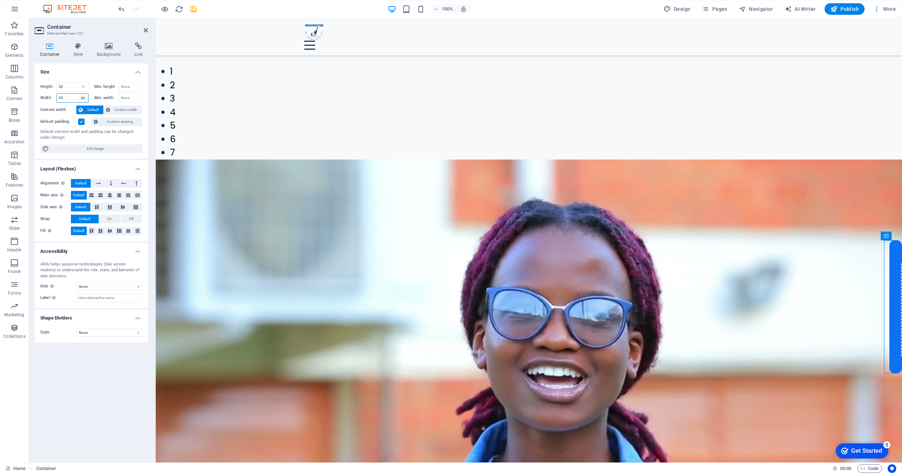
click at [82, 98] on select "Default px rem % em vh vw" at bounding box center [83, 98] width 10 height 9
select select "%"
click at [78, 94] on select "Default px rem % em vh vw" at bounding box center [83, 98] width 10 height 9
type input "1.7"
click at [73, 98] on input "1.7" at bounding box center [72, 98] width 31 height 9
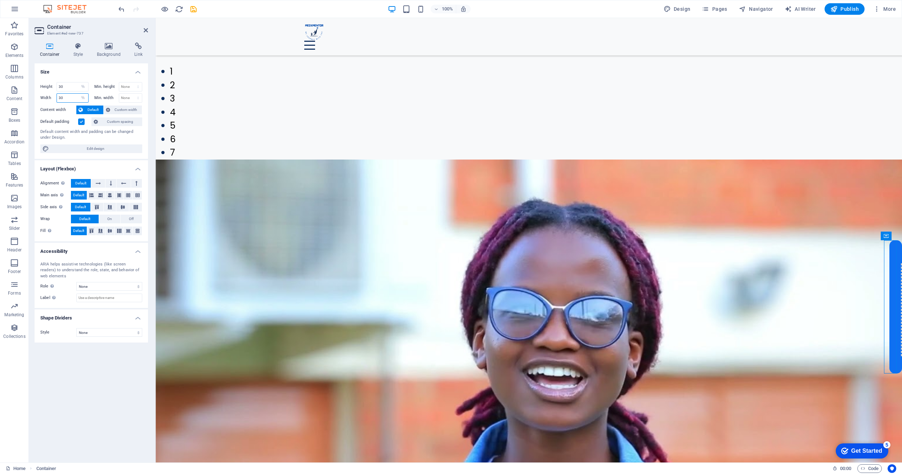
type input "30"
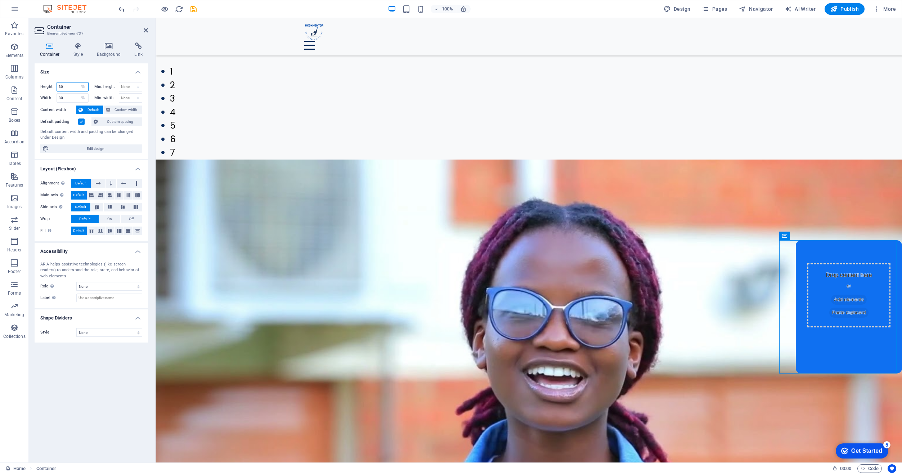
click at [70, 87] on input "30" at bounding box center [72, 86] width 31 height 9
type input "3"
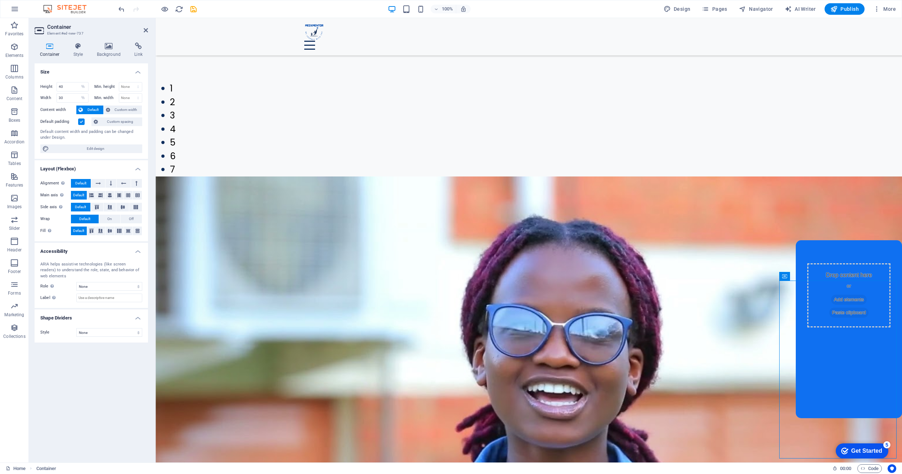
scroll to position [1460, 0]
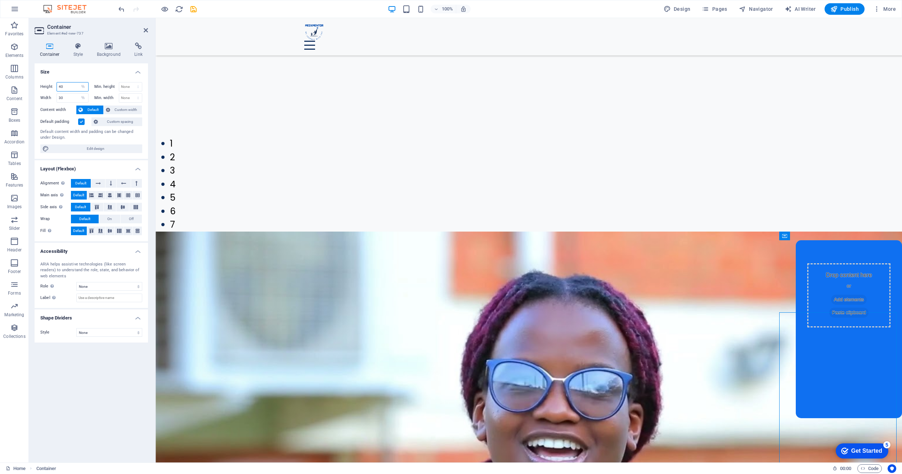
click at [71, 87] on input "40" at bounding box center [72, 86] width 31 height 9
type input "4"
type input "35"
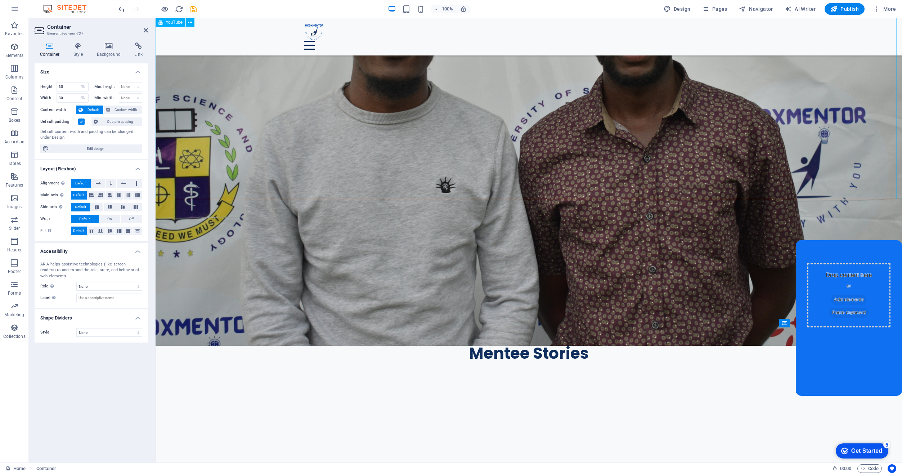
scroll to position [668, 0]
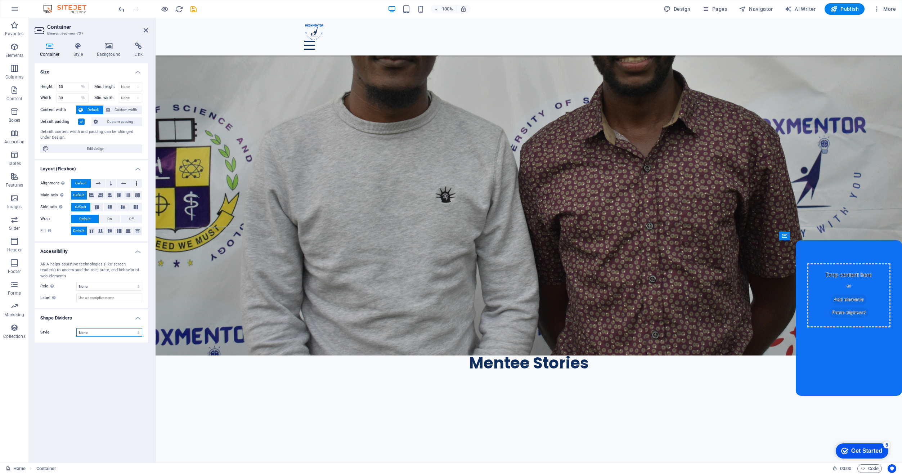
click at [95, 330] on select "None Triangle Square Diagonal Polygon 1 Polygon 2 Zigzag Multiple Zigzags Waves…" at bounding box center [109, 332] width 66 height 9
drag, startPoint x: 96, startPoint y: 330, endPoint x: 96, endPoint y: 319, distance: 10.8
click at [96, 330] on select "None Triangle Square Diagonal Polygon 1 Polygon 2 Zigzag Multiple Zigzags Waves…" at bounding box center [109, 332] width 66 height 9
click at [76, 53] on h4 "Style" at bounding box center [79, 49] width 23 height 15
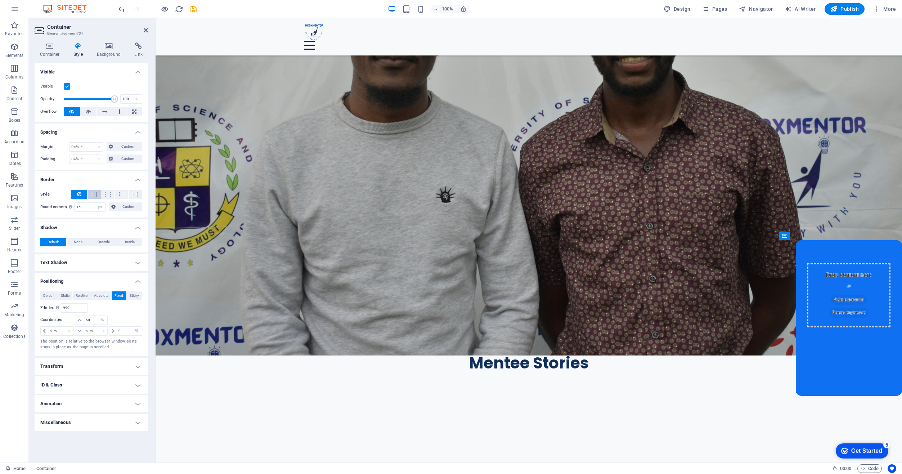
click at [95, 195] on span at bounding box center [94, 194] width 5 height 5
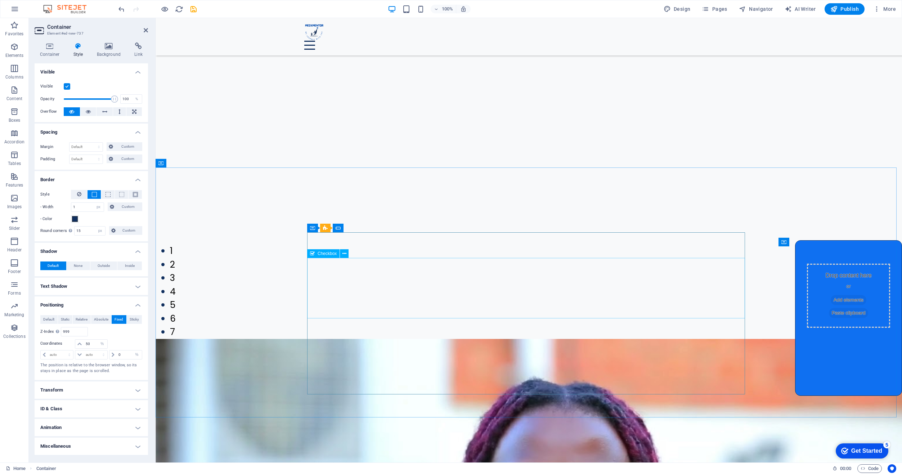
scroll to position [1352, 0]
drag, startPoint x: 785, startPoint y: 235, endPoint x: 783, endPoint y: 238, distance: 4.1
click at [783, 238] on div "Container" at bounding box center [784, 236] width 11 height 9
click at [150, 88] on div "Container Style Background Link Size Height 35 Default px rem % vh vw Min. heig…" at bounding box center [91, 250] width 125 height 426
click at [138, 304] on h4 "Positioning" at bounding box center [91, 302] width 113 height 13
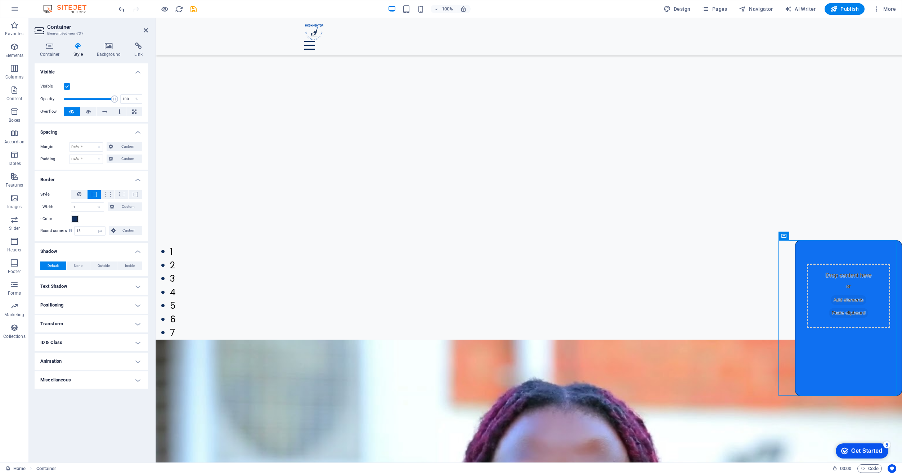
click at [139, 303] on h4 "Positioning" at bounding box center [91, 304] width 113 height 17
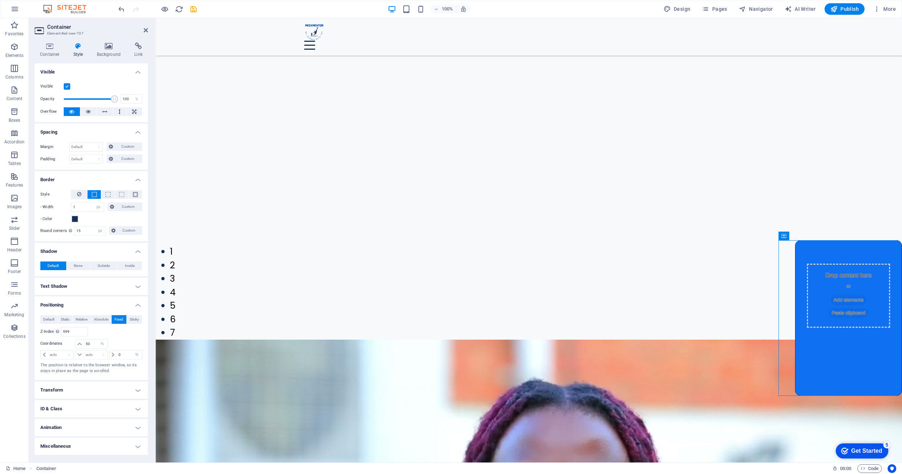
drag, startPoint x: 957, startPoint y: 254, endPoint x: 801, endPoint y: 278, distance: 157.8
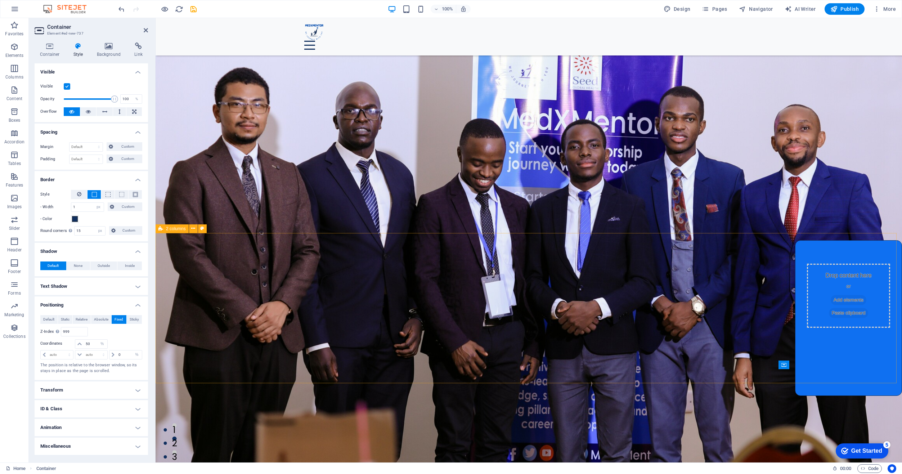
scroll to position [0, 0]
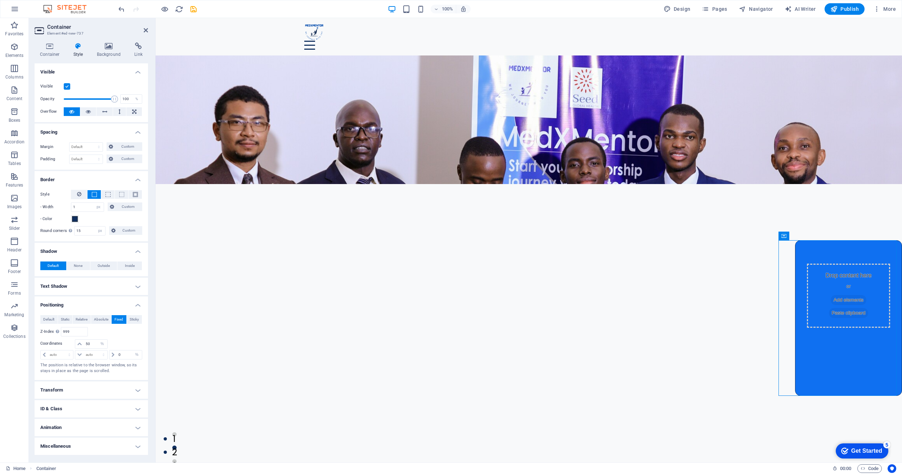
click at [136, 252] on h4 "Shadow" at bounding box center [91, 249] width 113 height 13
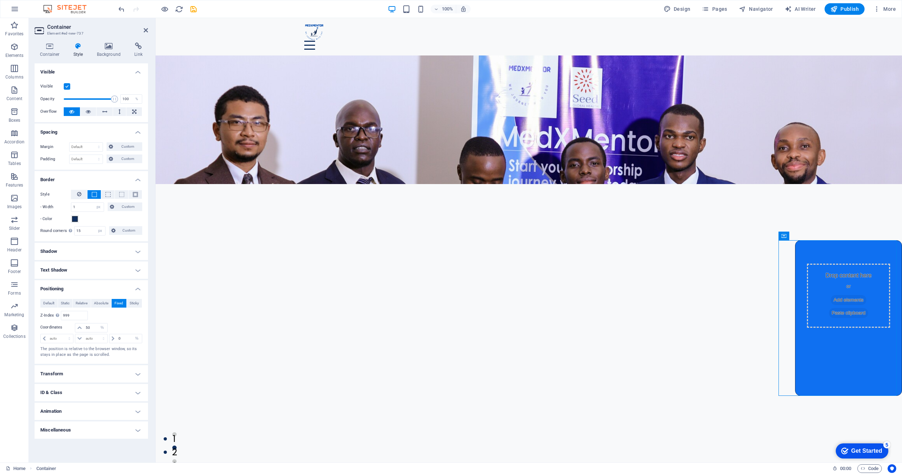
click at [136, 252] on h4 "Shadow" at bounding box center [91, 251] width 113 height 17
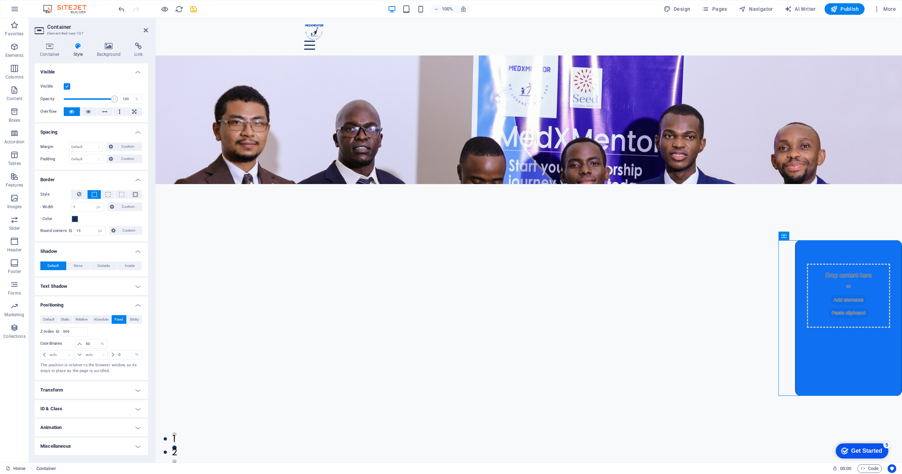
click at [136, 252] on h4 "Shadow" at bounding box center [91, 249] width 113 height 13
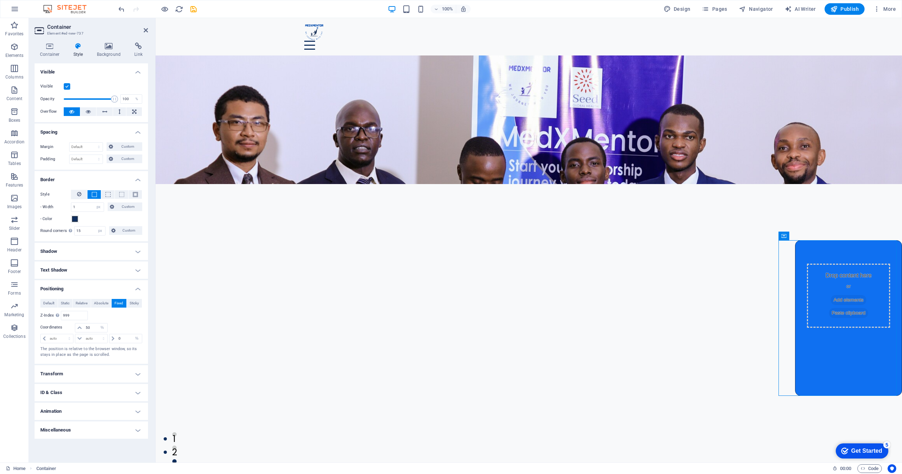
click at [136, 252] on h4 "Shadow" at bounding box center [91, 251] width 113 height 17
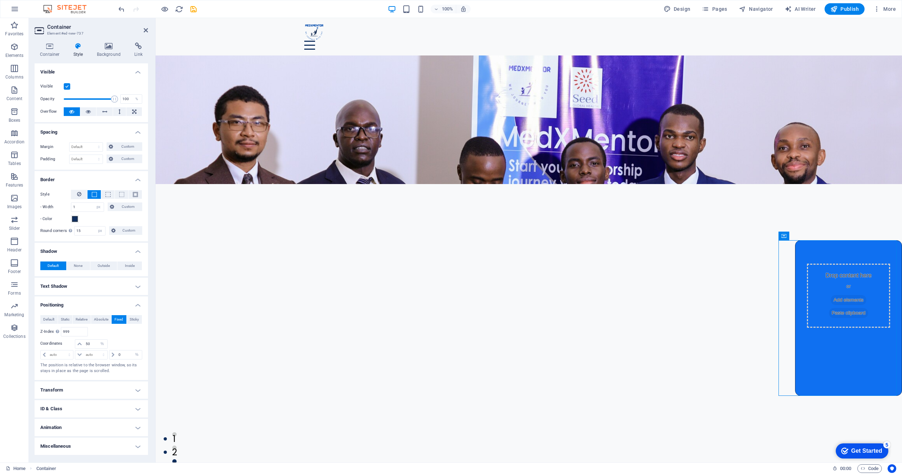
click at [134, 251] on h4 "Shadow" at bounding box center [91, 249] width 113 height 13
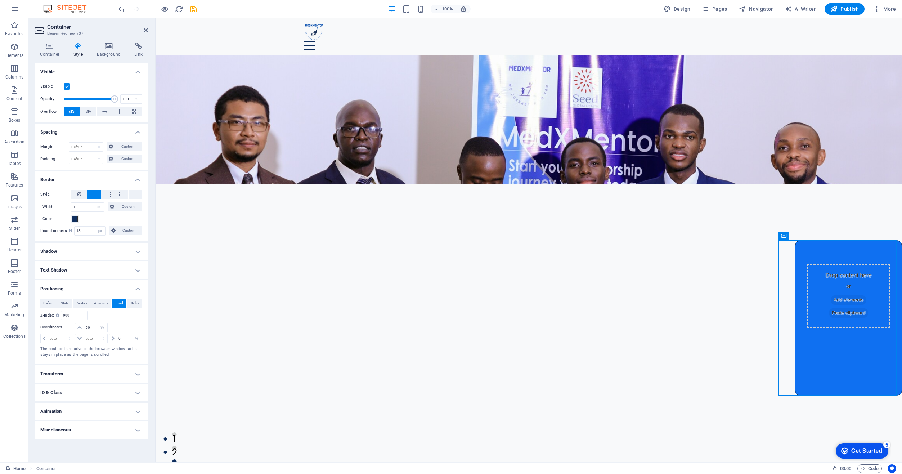
click at [138, 267] on h4 "Text Shadow" at bounding box center [91, 269] width 113 height 17
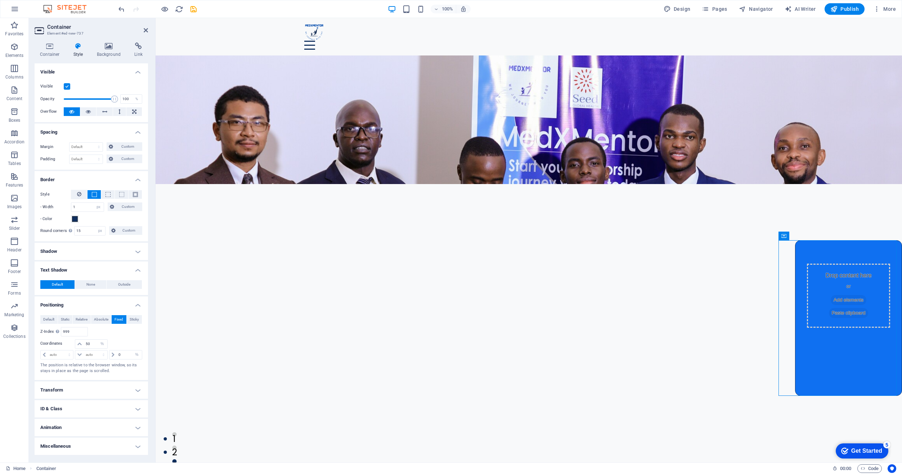
click at [138, 268] on h4 "Text Shadow" at bounding box center [91, 267] width 113 height 13
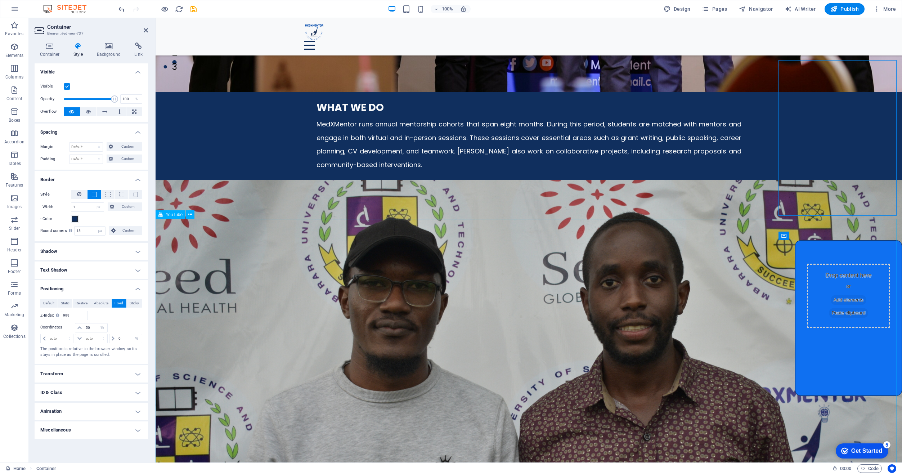
scroll to position [504, 0]
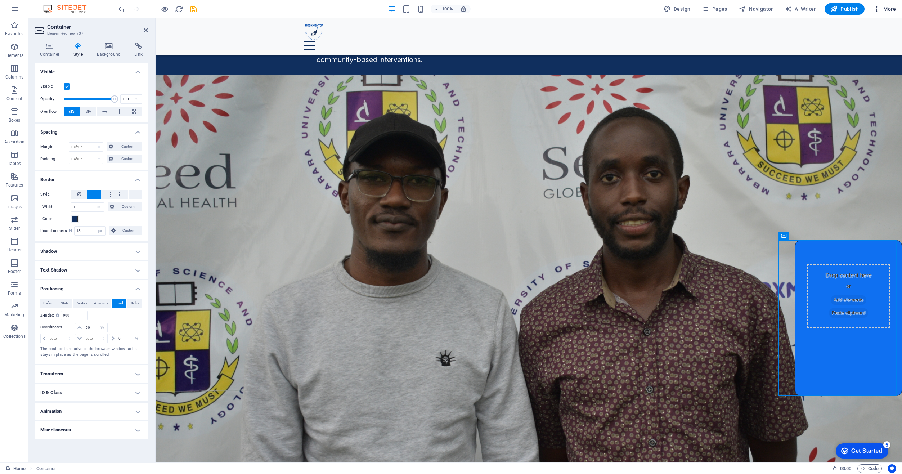
click at [875, 9] on icon "button" at bounding box center [876, 8] width 7 height 7
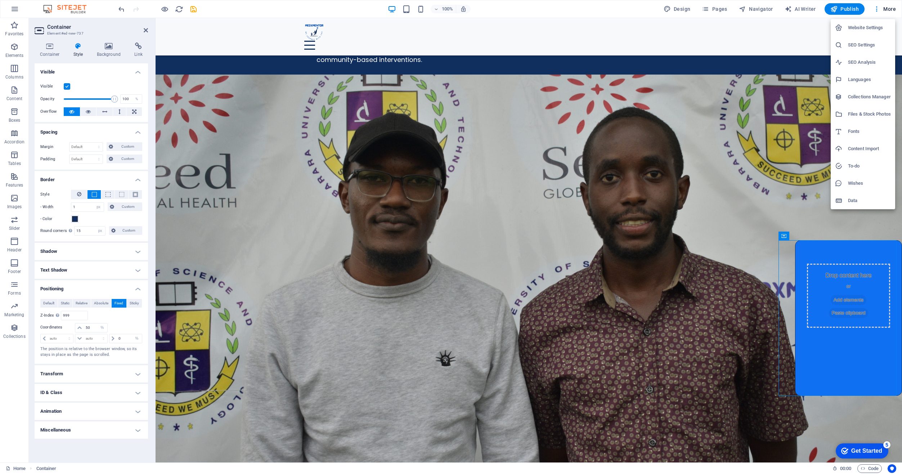
click at [877, 10] on div at bounding box center [451, 237] width 902 height 474
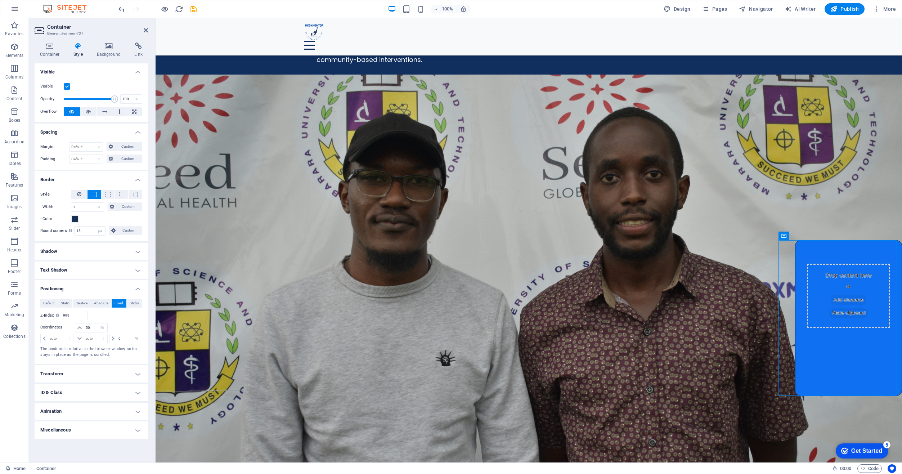
click at [17, 7] on icon "button" at bounding box center [14, 9] width 9 height 9
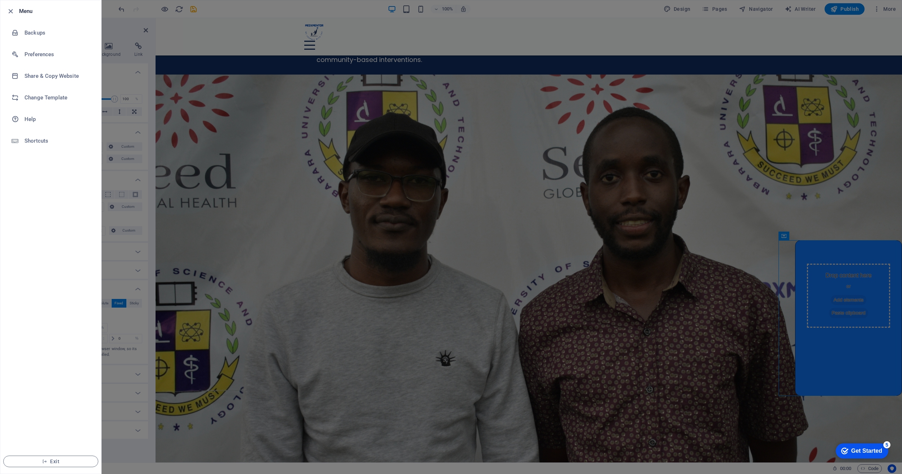
click at [33, 10] on h6 "Menu" at bounding box center [57, 11] width 76 height 9
click at [26, 12] on h6 "Menu" at bounding box center [57, 11] width 76 height 9
click at [11, 13] on icon "button" at bounding box center [10, 11] width 8 height 8
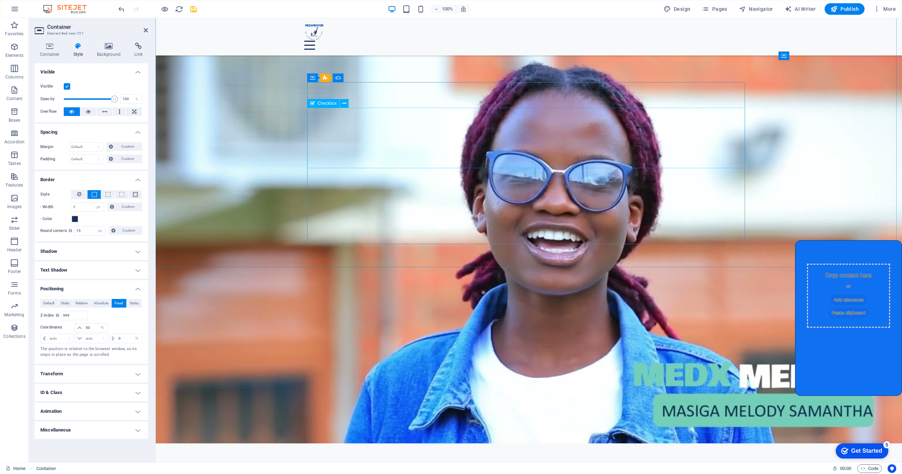
scroll to position [1676, 0]
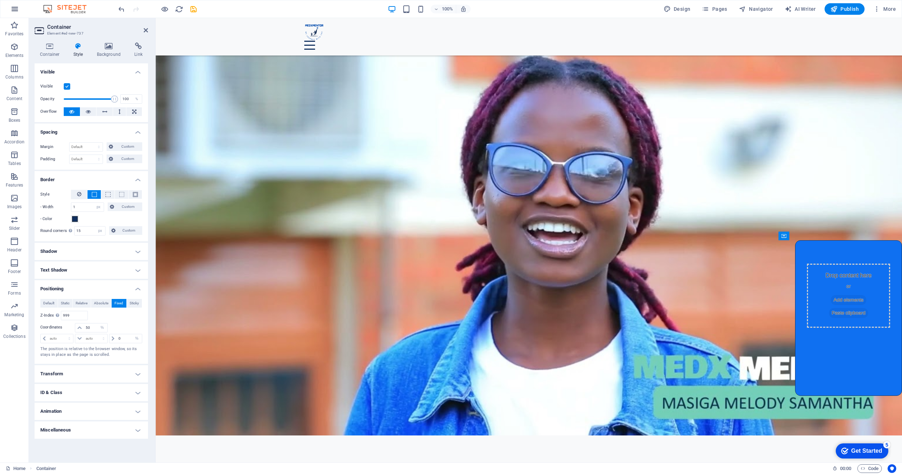
click at [16, 9] on icon "button" at bounding box center [14, 9] width 9 height 9
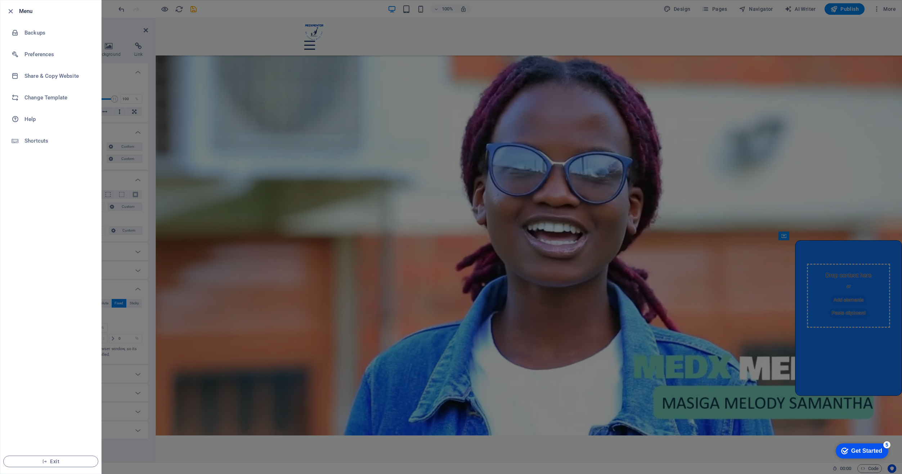
click at [15, 12] on div at bounding box center [12, 11] width 13 height 9
click at [75, 457] on button "Exit" at bounding box center [50, 462] width 95 height 12
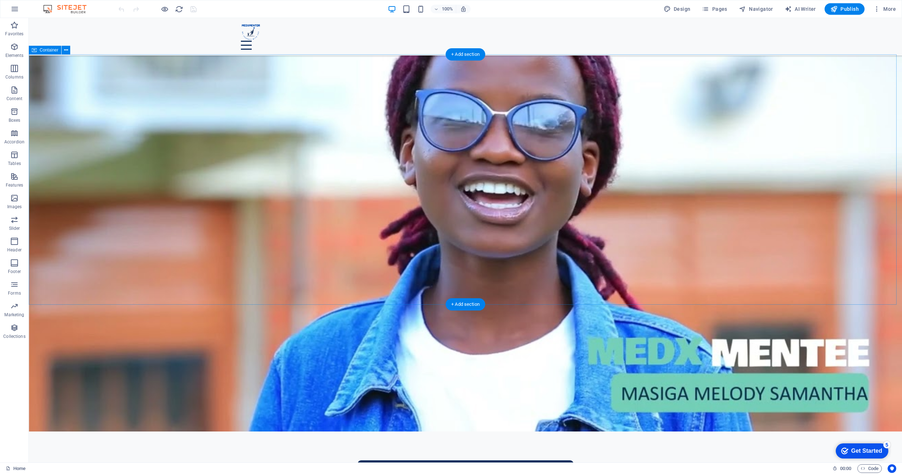
scroll to position [1699, 0]
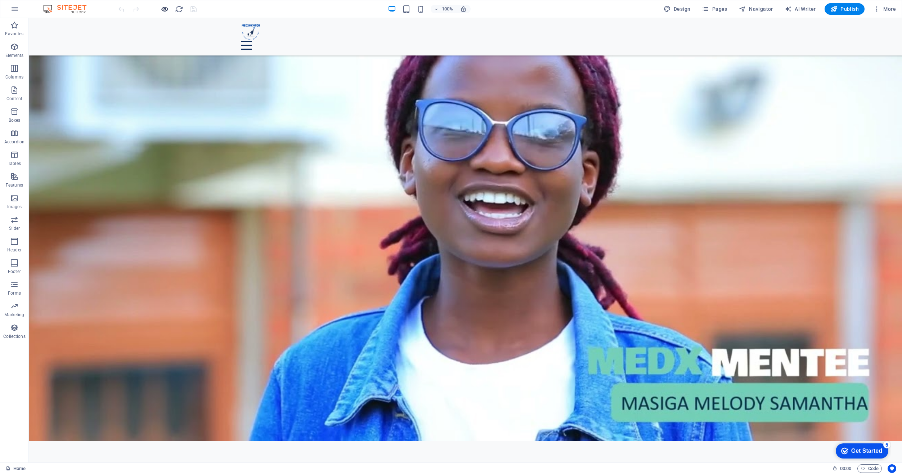
click at [164, 9] on icon "button" at bounding box center [165, 9] width 8 height 8
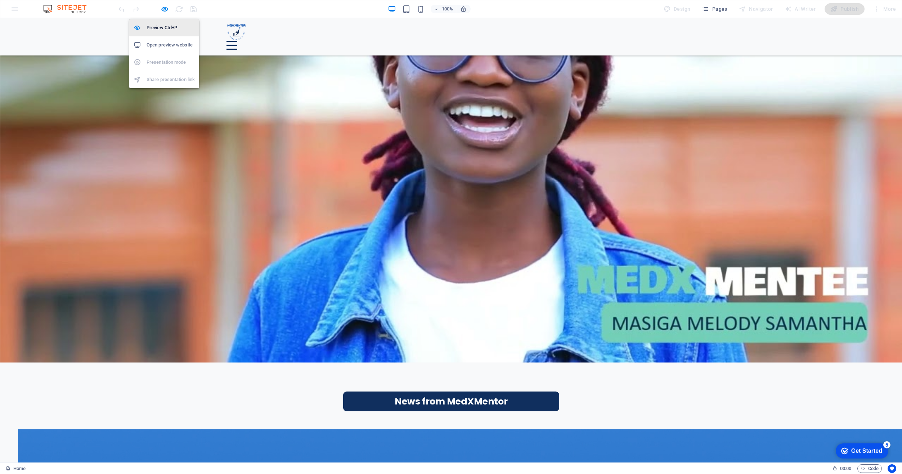
click at [166, 26] on h6 "Preview Ctrl+P" at bounding box center [171, 27] width 48 height 9
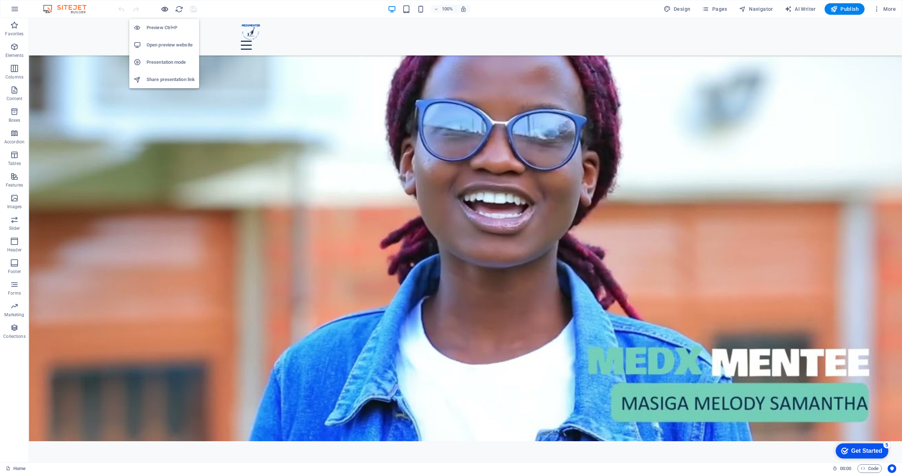
click at [165, 7] on icon "button" at bounding box center [165, 9] width 8 height 8
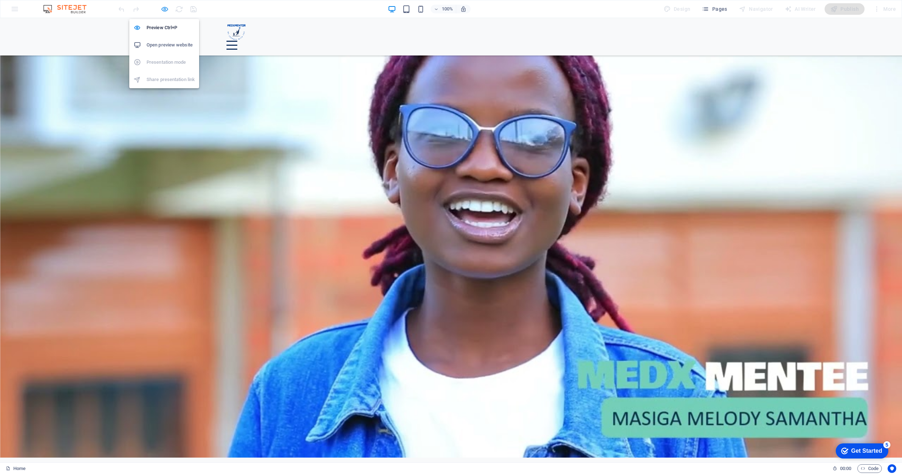
scroll to position [1729, 0]
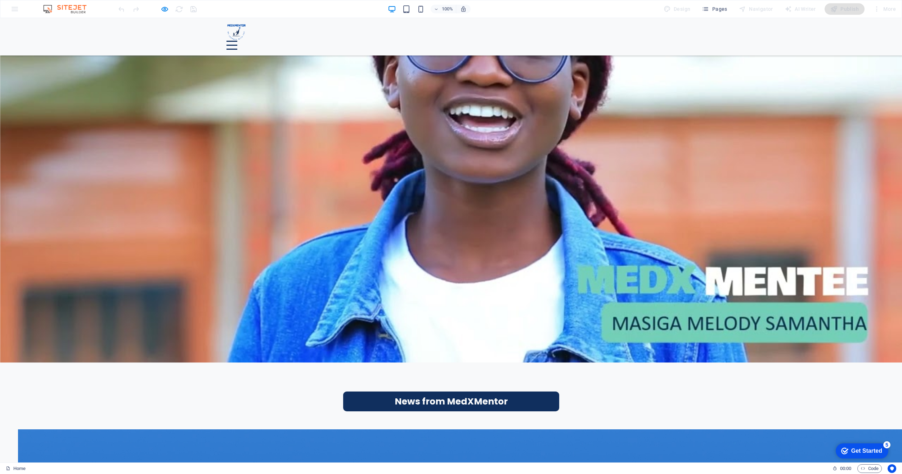
click at [192, 125] on div "Menu Drop content here or Add elements Paste clipboard Home About Us Our Team R…" at bounding box center [451, 81] width 902 height 3585
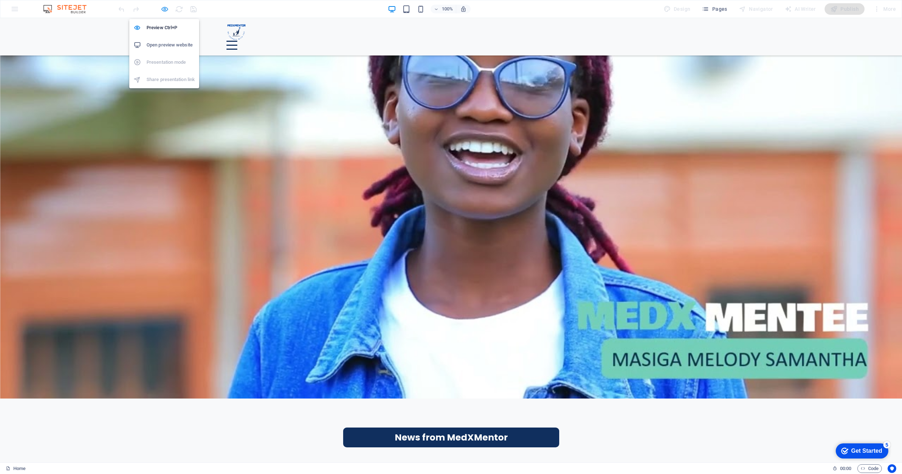
click at [167, 10] on icon "button" at bounding box center [165, 9] width 8 height 8
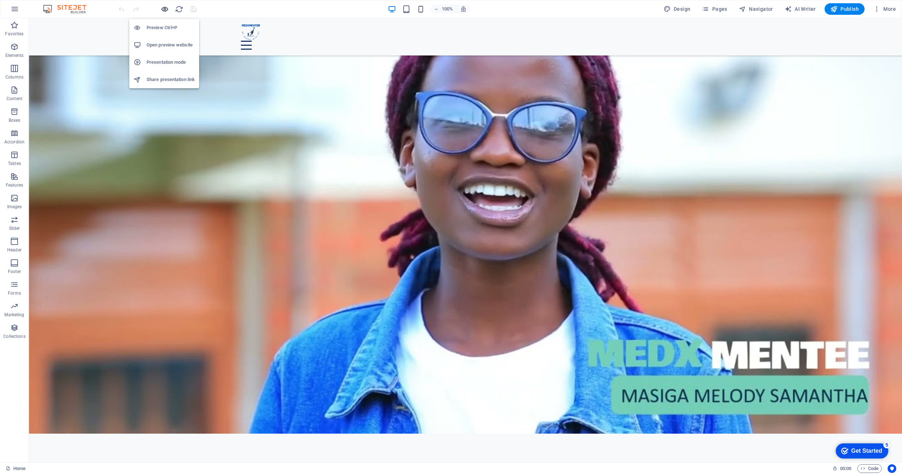
scroll to position [1663, 0]
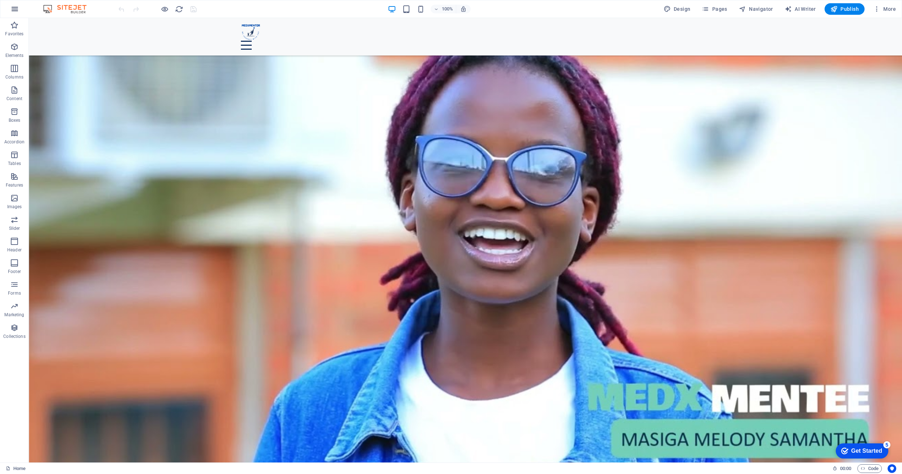
click at [17, 9] on icon "button" at bounding box center [14, 9] width 9 height 9
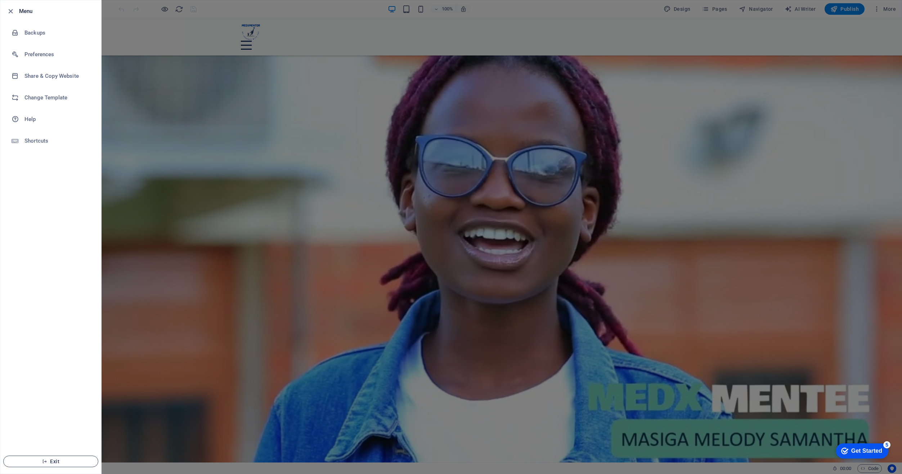
click at [70, 463] on span "Exit" at bounding box center [50, 461] width 83 height 6
